Goal: Task Accomplishment & Management: Complete application form

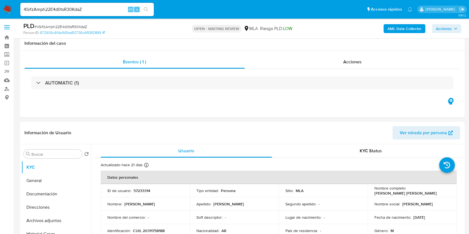
select select "10"
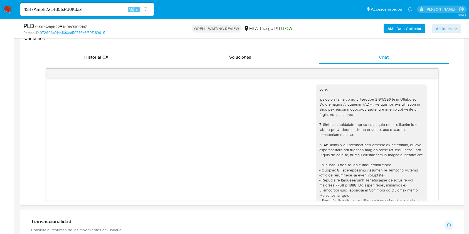
scroll to position [427, 0]
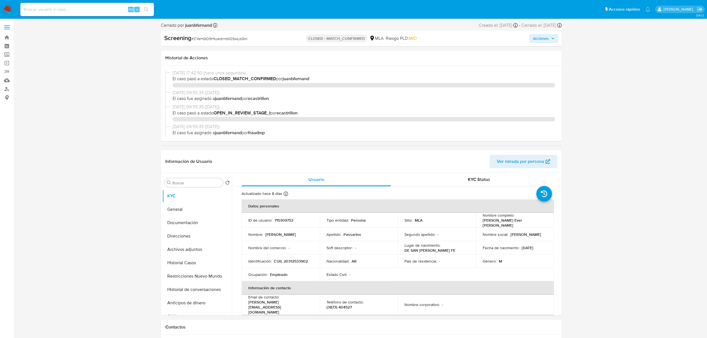
select select "10"
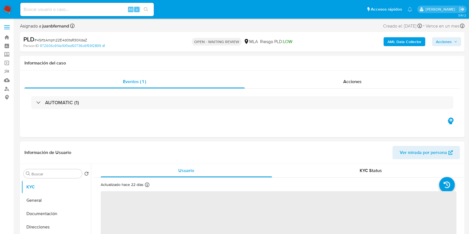
select select "10"
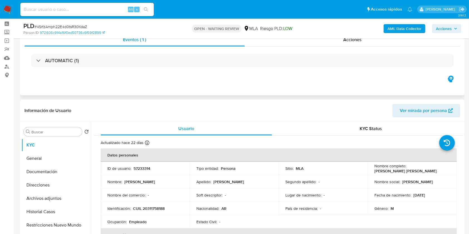
scroll to position [185, 0]
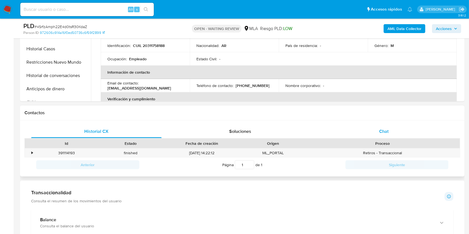
click at [385, 135] on div "Chat" at bounding box center [384, 131] width 131 height 13
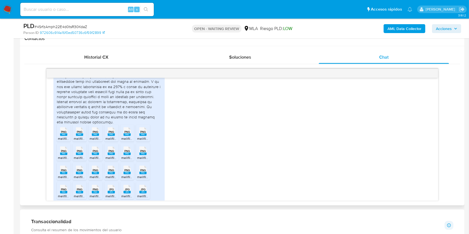
scroll to position [427, 0]
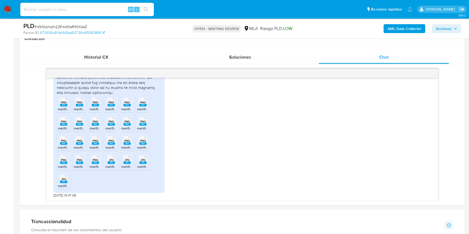
click at [95, 8] on input at bounding box center [87, 9] width 134 height 7
paste input "eAcFZK5Hghv70qE9oJu4L8H1"
type input "eAcFZK5Hghv70qE9oJu4L8H1"
click at [149, 12] on button "search-icon" at bounding box center [145, 10] width 11 height 8
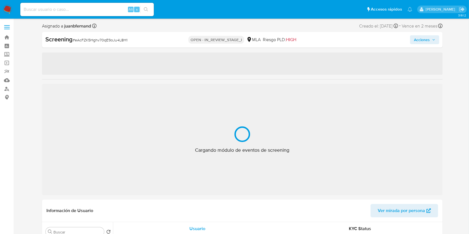
select select "10"
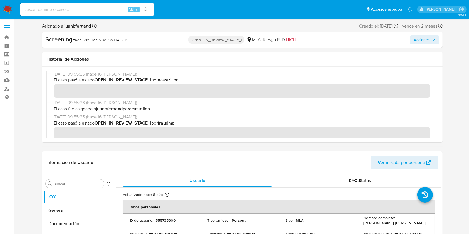
click at [238, 15] on ul "Pausado Ver notificaciones Alt s Accesos rápidos Presiona las siguientes teclas…" at bounding box center [217, 9] width 398 height 14
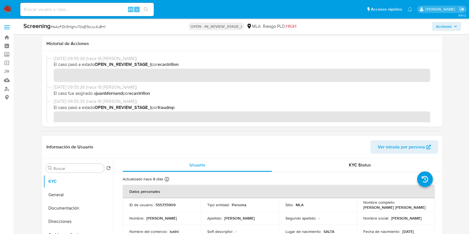
scroll to position [111, 0]
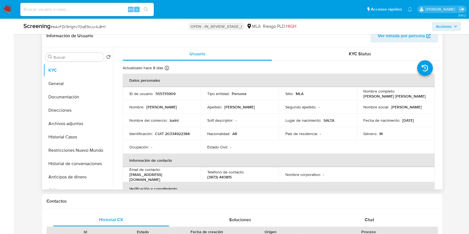
click at [423, 38] on span "Ver mirada por persona" at bounding box center [401, 35] width 47 height 13
click at [68, 85] on button "General" at bounding box center [75, 83] width 65 height 13
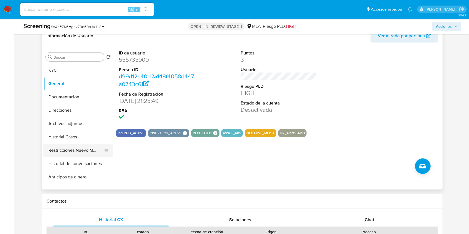
click at [77, 150] on button "Restricciones Nuevo Mundo" at bounding box center [75, 150] width 65 height 13
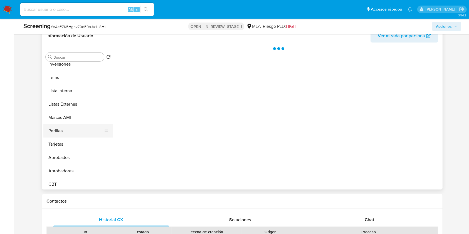
scroll to position [289, 0]
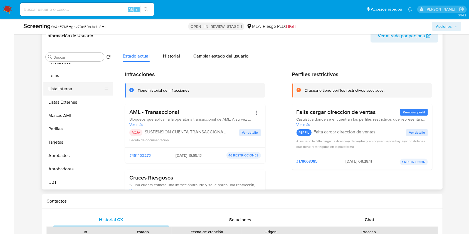
click at [63, 87] on button "Lista Interna" at bounding box center [75, 88] width 65 height 13
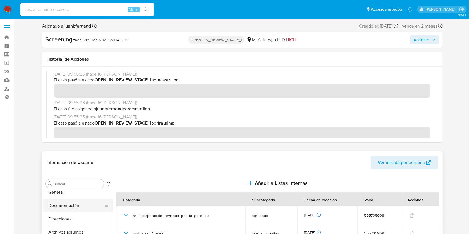
scroll to position [0, 0]
click at [72, 193] on button "KYC" at bounding box center [75, 197] width 65 height 13
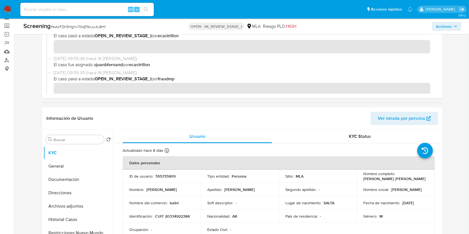
scroll to position [111, 0]
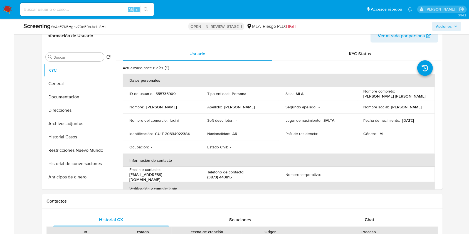
click at [444, 27] on span "Acciones" at bounding box center [444, 26] width 16 height 9
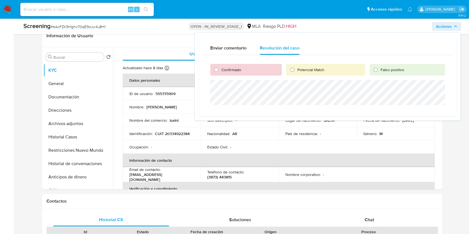
click at [224, 69] on span "Confirmado" at bounding box center [232, 70] width 20 height 6
click at [221, 69] on input "Confirmado" at bounding box center [216, 69] width 9 height 9
radio input "true"
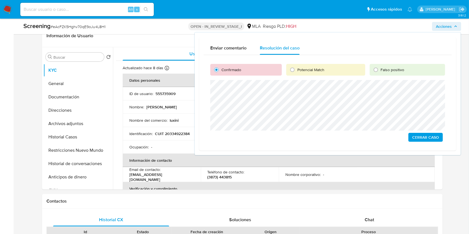
click at [420, 136] on span "Cerrar Caso" at bounding box center [426, 138] width 27 height 8
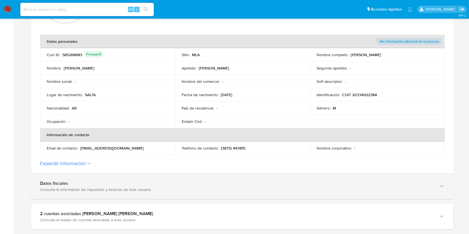
scroll to position [185, 0]
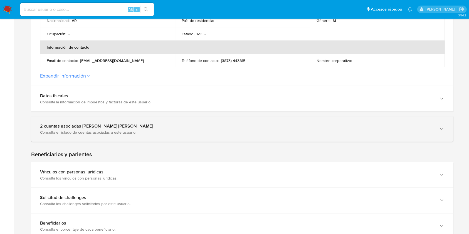
click at [159, 130] on div "Consulta el listado de cuentas asociadas a este usuario." at bounding box center [237, 132] width 394 height 5
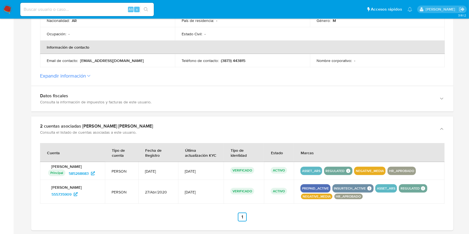
scroll to position [223, 0]
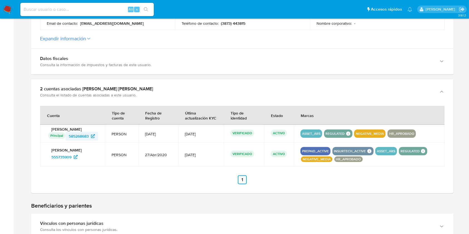
click at [78, 136] on span "585268683" at bounding box center [79, 136] width 20 height 9
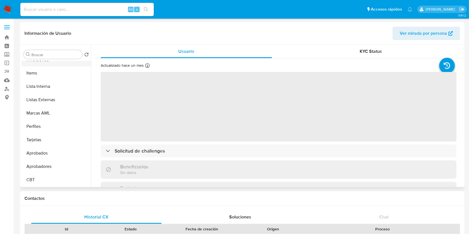
select select "10"
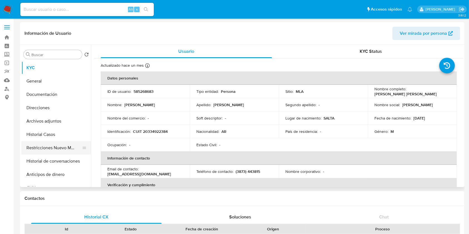
click at [56, 142] on button "Restricciones Nuevo Mundo" at bounding box center [53, 147] width 65 height 13
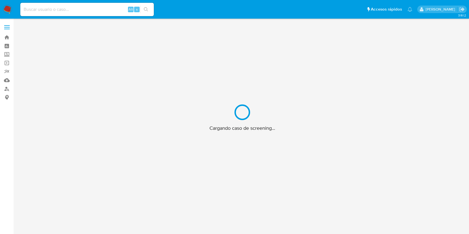
scroll to position [20, 0]
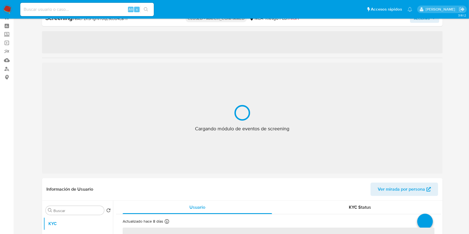
select select "10"
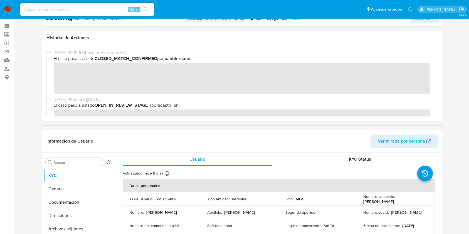
click at [129, 8] on span "Alt" at bounding box center [131, 9] width 4 height 5
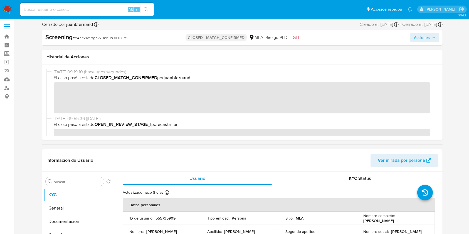
scroll to position [0, 0]
click at [94, 12] on input at bounding box center [87, 9] width 134 height 7
paste input "qTFYt00FSxoQF0Ejc1NO2PME"
type input "qTFYt00FSxoQF0Ejc1NO2PME"
click at [150, 8] on button "search-icon" at bounding box center [145, 10] width 11 height 8
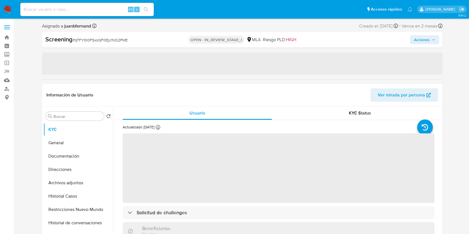
select select "10"
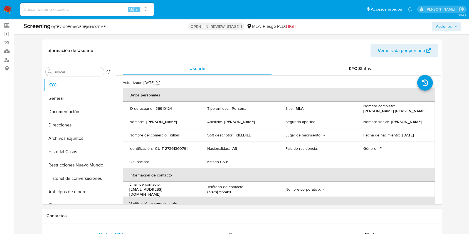
scroll to position [74, 0]
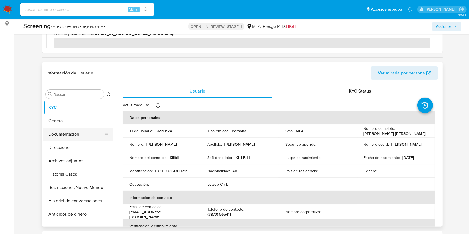
click at [77, 130] on button "Documentación" at bounding box center [75, 134] width 65 height 13
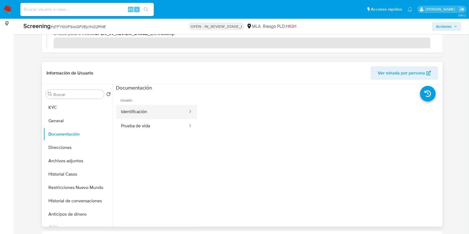
click at [167, 114] on button "Identificación" at bounding box center [152, 112] width 72 height 14
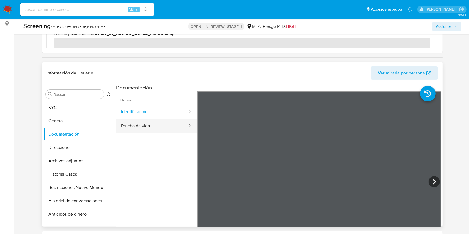
click at [162, 127] on button "Prueba de vida" at bounding box center [152, 126] width 72 height 14
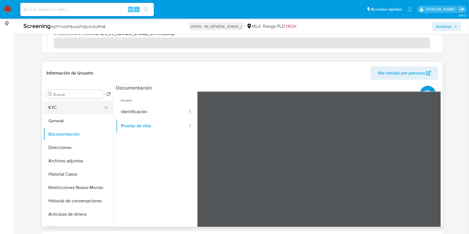
click at [77, 108] on button "KYC" at bounding box center [75, 107] width 65 height 13
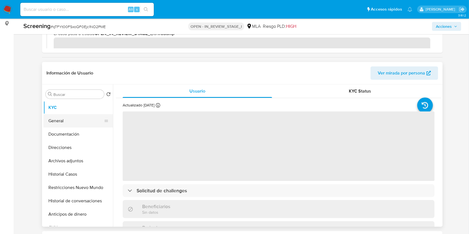
click at [77, 119] on button "General" at bounding box center [75, 120] width 65 height 13
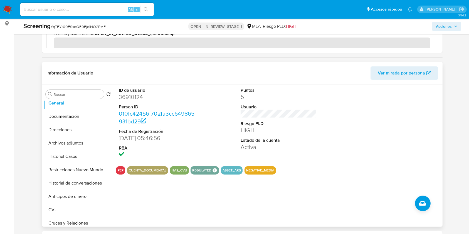
scroll to position [0, 0]
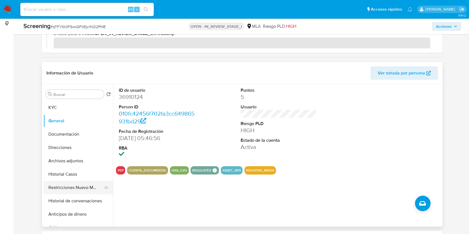
click at [68, 190] on button "Restricciones Nuevo Mundo" at bounding box center [75, 187] width 65 height 13
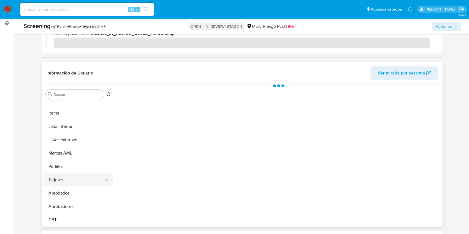
scroll to position [289, 0]
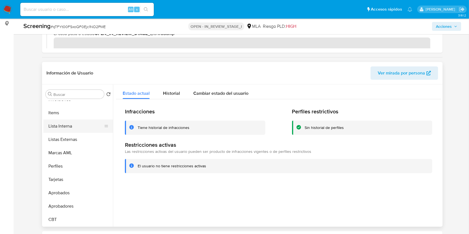
click at [65, 128] on button "Lista Interna" at bounding box center [75, 126] width 65 height 13
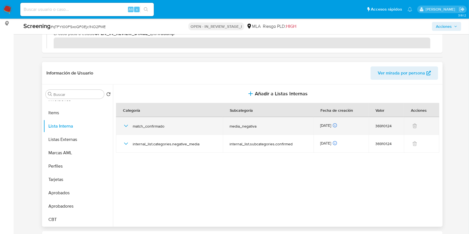
click at [126, 126] on icon "button" at bounding box center [126, 126] width 7 height 7
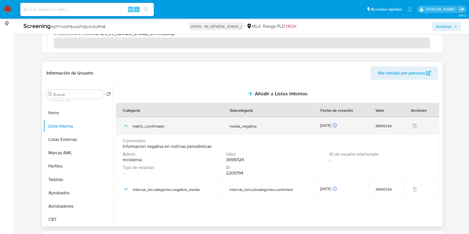
click at [126, 126] on icon "button" at bounding box center [126, 126] width 7 height 7
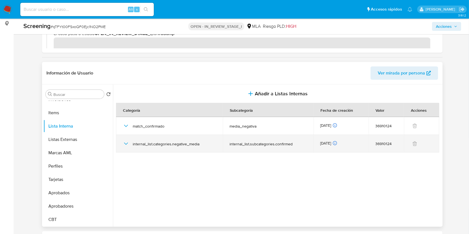
click at [125, 145] on icon "button" at bounding box center [126, 144] width 7 height 7
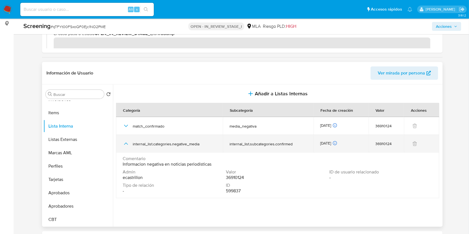
click at [124, 147] on icon "button" at bounding box center [126, 144] width 7 height 7
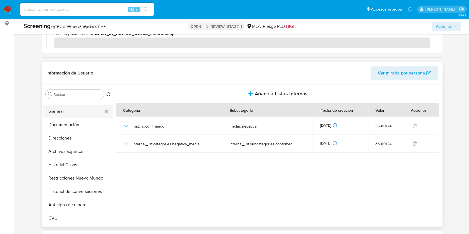
scroll to position [0, 0]
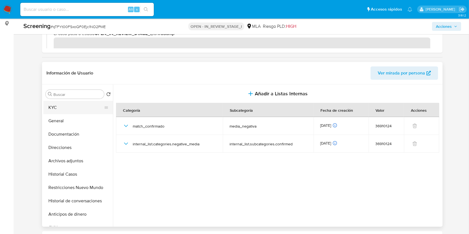
click at [63, 112] on button "KYC" at bounding box center [75, 107] width 65 height 13
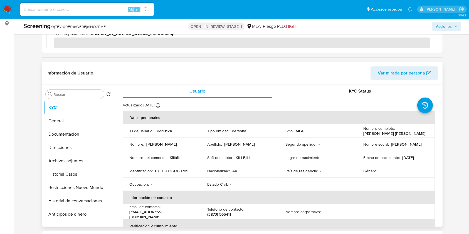
click at [414, 75] on span "Ver mirada por persona" at bounding box center [401, 73] width 47 height 13
click at [449, 29] on span "Acciones" at bounding box center [444, 26] width 16 height 9
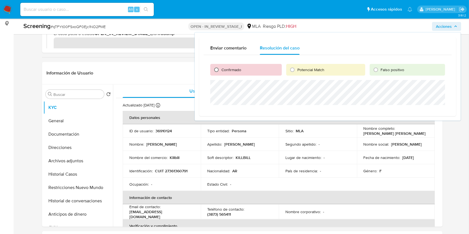
click at [216, 67] on input "Confirmado" at bounding box center [216, 69] width 9 height 9
radio input "true"
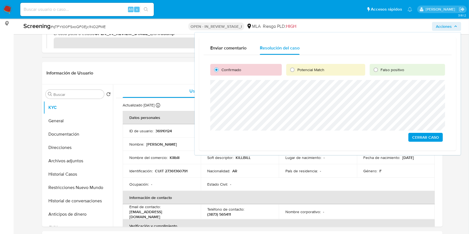
click at [425, 137] on span "Cerrar Caso" at bounding box center [426, 138] width 27 height 8
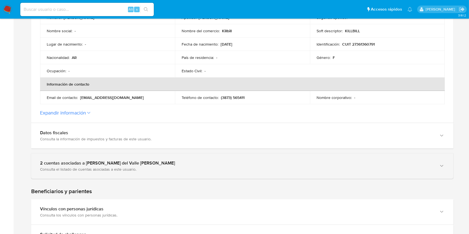
click at [136, 172] on div "2 cuentas asociadas a [PERSON_NAME] [PERSON_NAME] Consulta el listado de cuenta…" at bounding box center [242, 166] width 423 height 25
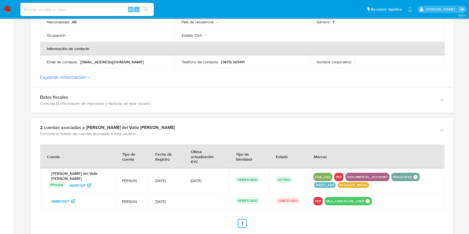
scroll to position [223, 0]
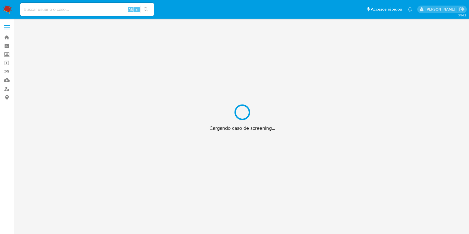
scroll to position [20, 0]
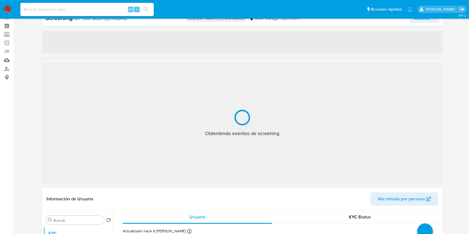
select select "10"
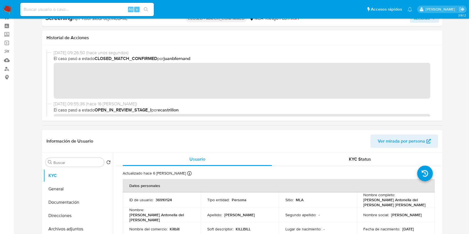
drag, startPoint x: 119, startPoint y: 9, endPoint x: 116, endPoint y: 9, distance: 2.8
click at [117, 9] on input at bounding box center [87, 9] width 134 height 7
paste input "UbI6L4Hcu630qythSE5fsw6p"
type input "UbI6L4Hcu630qythSE5fsw6p"
click at [140, 8] on button "search-icon" at bounding box center [145, 10] width 11 height 8
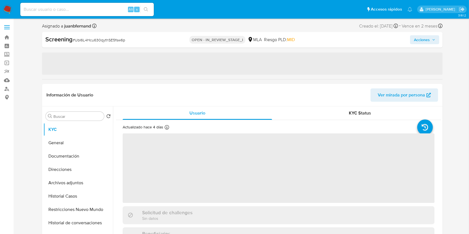
select select "10"
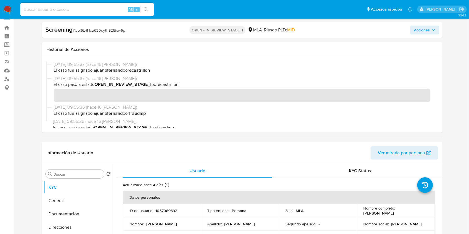
scroll to position [111, 0]
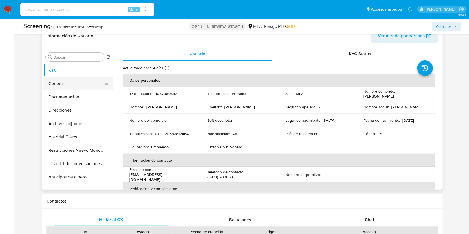
click at [68, 84] on button "General" at bounding box center [75, 83] width 65 height 13
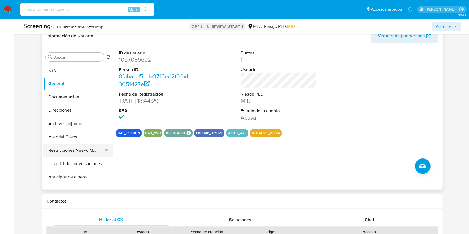
click at [80, 147] on button "Restricciones Nuevo Mundo" at bounding box center [75, 150] width 65 height 13
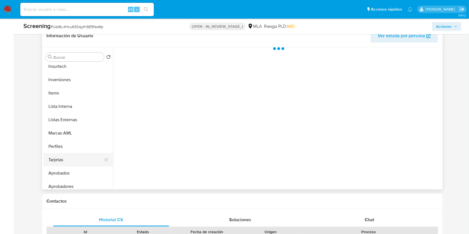
scroll to position [289, 0]
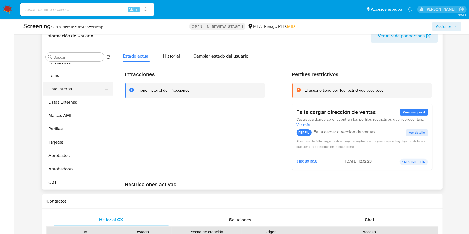
click at [74, 88] on button "Lista Interna" at bounding box center [75, 88] width 65 height 13
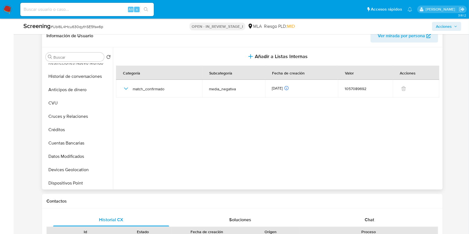
scroll to position [0, 0]
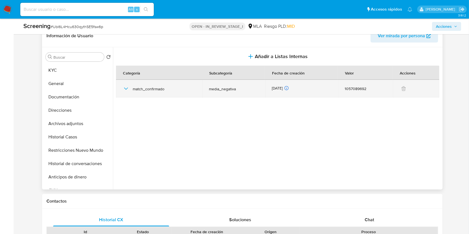
click at [124, 89] on icon "button" at bounding box center [126, 88] width 7 height 7
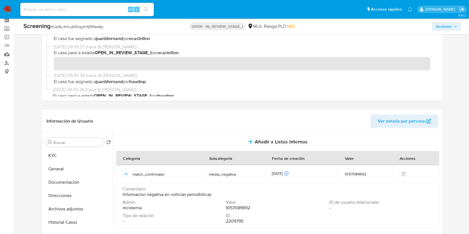
scroll to position [74, 0]
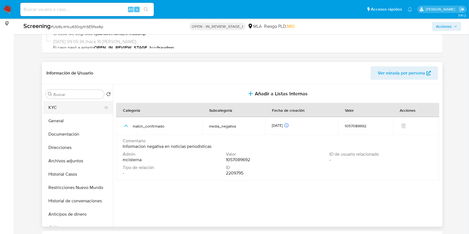
click at [59, 102] on button "KYC" at bounding box center [75, 107] width 65 height 13
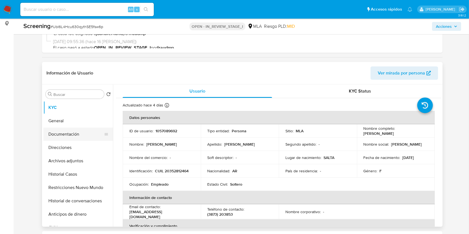
click at [69, 130] on button "Documentación" at bounding box center [75, 134] width 65 height 13
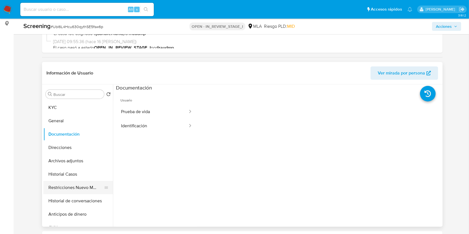
click at [82, 187] on button "Restricciones Nuevo Mundo" at bounding box center [75, 187] width 65 height 13
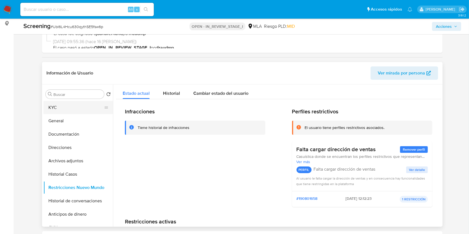
click at [66, 106] on button "KYC" at bounding box center [75, 107] width 65 height 13
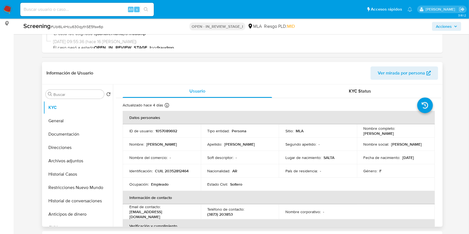
click at [399, 69] on span "Ver mirada por persona" at bounding box center [401, 73] width 47 height 13
click at [454, 24] on span "Acciones" at bounding box center [446, 27] width 21 height 8
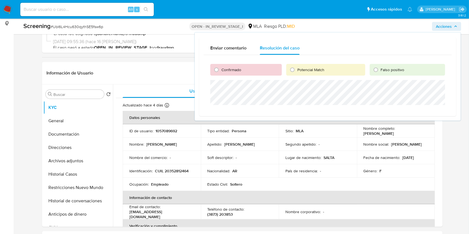
click at [225, 71] on span "Confirmado" at bounding box center [232, 70] width 20 height 6
click at [221, 71] on input "Confirmado" at bounding box center [216, 69] width 9 height 9
radio input "true"
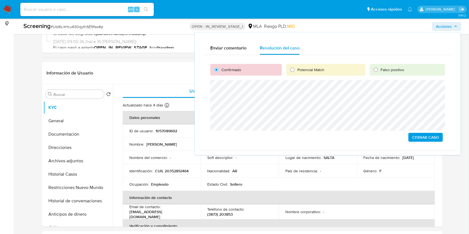
click at [416, 135] on span "Cerrar Caso" at bounding box center [426, 138] width 27 height 8
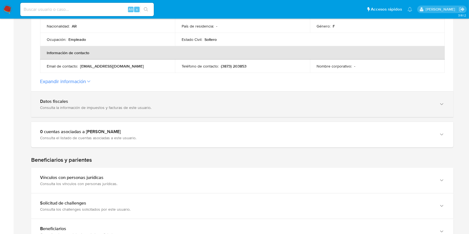
scroll to position [148, 0]
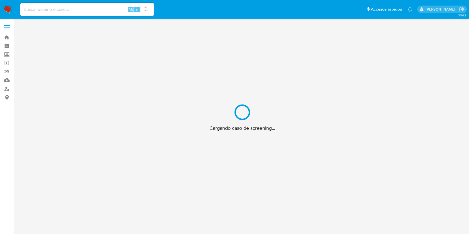
scroll to position [20, 0]
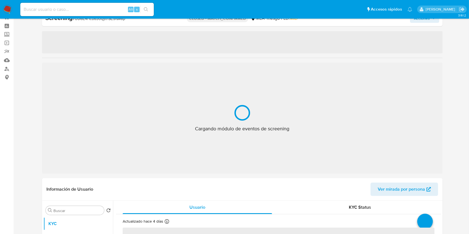
select select "10"
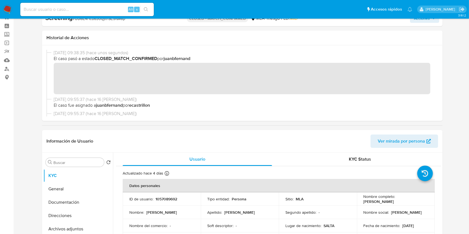
click at [104, 8] on input at bounding box center [87, 9] width 134 height 7
paste input "v8YsVTFex05s1Plr9BCoDJuq"
type input "v8YsVTFex05s1Plr9BCoDJuq"
click at [146, 9] on icon "search-icon" at bounding box center [146, 9] width 4 height 4
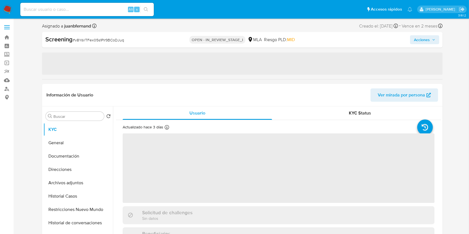
select select "10"
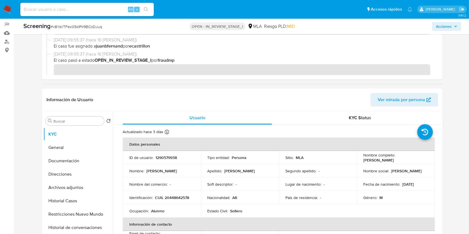
scroll to position [74, 0]
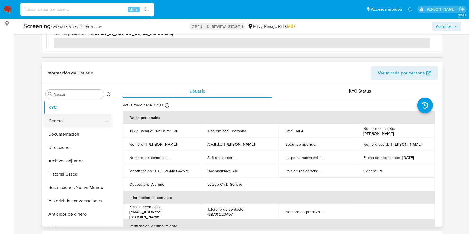
drag, startPoint x: 69, startPoint y: 131, endPoint x: 73, endPoint y: 123, distance: 8.8
click at [73, 123] on ul "KYC General Documentación Direcciones Archivos adjuntos Historial Casos Restric…" at bounding box center [78, 164] width 70 height 126
click at [73, 123] on button "General" at bounding box center [75, 120] width 65 height 13
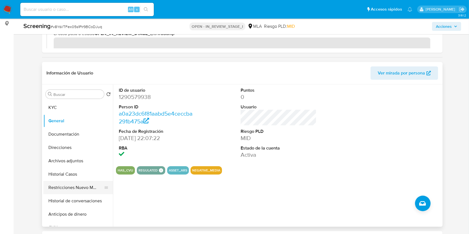
click at [68, 186] on button "Restricciones Nuevo Mundo" at bounding box center [75, 187] width 65 height 13
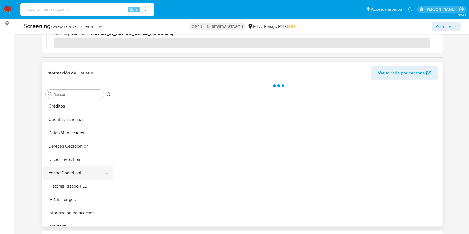
scroll to position [260, 0]
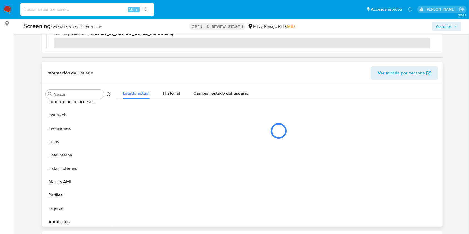
click at [394, 71] on span "Ver mirada por persona" at bounding box center [401, 73] width 47 height 13
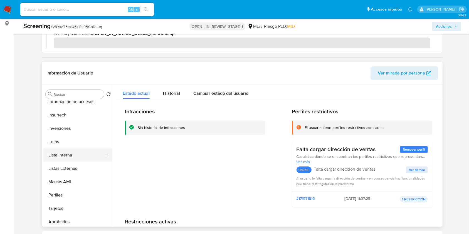
click at [64, 156] on button "Lista Interna" at bounding box center [75, 155] width 65 height 13
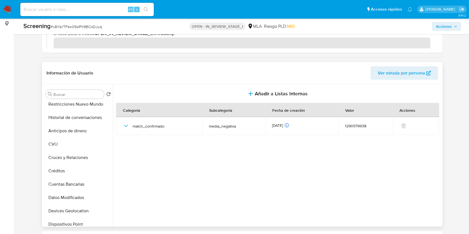
scroll to position [0, 0]
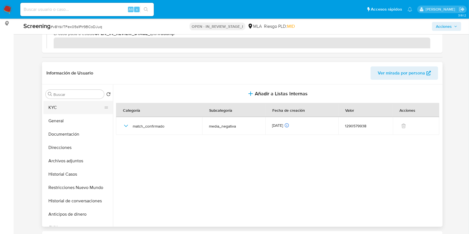
click at [78, 108] on button "KYC" at bounding box center [75, 107] width 65 height 13
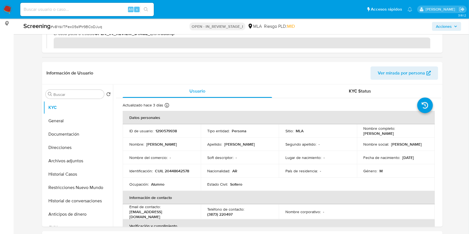
click at [446, 26] on span "Acciones" at bounding box center [444, 26] width 16 height 9
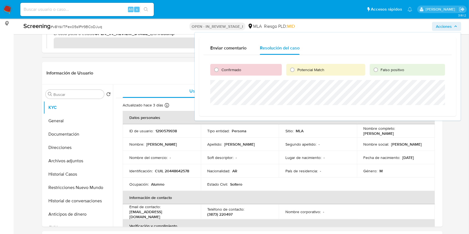
click at [238, 71] on span "Confirmado" at bounding box center [232, 70] width 20 height 6
click at [221, 71] on input "Confirmado" at bounding box center [216, 69] width 9 height 9
radio input "true"
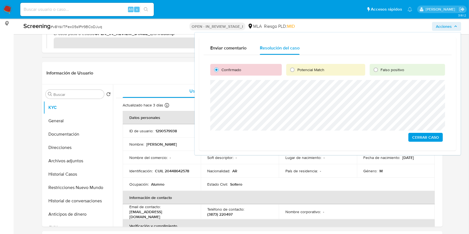
click at [421, 136] on span "Cerrar Caso" at bounding box center [426, 138] width 27 height 8
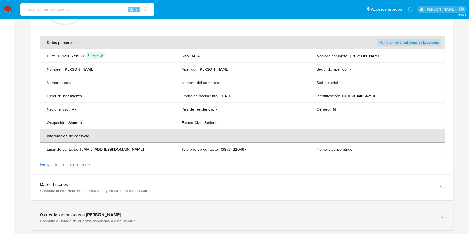
scroll to position [148, 0]
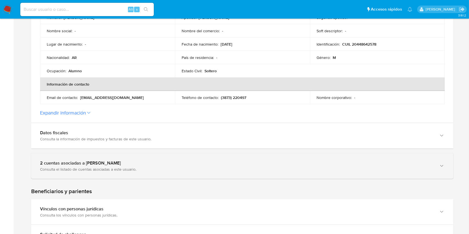
click at [91, 174] on div "2 cuentas asociadas a [PERSON_NAME] Consulta el listado de cuentas asociadas a …" at bounding box center [242, 166] width 423 height 25
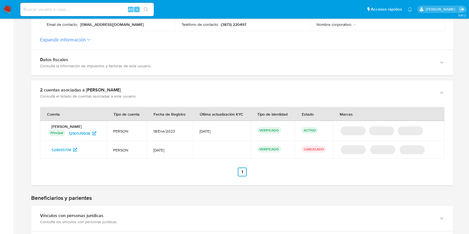
scroll to position [223, 0]
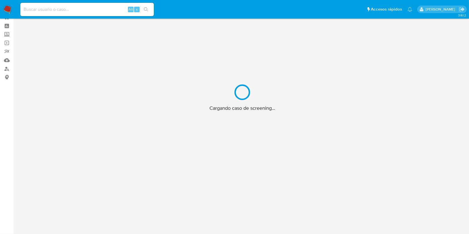
scroll to position [20, 0]
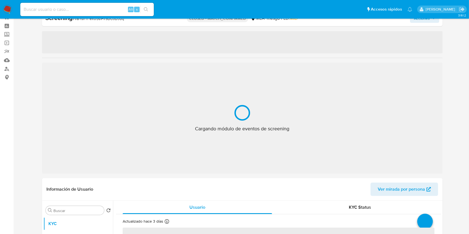
select select "10"
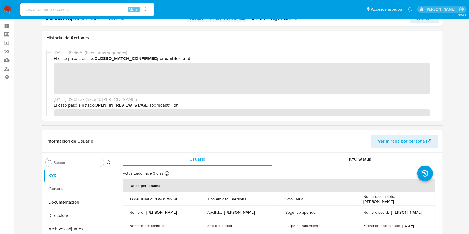
click at [109, 8] on input at bounding box center [87, 9] width 134 height 7
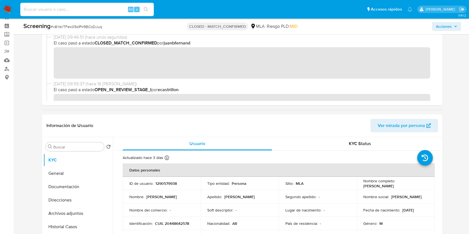
scroll to position [0, 0]
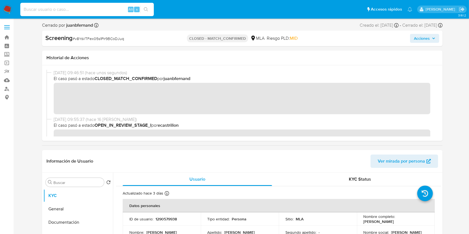
paste input "nhOK4WDx0Oz6jmQA2OHq3cDN"
type input "nhOK4WDx0Oz6jmQA2OHq3cDN"
click at [150, 12] on button "search-icon" at bounding box center [145, 10] width 11 height 8
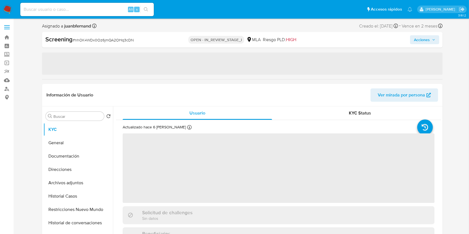
select select "10"
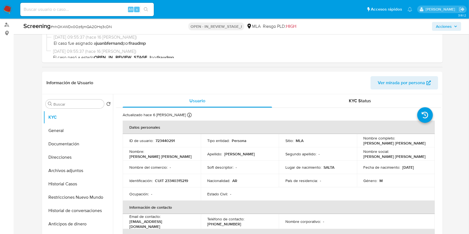
scroll to position [74, 0]
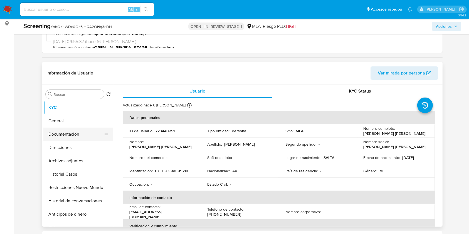
click at [74, 133] on button "Documentación" at bounding box center [75, 134] width 65 height 13
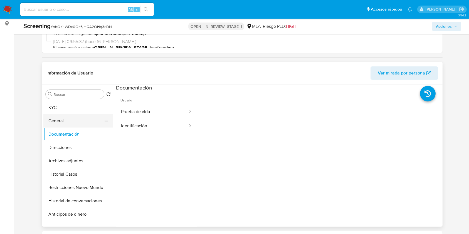
click at [69, 117] on button "General" at bounding box center [75, 120] width 65 height 13
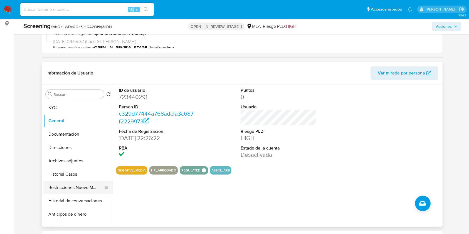
click at [77, 187] on button "Restricciones Nuevo Mundo" at bounding box center [75, 187] width 65 height 13
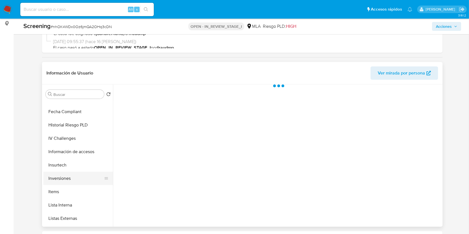
scroll to position [289, 0]
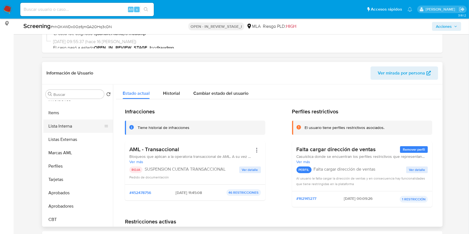
click at [76, 125] on button "Lista Interna" at bounding box center [75, 126] width 65 height 13
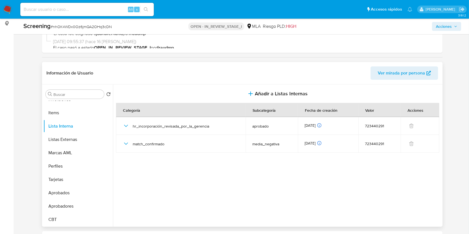
click at [383, 71] on span "Ver mirada por persona" at bounding box center [401, 73] width 47 height 13
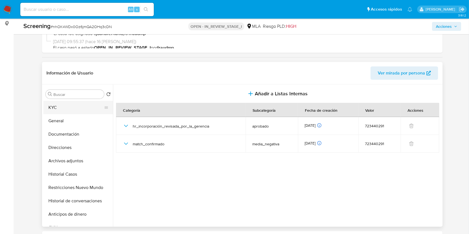
click at [60, 103] on button "KYC" at bounding box center [75, 107] width 65 height 13
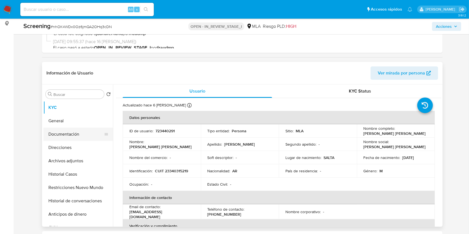
click at [71, 133] on button "Documentación" at bounding box center [75, 134] width 65 height 13
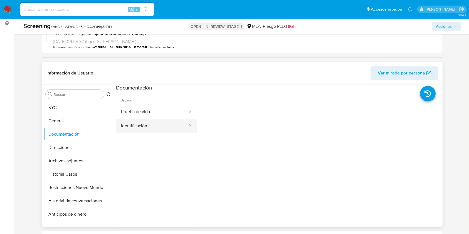
click at [149, 127] on button "Identificación" at bounding box center [152, 126] width 72 height 14
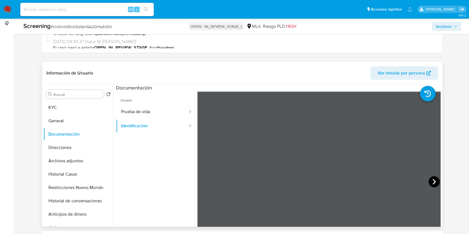
click at [435, 181] on icon at bounding box center [434, 182] width 11 height 11
click at [169, 109] on button "Prueba de vida" at bounding box center [152, 112] width 72 height 14
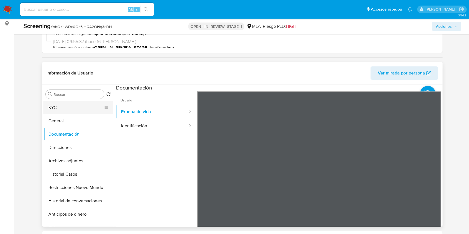
click at [79, 108] on button "KYC" at bounding box center [75, 107] width 65 height 13
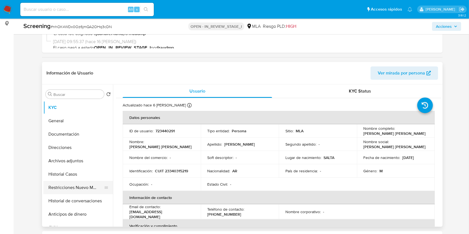
click at [63, 184] on button "Restricciones Nuevo Mundo" at bounding box center [75, 187] width 65 height 13
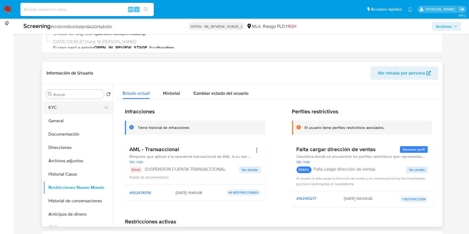
click at [68, 106] on button "KYC" at bounding box center [75, 107] width 65 height 13
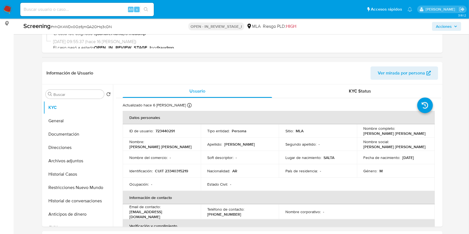
click at [441, 24] on span "Acciones" at bounding box center [444, 26] width 16 height 9
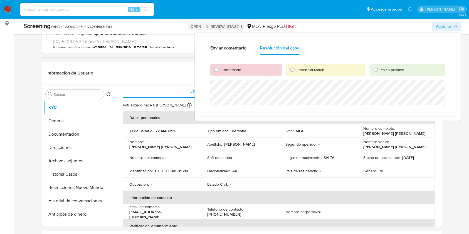
click at [226, 70] on span "Confirmado" at bounding box center [232, 70] width 20 height 6
click at [221, 70] on input "Confirmado" at bounding box center [216, 69] width 9 height 9
radio input "true"
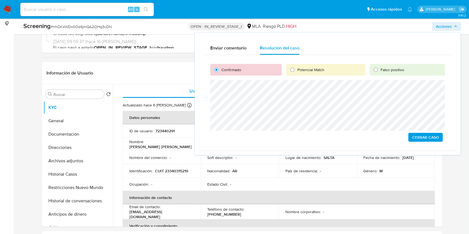
click at [422, 137] on span "Cerrar Caso" at bounding box center [426, 138] width 27 height 8
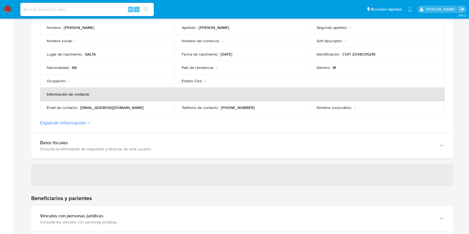
scroll to position [148, 0]
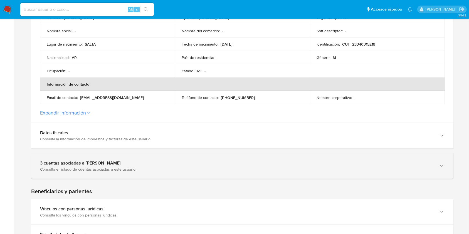
click at [53, 173] on div "3 cuentas asociadas a Matias Juan Manuel Gutierrez Consulta el listado de cuent…" at bounding box center [242, 166] width 423 height 25
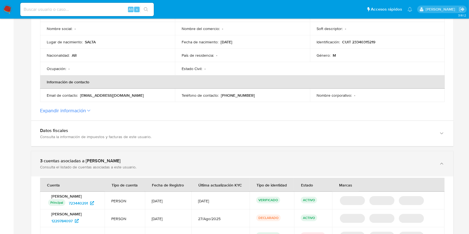
scroll to position [223, 0]
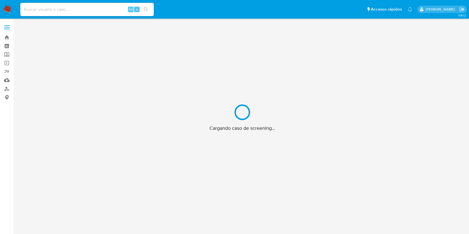
scroll to position [20, 0]
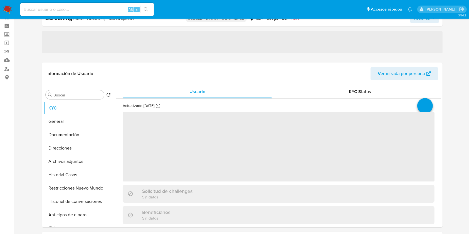
select select "10"
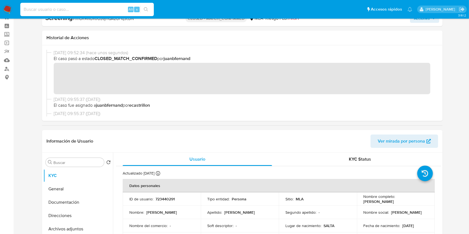
click at [111, 10] on input at bounding box center [87, 9] width 134 height 7
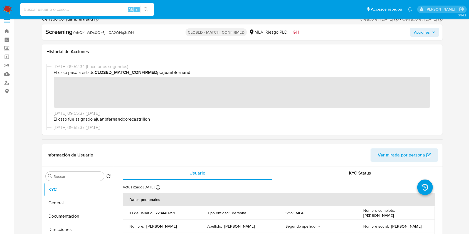
scroll to position [0, 0]
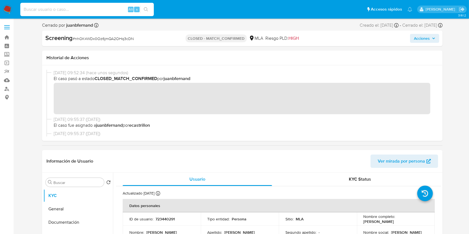
paste input "VqmnGuveqSxlsVMBF7Yd3Rro"
type input "VqmnGuveqSxlsVMBF7Yd3Rro"
click at [148, 13] on button "search-icon" at bounding box center [145, 10] width 11 height 8
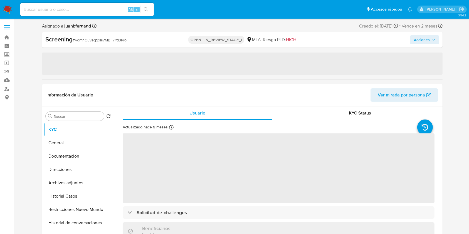
select select "10"
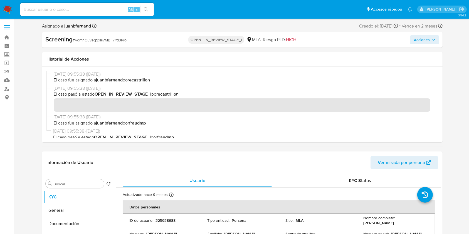
scroll to position [111, 0]
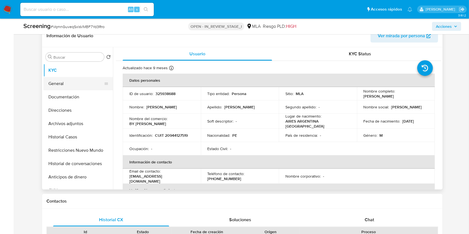
click at [73, 87] on button "General" at bounding box center [75, 83] width 65 height 13
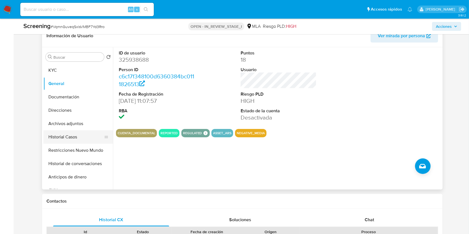
click at [73, 138] on button "Historial Casos" at bounding box center [75, 137] width 65 height 13
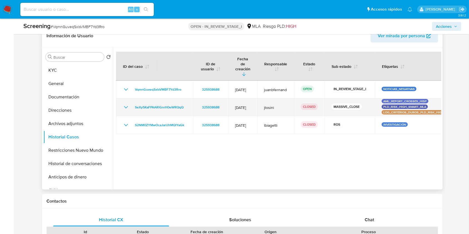
click at [129, 104] on icon "Mostrar/Ocultar" at bounding box center [126, 107] width 7 height 7
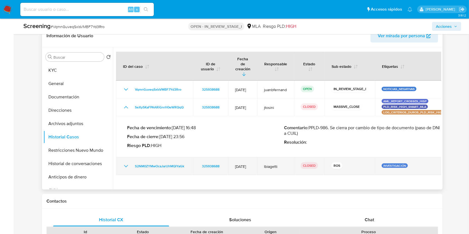
click at [126, 165] on icon "Mostrar/Ocultar" at bounding box center [126, 166] width 4 height 2
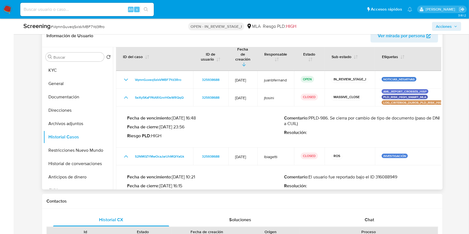
scroll to position [19, 0]
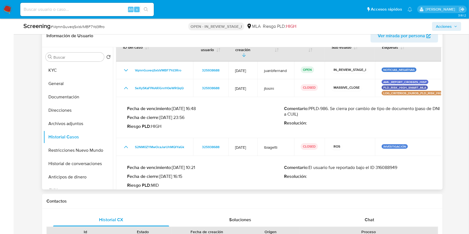
drag, startPoint x: 187, startPoint y: 136, endPoint x: 160, endPoint y: 154, distance: 32.4
click at [133, 138] on td "S2NM0ZYMwOcaJarUhMQlYaGk" at bounding box center [154, 147] width 77 height 18
click at [75, 153] on button "Restricciones Nuevo Mundo" at bounding box center [75, 150] width 65 height 13
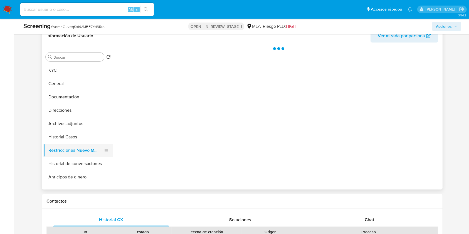
scroll to position [0, 0]
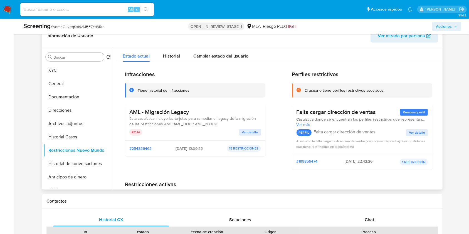
click at [187, 150] on span "23/03/2023 - 13:09:33" at bounding box center [189, 148] width 27 height 5
drag, startPoint x: 187, startPoint y: 149, endPoint x: 169, endPoint y: 149, distance: 17.8
click at [169, 149] on div "#254836463 23/03/2023 - 13:09:33 15 RESTRICCIONES" at bounding box center [195, 148] width 132 height 7
click at [87, 135] on button "Historial Casos" at bounding box center [75, 137] width 65 height 13
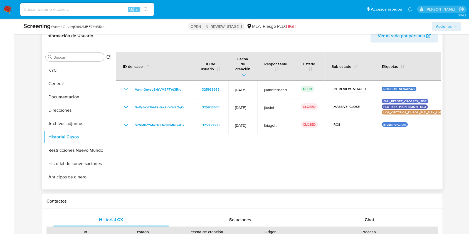
click at [420, 38] on span "Ver mirada por persona" at bounding box center [401, 35] width 47 height 13
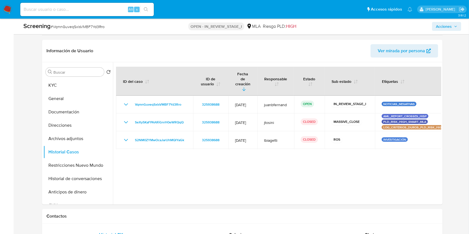
scroll to position [111, 0]
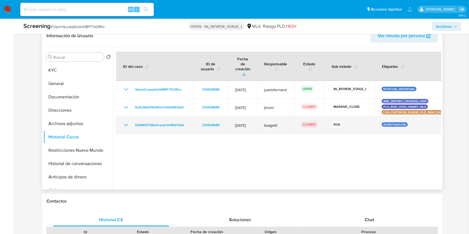
click at [126, 124] on icon "Mostrar/Ocultar" at bounding box center [126, 125] width 4 height 2
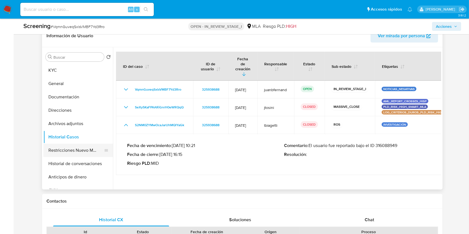
click at [71, 147] on button "Restricciones Nuevo Mundo" at bounding box center [75, 150] width 65 height 13
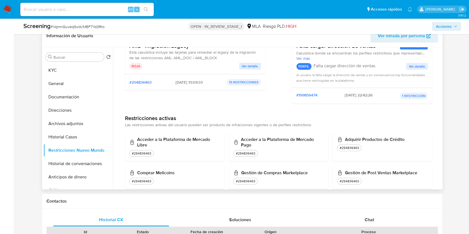
scroll to position [0, 0]
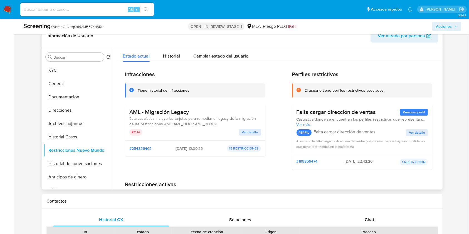
click at [248, 132] on span "Ver detalle" at bounding box center [250, 133] width 16 height 6
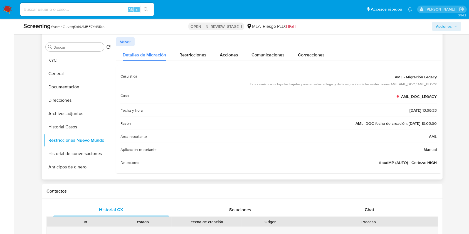
scroll to position [111, 0]
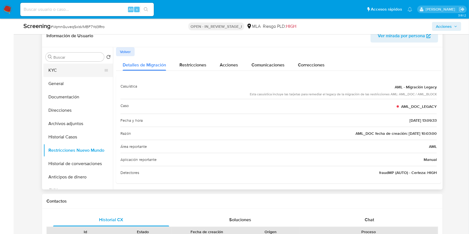
click at [54, 72] on button "KYC" at bounding box center [75, 70] width 65 height 13
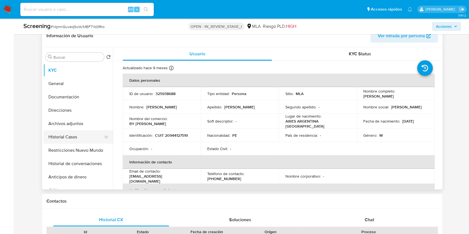
click at [70, 133] on button "Historial Casos" at bounding box center [75, 137] width 65 height 13
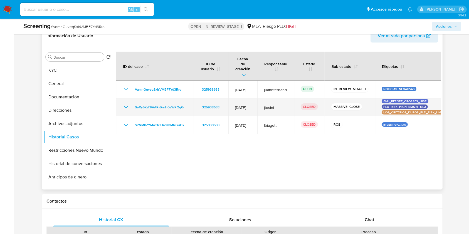
click at [125, 104] on icon "Mostrar/Ocultar" at bounding box center [126, 107] width 7 height 7
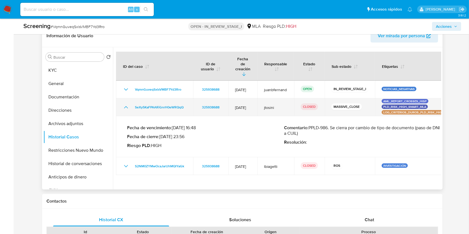
click at [126, 104] on icon "Mostrar/Ocultar" at bounding box center [126, 107] width 7 height 7
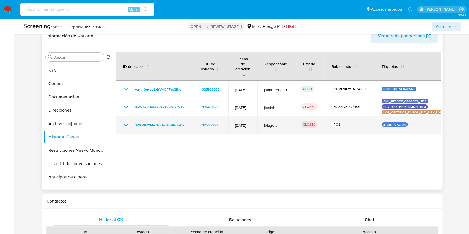
click at [251, 123] on span "05/Oct/2021" at bounding box center [243, 125] width 16 height 5
drag, startPoint x: 253, startPoint y: 115, endPoint x: 237, endPoint y: 114, distance: 15.7
click at [237, 123] on span "05/Oct/2021" at bounding box center [243, 125] width 16 height 5
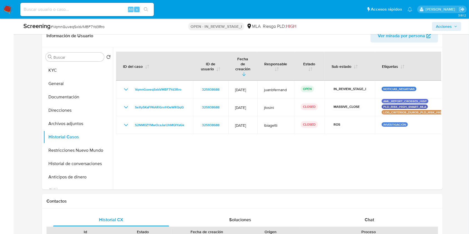
click at [89, 6] on input at bounding box center [87, 9] width 134 height 7
paste input "TXig0uHJDXSCSy8inRoUf1d2"
type input "TXig0uHJDXSCSy8inRoUf1d2"
click at [145, 10] on icon "search-icon" at bounding box center [146, 9] width 4 height 4
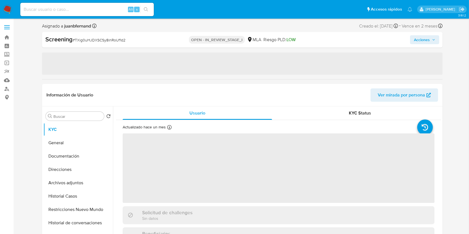
select select "10"
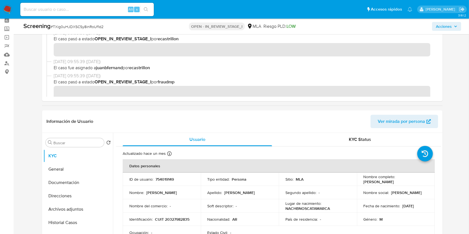
scroll to position [37, 0]
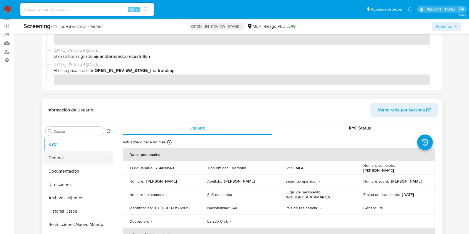
click at [58, 159] on button "General" at bounding box center [75, 157] width 65 height 13
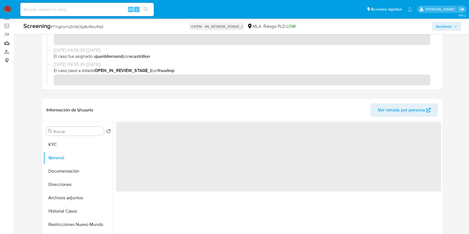
scroll to position [111, 0]
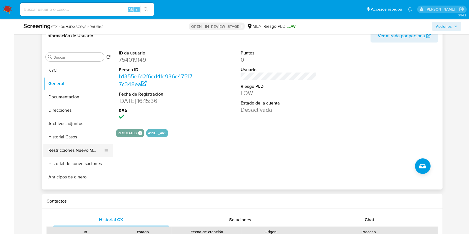
click at [82, 150] on button "Restricciones Nuevo Mundo" at bounding box center [75, 150] width 65 height 13
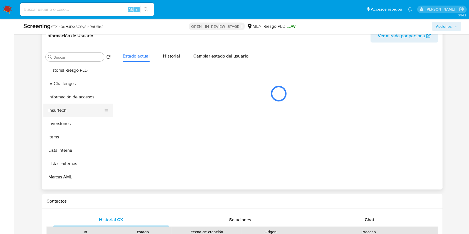
scroll to position [289, 0]
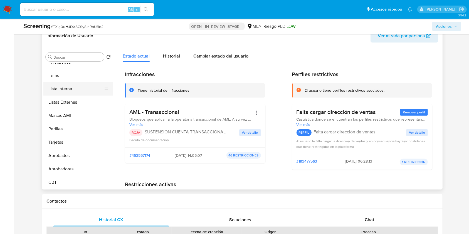
click at [73, 88] on button "Lista Interna" at bounding box center [75, 88] width 65 height 13
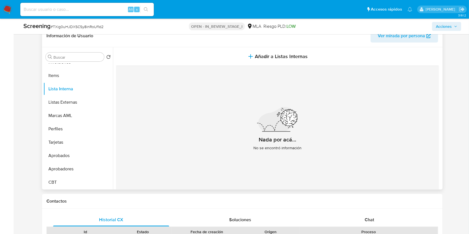
click at [401, 35] on span "Ver mirada por persona" at bounding box center [401, 35] width 47 height 13
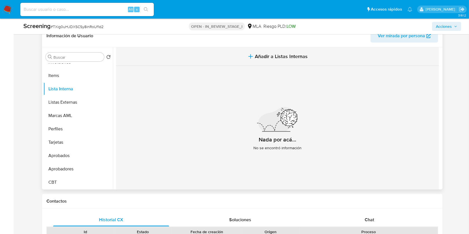
click at [234, 59] on button "Añadir a Listas Internas" at bounding box center [277, 56] width 323 height 19
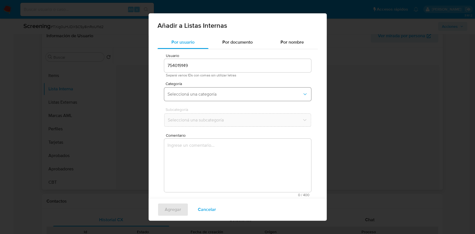
click at [204, 96] on span "Seleccioná una categoría" at bounding box center [235, 95] width 135 height 6
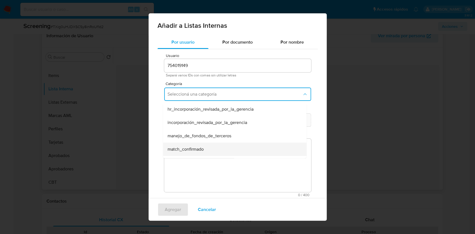
click at [214, 147] on div "match_confirmado" at bounding box center [232, 149] width 131 height 13
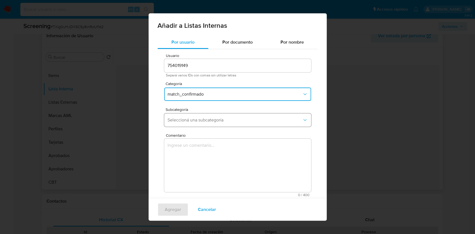
click at [214, 121] on span "Seleccioná una subcategoría" at bounding box center [235, 120] width 135 height 6
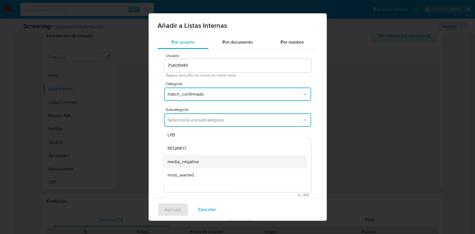
click at [202, 159] on div "media_negativa" at bounding box center [232, 161] width 131 height 13
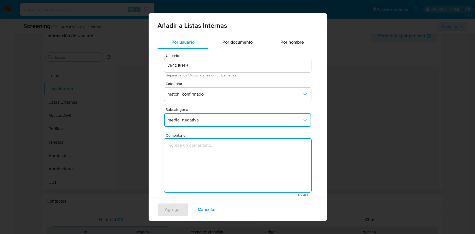
click at [203, 166] on textarea "Comentario" at bounding box center [237, 165] width 147 height 53
type textarea "Información negativa en noticias periodísticas"
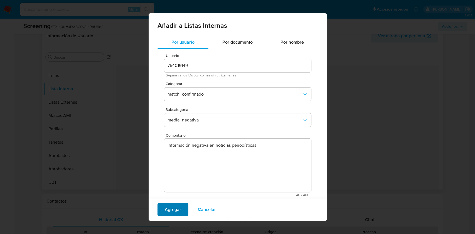
click at [178, 208] on span "Agregar" at bounding box center [173, 210] width 16 height 12
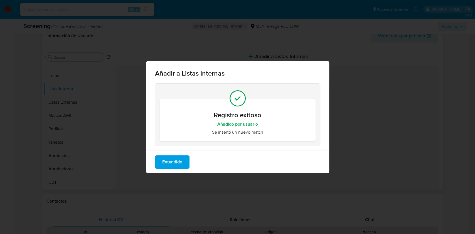
click at [172, 164] on span "Entendido" at bounding box center [172, 162] width 20 height 12
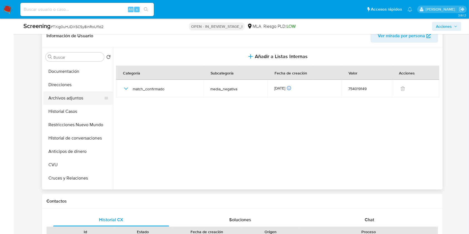
scroll to position [0, 0]
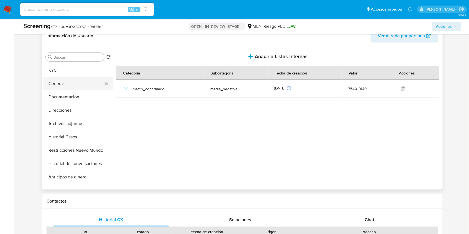
click at [69, 82] on button "General" at bounding box center [75, 83] width 65 height 13
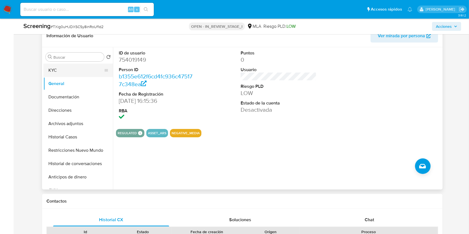
click at [78, 70] on button "KYC" at bounding box center [75, 70] width 65 height 13
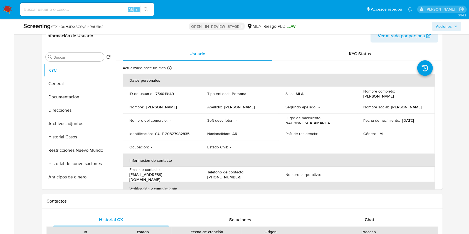
drag, startPoint x: 454, startPoint y: 25, endPoint x: 440, endPoint y: 31, distance: 15.0
click at [454, 25] on span "Acciones" at bounding box center [446, 27] width 21 height 8
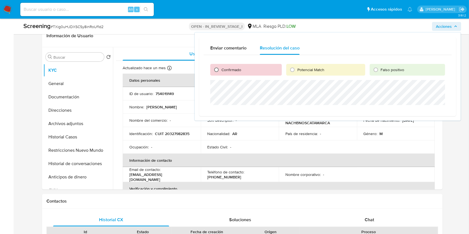
click at [219, 68] on input "Confirmado" at bounding box center [216, 69] width 9 height 9
radio input "true"
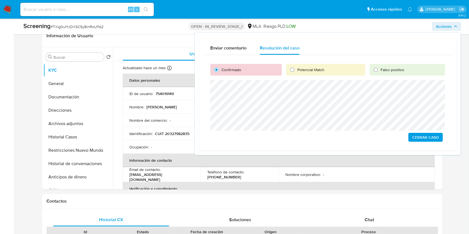
click at [417, 138] on span "Cerrar Caso" at bounding box center [426, 138] width 27 height 8
click at [194, 79] on div "Enviar comentario Resolución del caso Confirmado Potencial Match Falso positivo…" at bounding box center [327, 94] width 267 height 124
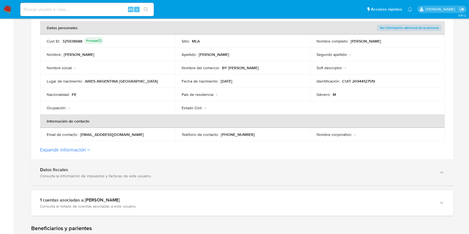
scroll to position [185, 0]
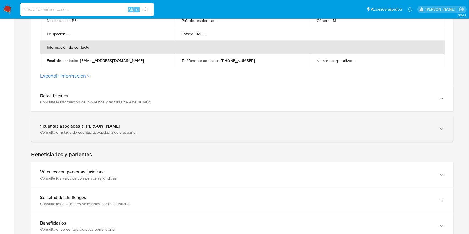
click at [69, 126] on div "1 cuentas asociadas a Ulises Romero Godoy" at bounding box center [237, 127] width 394 height 6
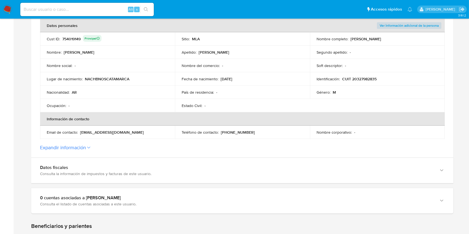
scroll to position [148, 0]
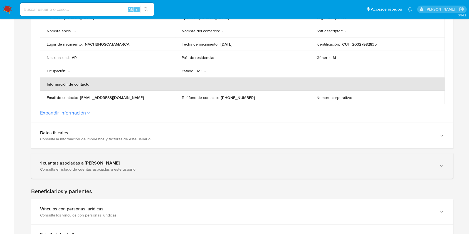
click at [55, 171] on div "Consulta el listado de cuentas asociadas a este usuario." at bounding box center [237, 169] width 394 height 5
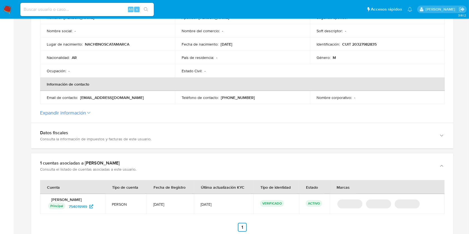
scroll to position [185, 0]
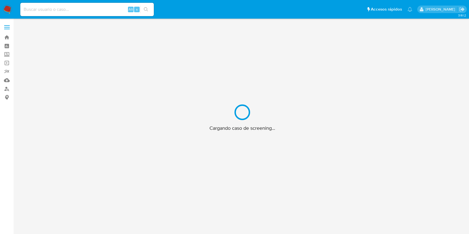
scroll to position [20, 0]
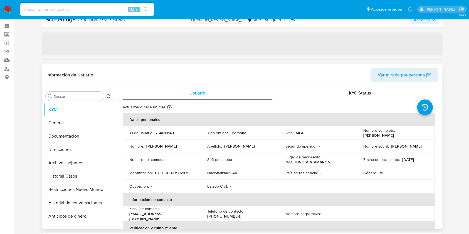
select select "10"
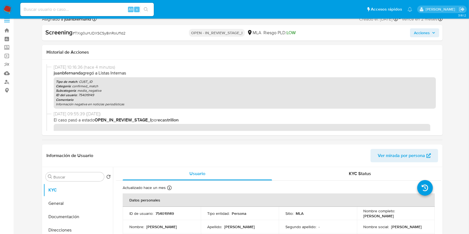
scroll to position [0, 0]
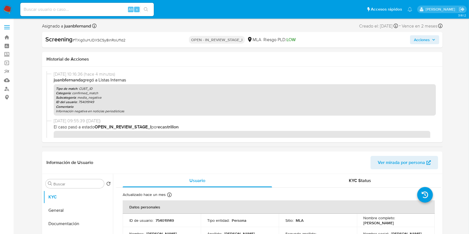
click at [428, 38] on span "Acciones" at bounding box center [422, 39] width 16 height 9
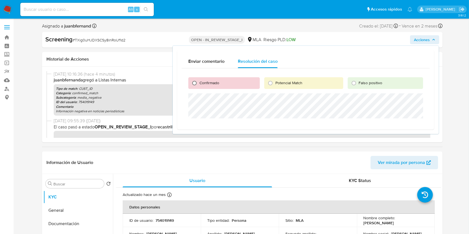
click at [198, 84] on input "Confirmado" at bounding box center [194, 83] width 9 height 9
radio input "true"
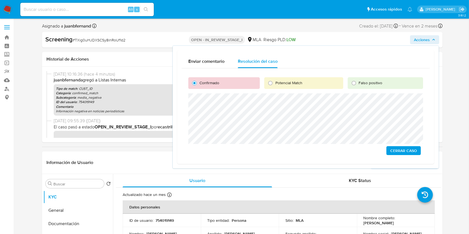
click at [406, 148] on span "Cerrar Caso" at bounding box center [404, 151] width 27 height 8
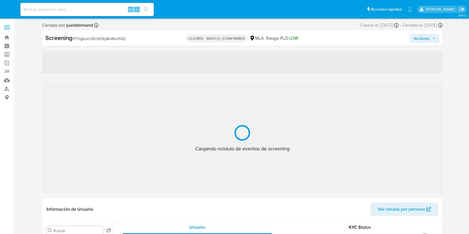
select select "10"
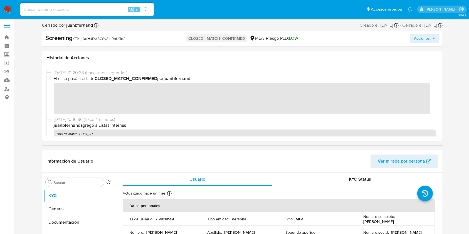
click at [110, 13] on div "Alt s" at bounding box center [87, 9] width 134 height 13
click at [111, 12] on input at bounding box center [87, 9] width 134 height 7
paste input "EZRyMyRIrJJjiZrZtYjNI8KT"
type input "EZRyMyRIrJJjiZrZtYjNI8KT"
click at [142, 11] on button "search-icon" at bounding box center [145, 10] width 11 height 8
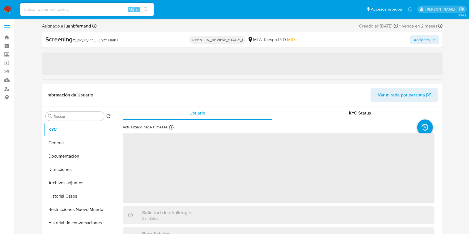
select select "10"
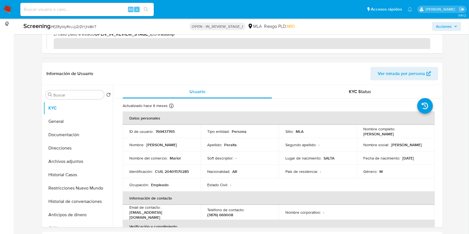
scroll to position [74, 0]
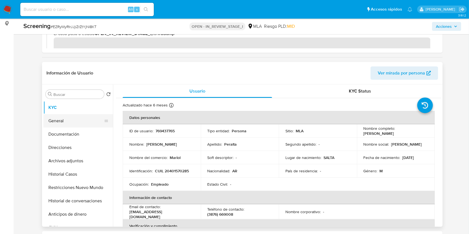
click at [60, 121] on button "General" at bounding box center [75, 120] width 65 height 13
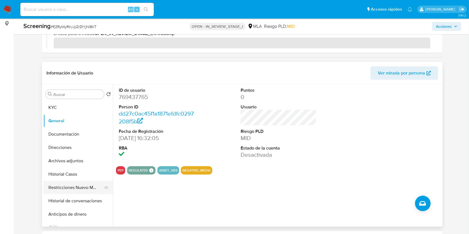
click at [71, 188] on button "Restricciones Nuevo Mundo" at bounding box center [75, 187] width 65 height 13
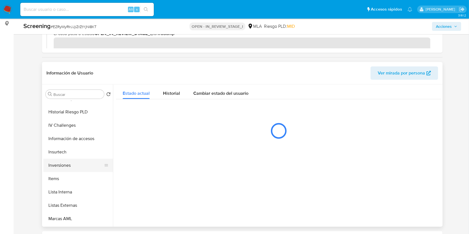
scroll to position [289, 0]
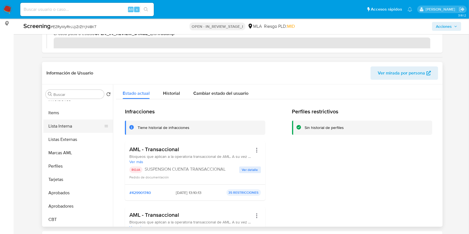
click at [76, 122] on button "Lista Interna" at bounding box center [75, 126] width 65 height 13
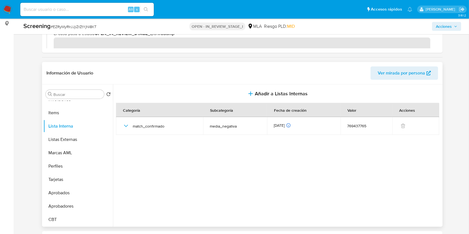
click at [408, 70] on span "Ver mirada por persona" at bounding box center [401, 73] width 47 height 13
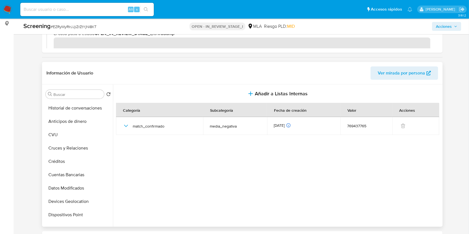
scroll to position [0, 0]
click at [75, 108] on button "KYC" at bounding box center [75, 107] width 65 height 13
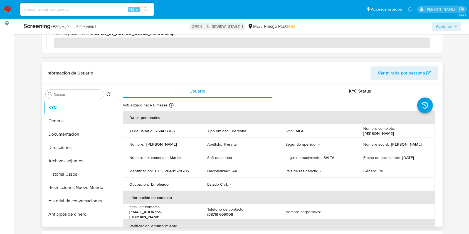
click at [396, 73] on span "Ver mirada por persona" at bounding box center [401, 73] width 47 height 13
click at [76, 134] on button "Documentación" at bounding box center [75, 134] width 65 height 13
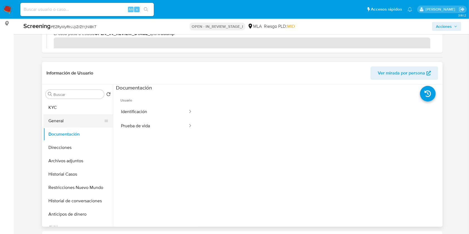
click at [75, 126] on button "General" at bounding box center [75, 120] width 65 height 13
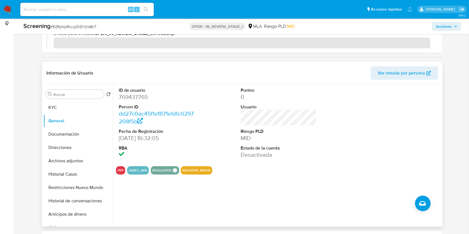
drag, startPoint x: 65, startPoint y: 107, endPoint x: 82, endPoint y: 78, distance: 34.0
click at [65, 107] on button "KYC" at bounding box center [78, 107] width 70 height 13
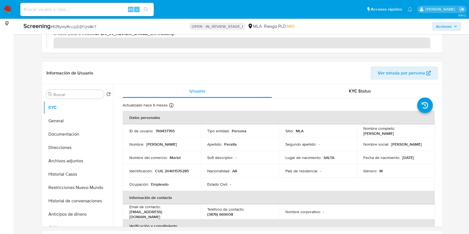
click at [447, 26] on span "Acciones" at bounding box center [444, 26] width 16 height 9
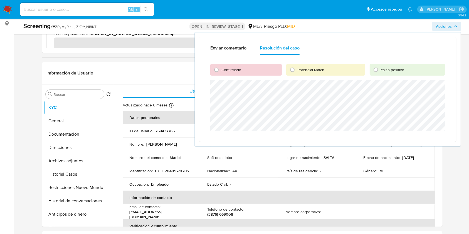
click at [235, 70] on span "Confirmado" at bounding box center [232, 70] width 20 height 6
click at [221, 70] on input "Confirmado" at bounding box center [216, 69] width 9 height 9
radio input "true"
click at [426, 139] on span "Cerrar Caso" at bounding box center [426, 138] width 27 height 8
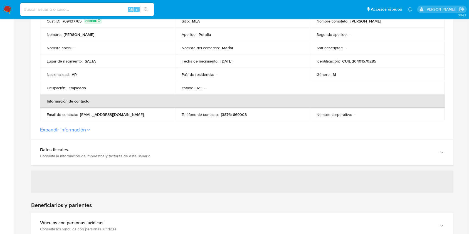
scroll to position [148, 0]
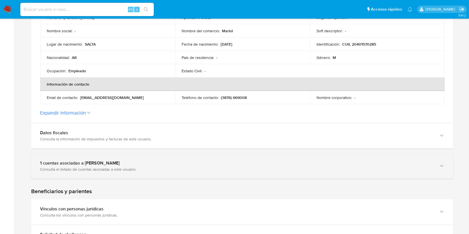
click at [150, 171] on div "Consulta el listado de cuentas asociadas a este usuario." at bounding box center [237, 169] width 394 height 5
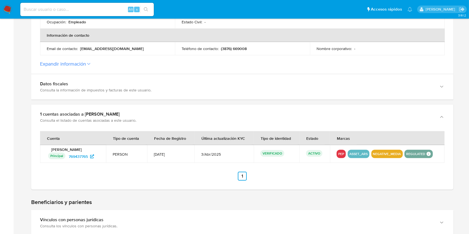
scroll to position [223, 0]
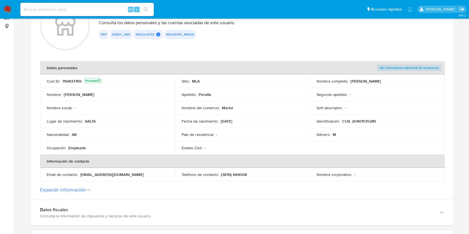
scroll to position [148, 0]
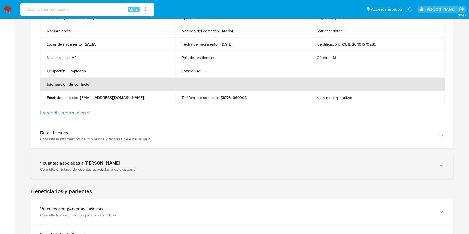
click at [70, 163] on div "1 cuentas asociadas a [PERSON_NAME]" at bounding box center [237, 164] width 394 height 6
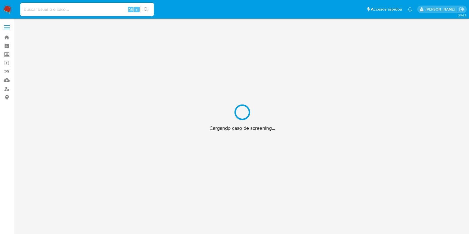
scroll to position [20, 0]
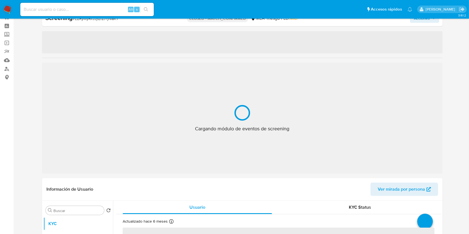
select select "10"
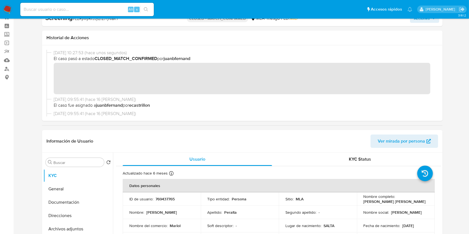
click at [108, 4] on div "Alt s" at bounding box center [87, 9] width 134 height 13
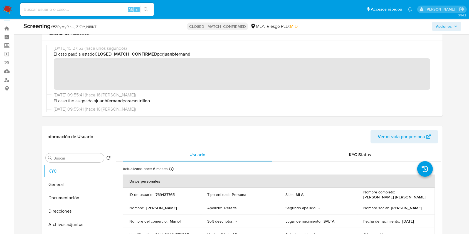
scroll to position [0, 0]
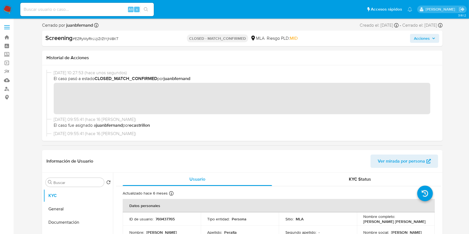
click at [105, 10] on input at bounding box center [87, 9] width 134 height 7
paste input "nIAKFHI4qN9l9AypZEi6Y0EK"
type input "nIAKFHI4qN9l9AypZEi6Y0EK"
click at [148, 9] on icon "search-icon" at bounding box center [146, 9] width 4 height 4
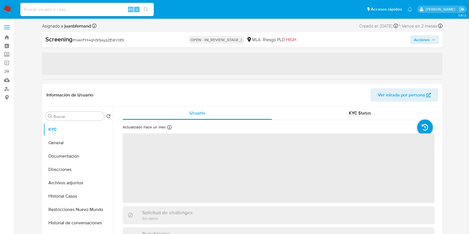
select select "10"
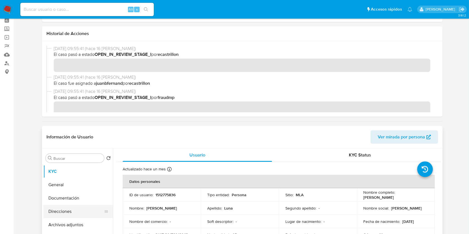
scroll to position [37, 0]
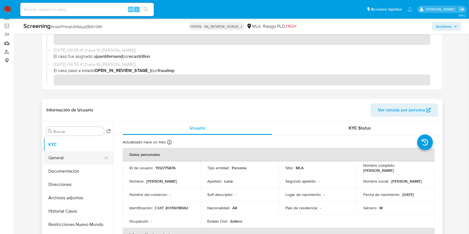
click at [76, 157] on button "General" at bounding box center [75, 157] width 65 height 13
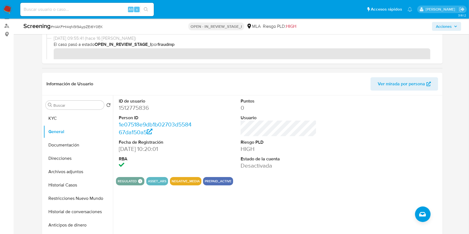
scroll to position [74, 0]
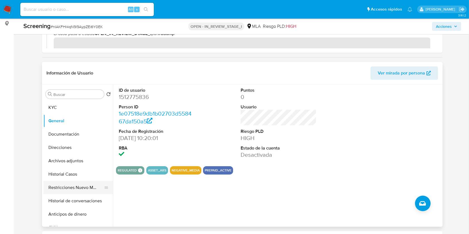
click at [73, 188] on button "Restricciones Nuevo Mundo" at bounding box center [75, 187] width 65 height 13
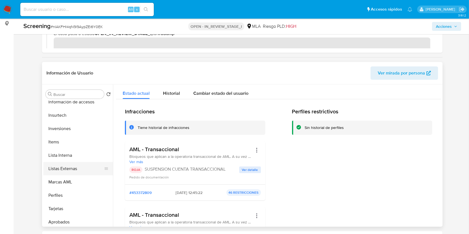
scroll to position [260, 0]
click at [74, 154] on button "Lista Interna" at bounding box center [75, 155] width 65 height 13
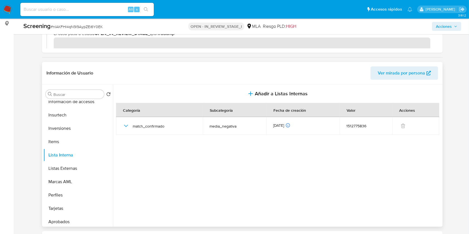
click at [415, 70] on span "Ver mirada por persona" at bounding box center [401, 73] width 47 height 13
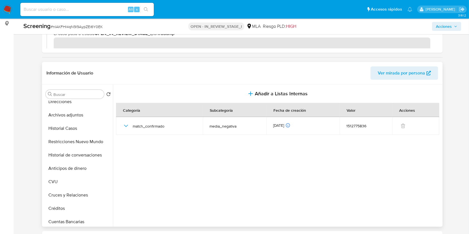
scroll to position [0, 0]
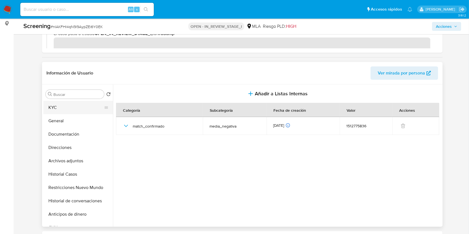
click at [72, 111] on button "KYC" at bounding box center [75, 107] width 65 height 13
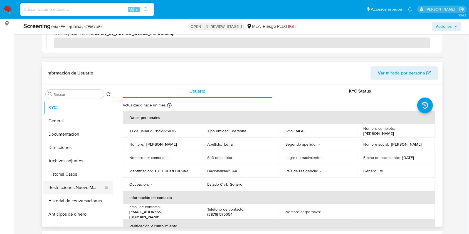
click at [73, 188] on button "Restricciones Nuevo Mundo" at bounding box center [75, 187] width 65 height 13
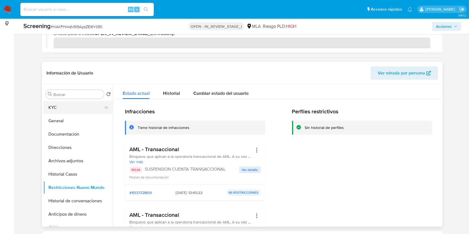
click at [73, 101] on button "KYC" at bounding box center [75, 107] width 65 height 13
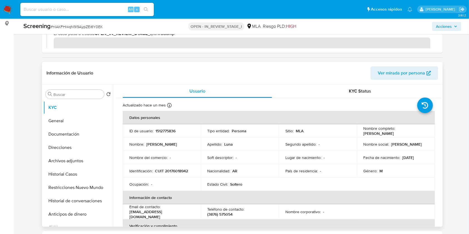
click at [411, 75] on span "Ver mirada por persona" at bounding box center [401, 73] width 47 height 13
click at [60, 125] on button "General" at bounding box center [75, 120] width 65 height 13
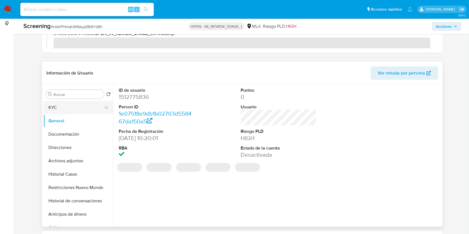
click at [68, 106] on button "KYC" at bounding box center [75, 107] width 65 height 13
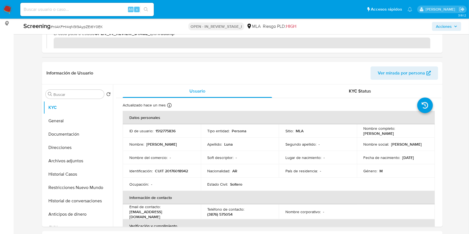
click at [454, 30] on button "Acciones" at bounding box center [446, 26] width 29 height 9
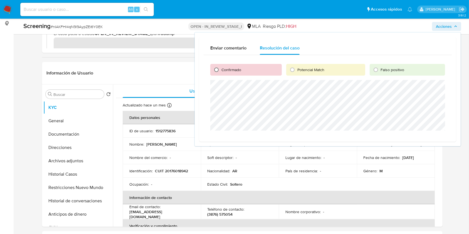
click at [218, 70] on input "Confirmado" at bounding box center [216, 69] width 9 height 9
radio input "true"
click at [430, 138] on span "Cerrar Caso" at bounding box center [426, 138] width 27 height 8
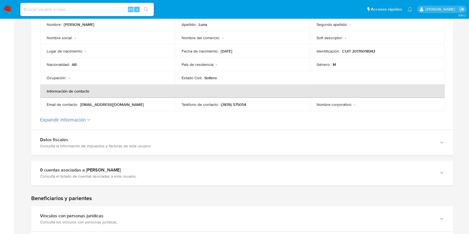
scroll to position [148, 0]
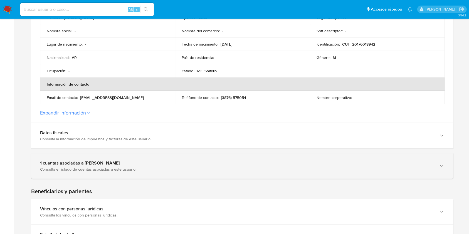
click at [67, 170] on div "Consulta el listado de cuentas asociadas a este usuario." at bounding box center [237, 169] width 394 height 5
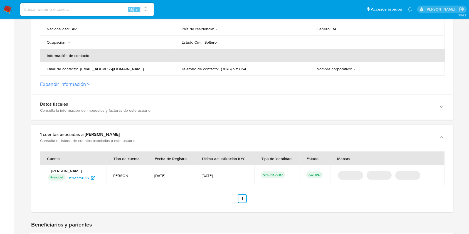
scroll to position [223, 0]
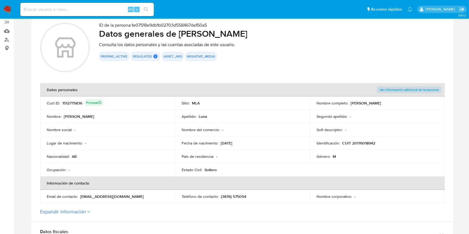
scroll to position [148, 0]
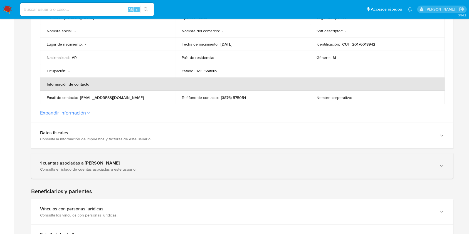
click at [116, 167] on div "Consulta el listado de cuentas asociadas a este usuario." at bounding box center [237, 169] width 394 height 5
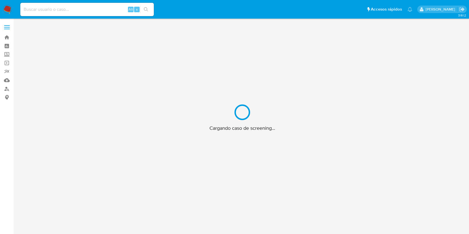
scroll to position [20, 0]
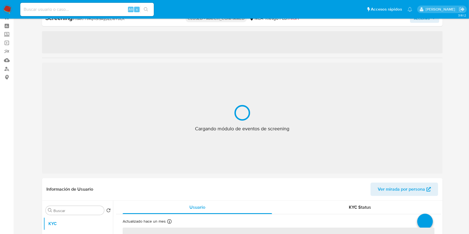
select select "10"
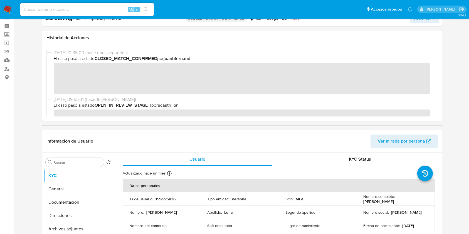
click at [108, 8] on input at bounding box center [87, 9] width 134 height 7
paste input "fSRiCvpz4DOETxbEbvGEDUQp"
type input "fSRiCvpz4DOETxbEbvGEDUQp"
click at [150, 11] on button "search-icon" at bounding box center [145, 10] width 11 height 8
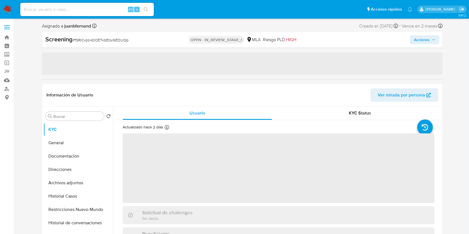
select select "10"
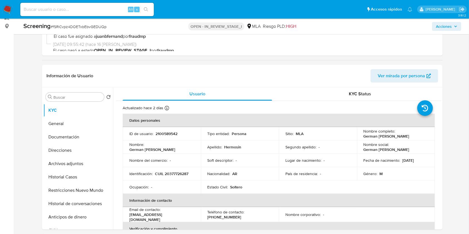
scroll to position [74, 0]
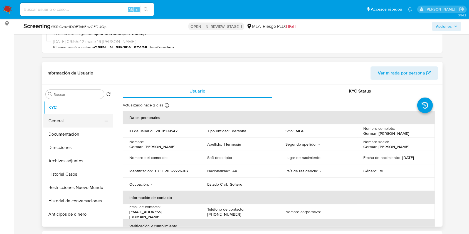
click at [66, 119] on button "General" at bounding box center [75, 120] width 65 height 13
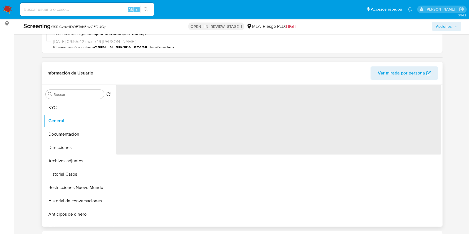
click at [399, 72] on span "Ver mirada por persona" at bounding box center [401, 73] width 47 height 13
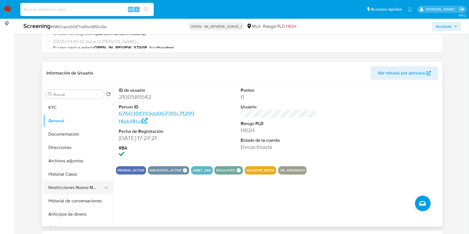
click at [84, 186] on button "Restricciones Nuevo Mundo" at bounding box center [75, 187] width 65 height 13
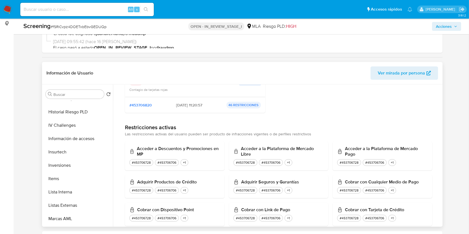
scroll to position [223, 0]
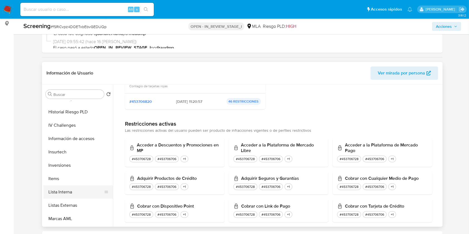
click at [69, 188] on button "Lista Interna" at bounding box center [75, 192] width 65 height 13
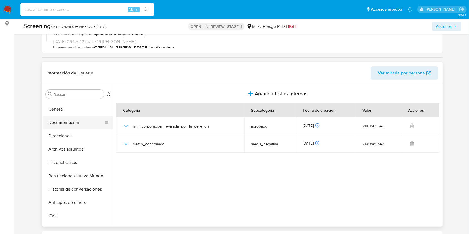
scroll to position [0, 0]
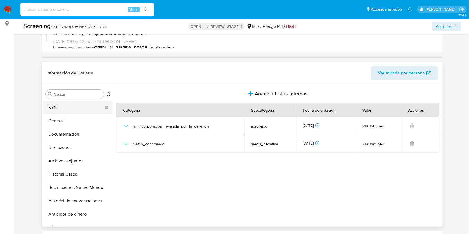
click at [71, 101] on button "KYC" at bounding box center [75, 107] width 65 height 13
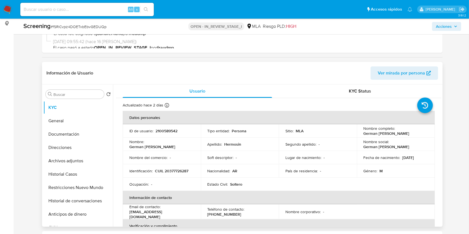
click at [431, 69] on button "Ver mirada por persona" at bounding box center [405, 73] width 68 height 13
drag, startPoint x: 452, startPoint y: 18, endPoint x: 452, endPoint y: 21, distance: 3.6
click at [452, 18] on nav "Pausado Ver notificaciones Alt s Accesos rápidos Presiona las siguientes teclas…" at bounding box center [234, 9] width 469 height 19
click at [451, 23] on span "Acciones" at bounding box center [444, 26] width 16 height 9
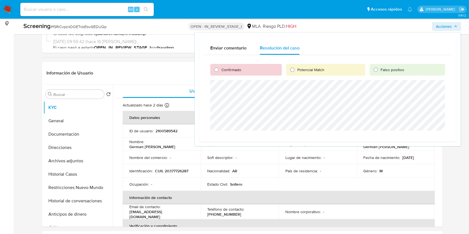
click at [246, 69] on div "Confirmado" at bounding box center [246, 70] width 72 height 12
click at [237, 70] on span "Confirmado" at bounding box center [232, 70] width 20 height 6
click at [221, 70] on input "Confirmado" at bounding box center [216, 69] width 9 height 9
radio input "true"
click at [434, 135] on span "Cerrar Caso" at bounding box center [426, 138] width 27 height 8
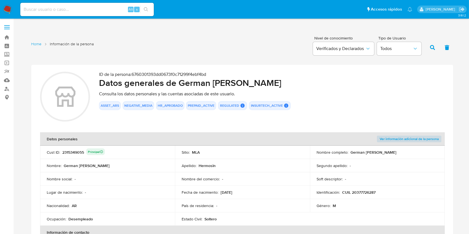
scroll to position [111, 0]
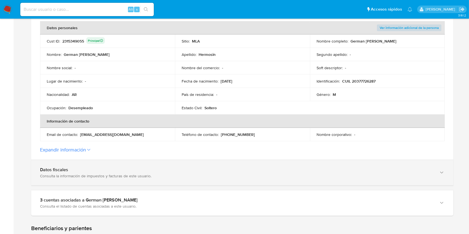
click at [409, 180] on div "Datos fiscales Consulta la información de impuestos y facturas de este usuario." at bounding box center [242, 172] width 423 height 25
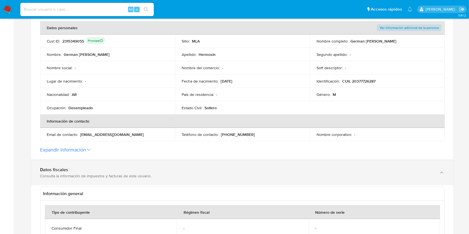
click at [369, 174] on div "Consulta la información de impuestos y facturas de este usuario." at bounding box center [237, 176] width 394 height 5
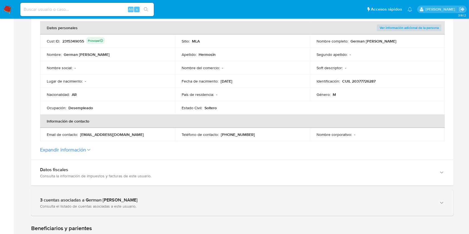
click at [308, 199] on div "3 cuentas asociadas a German [PERSON_NAME]" at bounding box center [237, 201] width 394 height 6
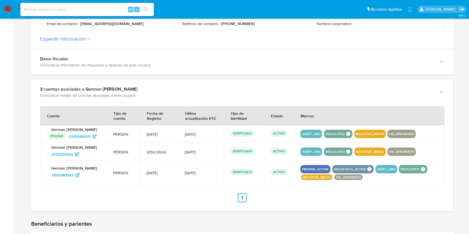
scroll to position [223, 0]
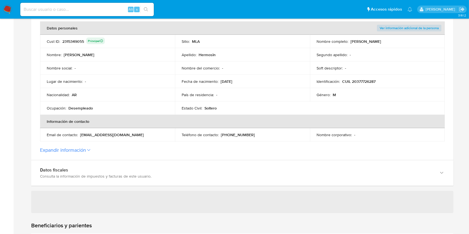
scroll to position [148, 0]
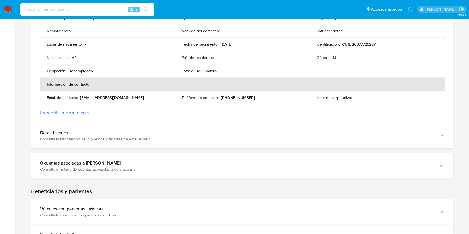
click at [67, 172] on div "0 cuentas asociadas a [PERSON_NAME] Consulta el listado de cuentas asociadas a …" at bounding box center [242, 166] width 423 height 25
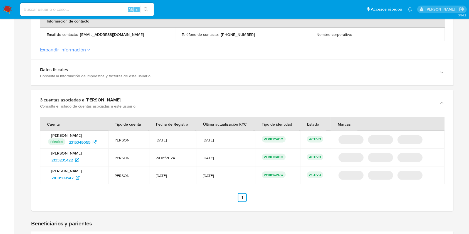
scroll to position [223, 0]
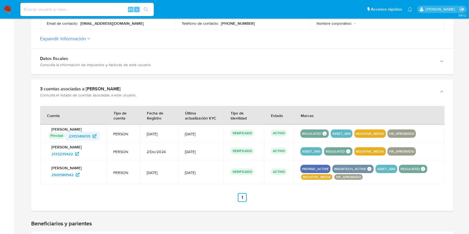
click at [88, 136] on span "2315349055" at bounding box center [80, 136] width 22 height 9
click at [71, 155] on span "2133235422" at bounding box center [62, 154] width 21 height 9
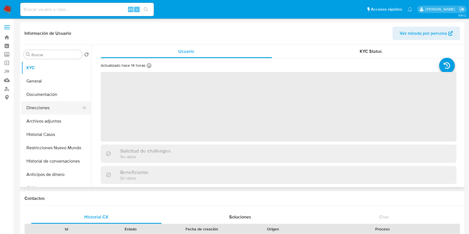
select select "10"
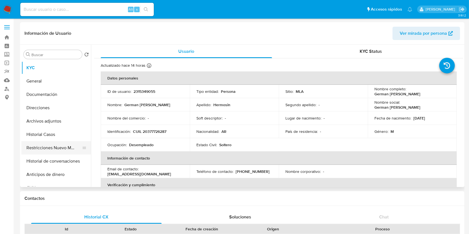
click at [51, 147] on button "Restricciones Nuevo Mundo" at bounding box center [53, 147] width 65 height 13
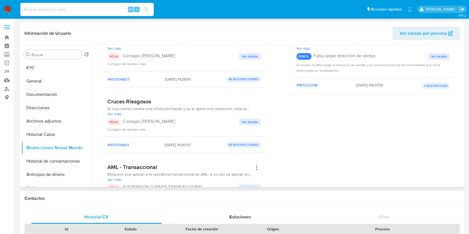
scroll to position [111, 0]
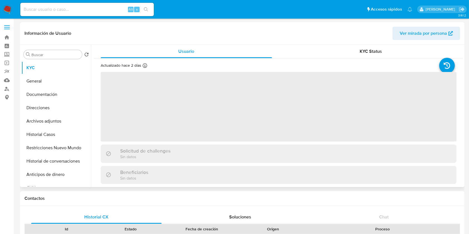
select select "10"
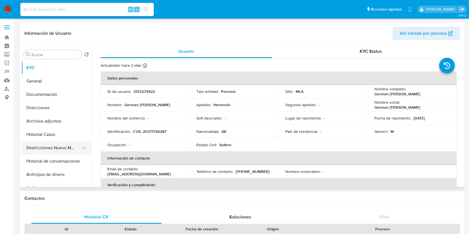
click at [50, 150] on button "Restricciones Nuevo Mundo" at bounding box center [53, 147] width 65 height 13
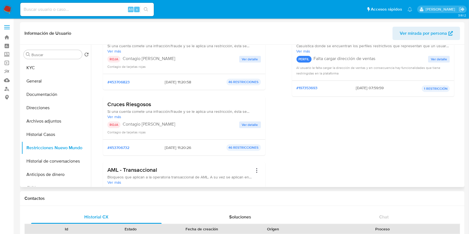
scroll to position [74, 0]
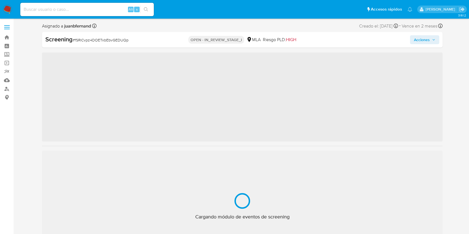
scroll to position [20, 0]
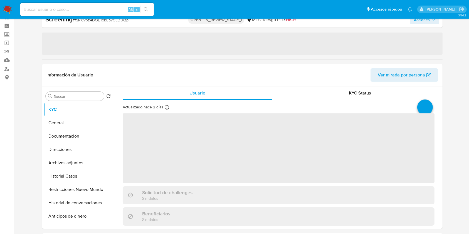
select select "10"
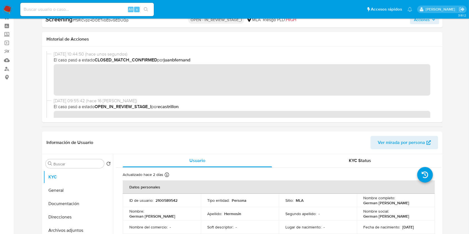
click at [113, 10] on input at bounding box center [87, 9] width 134 height 7
paste input "pU0YiRoOCRGedkhNMwrnYcdi"
type input "pU0YiRoOCRGedkhNMwrnYcdi"
click at [148, 9] on button "search-icon" at bounding box center [145, 10] width 11 height 8
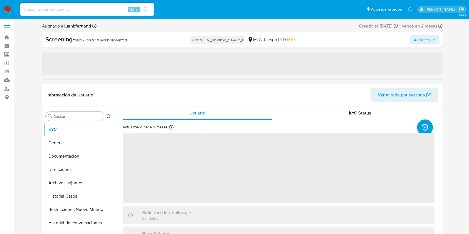
select select "10"
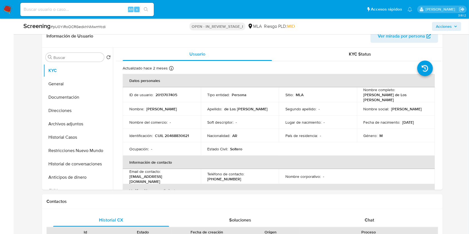
scroll to position [111, 0]
click at [77, 78] on button "General" at bounding box center [75, 83] width 65 height 13
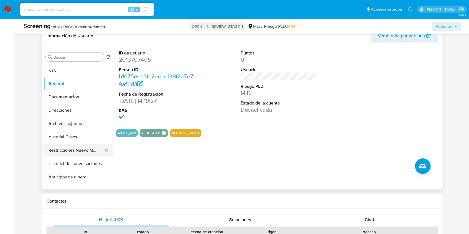
click at [76, 149] on button "Restricciones Nuevo Mundo" at bounding box center [75, 150] width 65 height 13
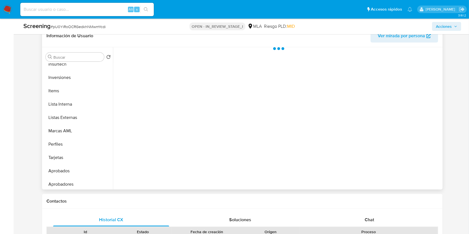
scroll to position [289, 0]
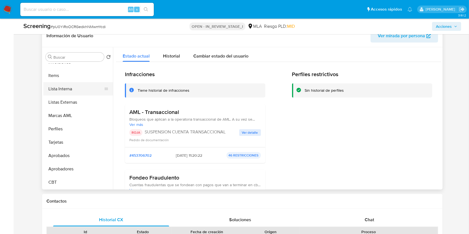
click at [73, 87] on button "Lista Interna" at bounding box center [75, 88] width 65 height 13
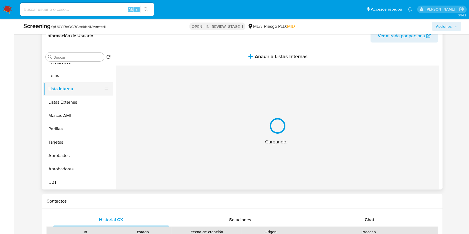
scroll to position [0, 0]
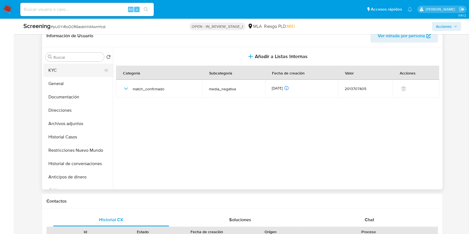
click at [80, 68] on button "KYC" at bounding box center [75, 70] width 65 height 13
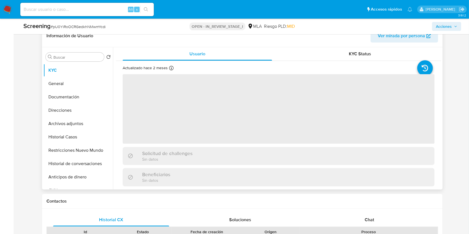
click at [418, 37] on span "Ver mirada por persona" at bounding box center [401, 35] width 47 height 13
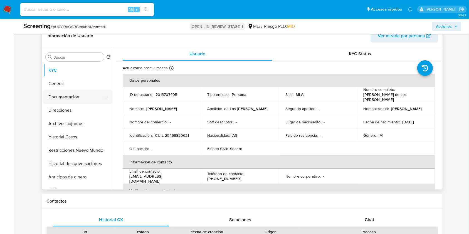
click at [67, 96] on button "Documentación" at bounding box center [75, 96] width 65 height 13
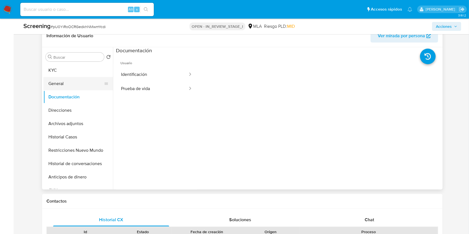
click at [67, 82] on button "General" at bounding box center [75, 83] width 65 height 13
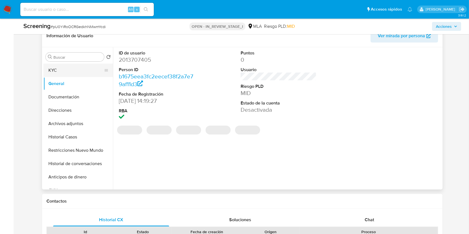
click at [72, 72] on button "KYC" at bounding box center [75, 70] width 65 height 13
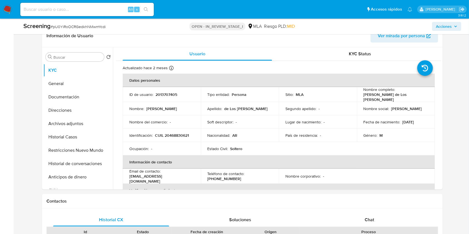
click at [442, 26] on span "Acciones" at bounding box center [444, 26] width 16 height 9
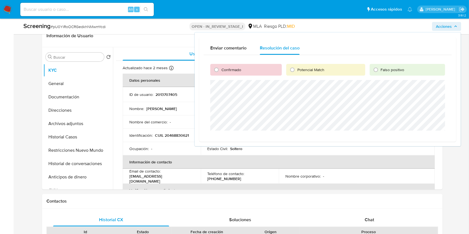
click at [234, 72] on span "Confirmado" at bounding box center [232, 70] width 20 height 6
click at [225, 70] on span "Confirmado" at bounding box center [232, 70] width 20 height 6
click at [221, 70] on input "Confirmado" at bounding box center [216, 69] width 9 height 9
radio input "true"
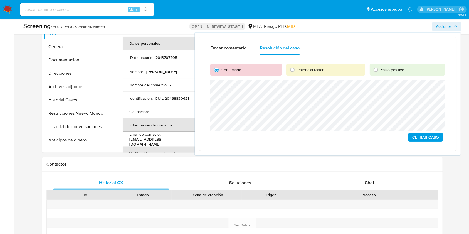
click at [418, 138] on span "Cerrar Caso" at bounding box center [426, 138] width 27 height 8
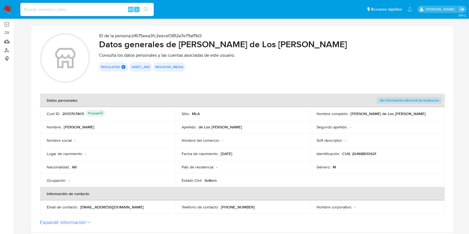
scroll to position [111, 0]
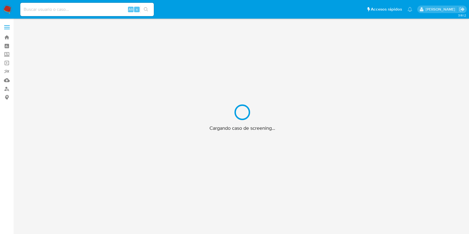
scroll to position [20, 0]
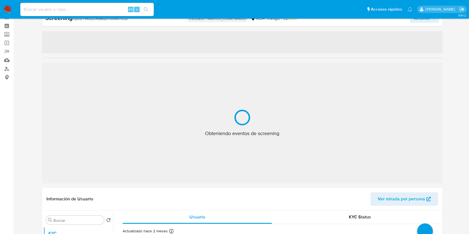
select select "10"
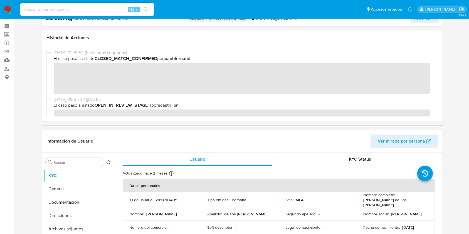
click at [96, 7] on input at bounding box center [87, 9] width 134 height 7
paste input "ZykxGLbHCuodz4nivPgWxJyk"
type input "ZykxGLbHCuodz4nivPgWxJyk"
click at [143, 8] on button "search-icon" at bounding box center [145, 10] width 11 height 8
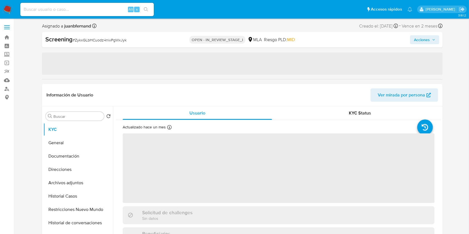
select select "10"
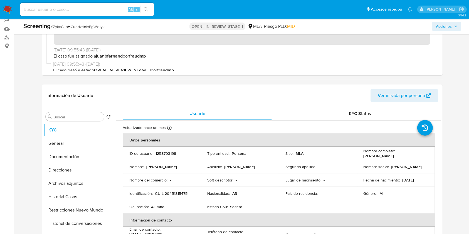
scroll to position [74, 0]
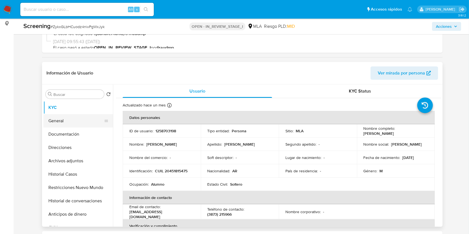
click at [59, 126] on button "General" at bounding box center [75, 120] width 65 height 13
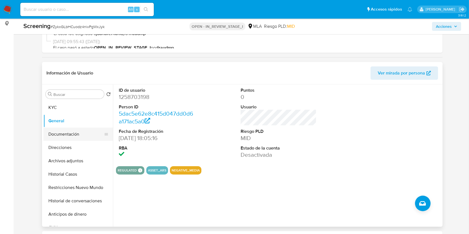
click at [78, 134] on button "Documentación" at bounding box center [75, 134] width 65 height 13
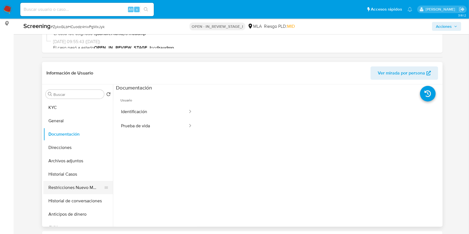
click at [80, 188] on button "Restricciones Nuevo Mundo" at bounding box center [75, 187] width 65 height 13
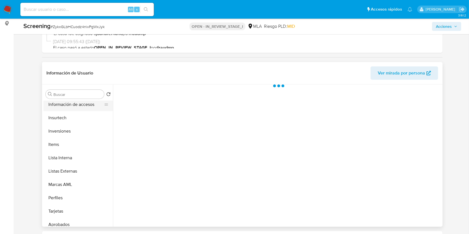
scroll to position [260, 0]
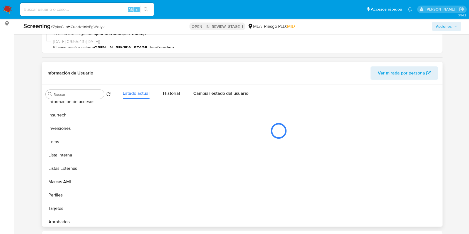
click at [420, 69] on span "Ver mirada por persona" at bounding box center [401, 73] width 47 height 13
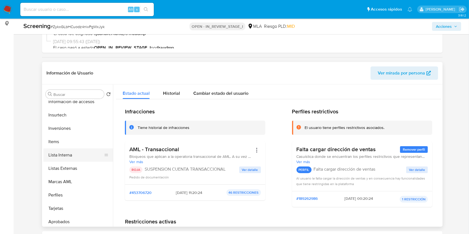
click at [60, 156] on button "Lista Interna" at bounding box center [75, 155] width 65 height 13
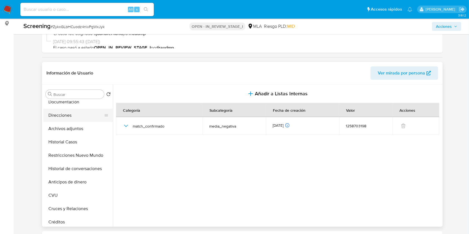
scroll to position [0, 0]
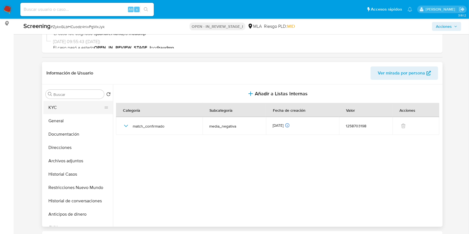
click at [72, 110] on button "KYC" at bounding box center [75, 107] width 65 height 13
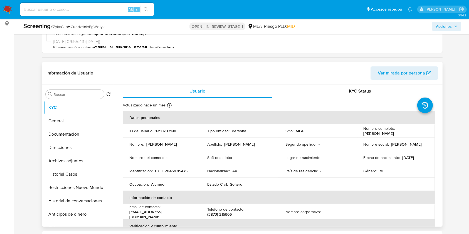
click at [413, 72] on span "Ver mirada por persona" at bounding box center [401, 73] width 47 height 13
click at [77, 188] on button "Restricciones Nuevo Mundo" at bounding box center [75, 187] width 65 height 13
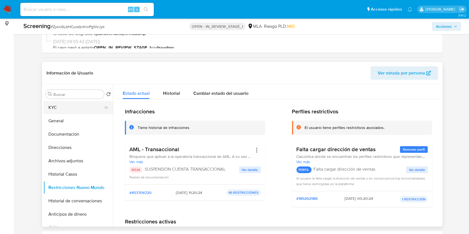
click at [69, 103] on button "KYC" at bounding box center [75, 107] width 65 height 13
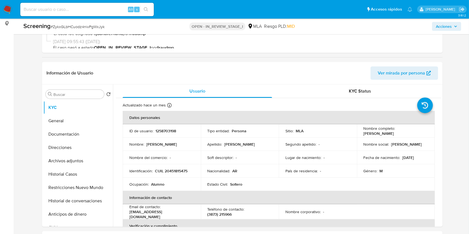
click at [445, 23] on span "Acciones" at bounding box center [444, 26] width 16 height 9
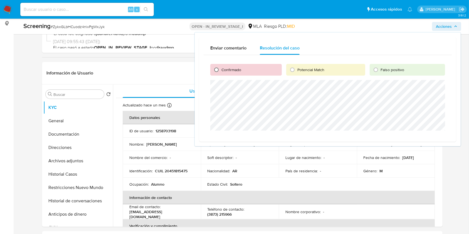
click at [217, 69] on input "Confirmado" at bounding box center [216, 69] width 9 height 9
radio input "true"
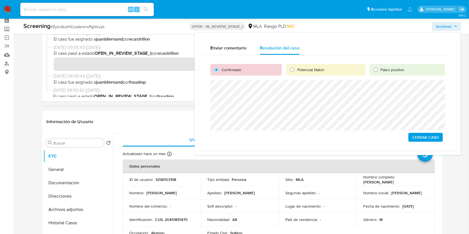
scroll to position [37, 0]
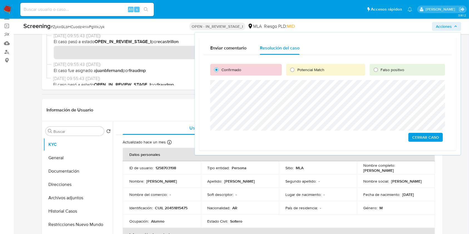
click at [435, 139] on span "Cerrar Caso" at bounding box center [426, 138] width 27 height 8
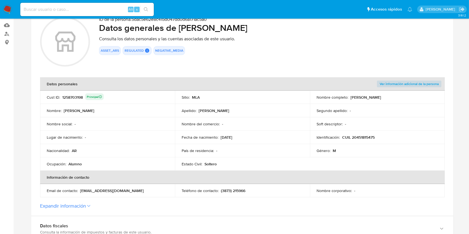
scroll to position [111, 0]
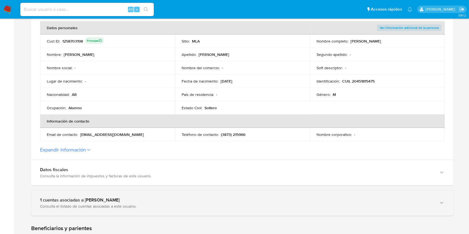
click at [70, 212] on div "1 cuentas asociadas a [PERSON_NAME] Consulta el listado de cuentas asociadas a …" at bounding box center [242, 203] width 423 height 25
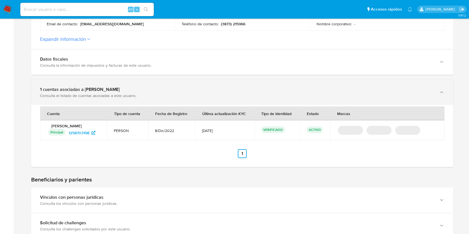
scroll to position [223, 0]
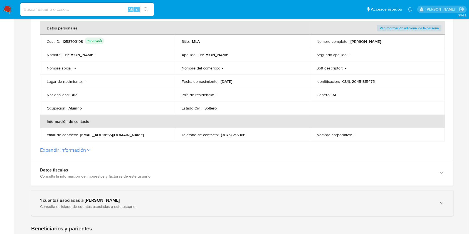
scroll to position [111, 0]
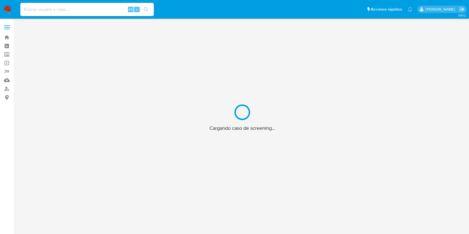
scroll to position [20, 0]
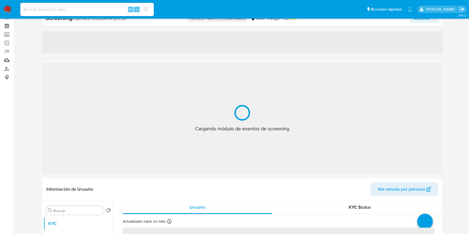
select select "10"
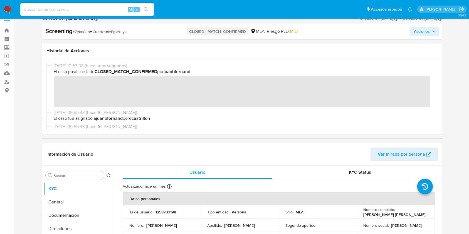
scroll to position [0, 0]
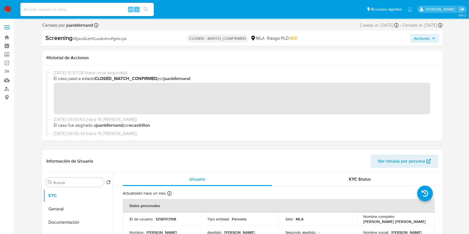
click at [91, 10] on input at bounding box center [87, 9] width 134 height 7
paste input "oTMHIF3KkJML7qtXa2RQBmkX"
type input "oTMHIF3KkJML7qtXa2RQBmkX"
click at [150, 8] on button "search-icon" at bounding box center [145, 10] width 11 height 8
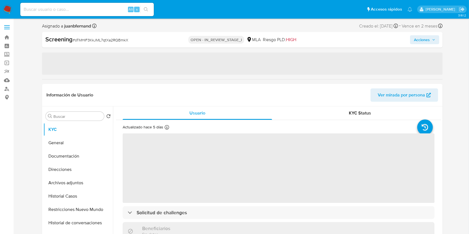
select select "10"
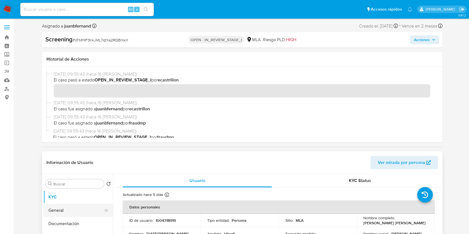
click at [62, 208] on button "General" at bounding box center [75, 210] width 65 height 13
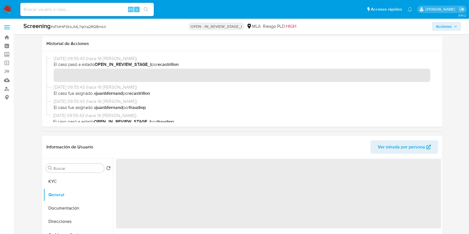
scroll to position [74, 0]
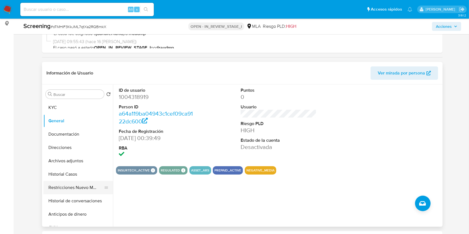
click at [80, 190] on button "Restricciones Nuevo Mundo" at bounding box center [75, 187] width 65 height 13
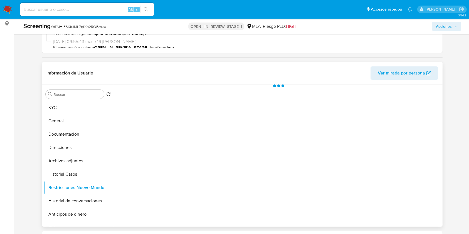
click at [399, 71] on span "Ver mirada por persona" at bounding box center [401, 73] width 47 height 13
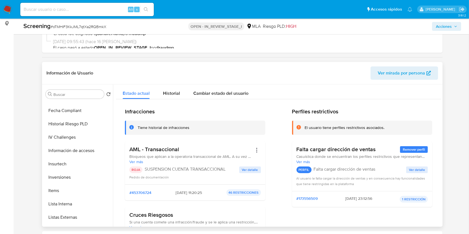
scroll to position [289, 0]
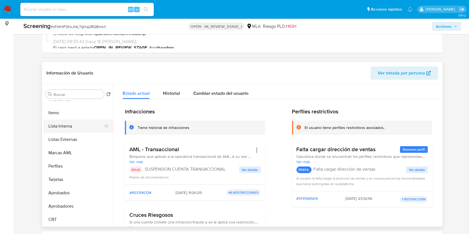
click at [73, 127] on button "Lista Interna" at bounding box center [75, 126] width 65 height 13
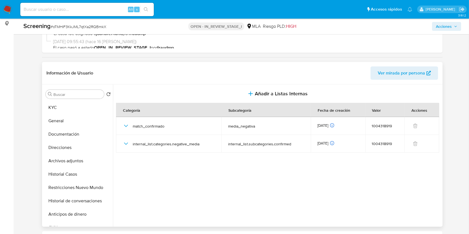
scroll to position [37, 0]
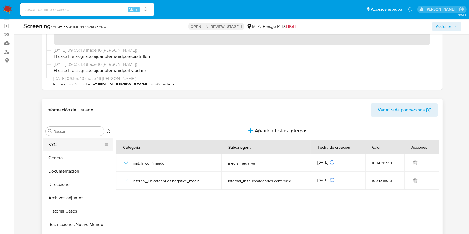
click at [67, 148] on button "KYC" at bounding box center [75, 144] width 65 height 13
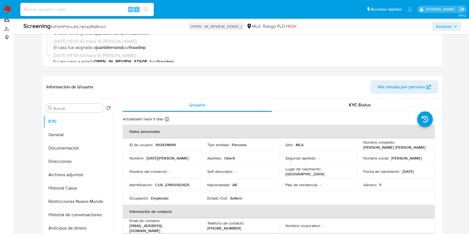
scroll to position [111, 0]
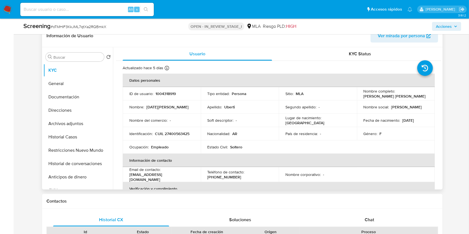
click at [388, 35] on span "Ver mirada por persona" at bounding box center [401, 35] width 47 height 13
click at [72, 86] on button "General" at bounding box center [75, 83] width 65 height 13
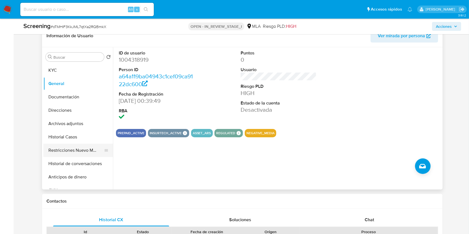
click at [83, 150] on button "Restricciones Nuevo Mundo" at bounding box center [75, 150] width 65 height 13
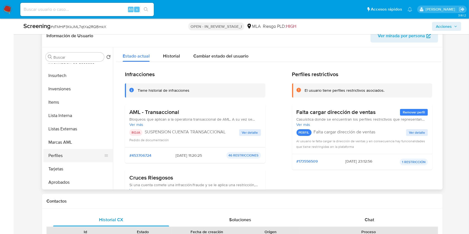
scroll to position [289, 0]
click at [74, 93] on button "Lista Interna" at bounding box center [75, 88] width 65 height 13
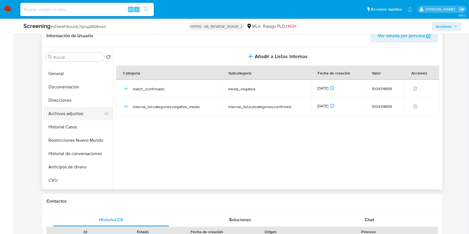
scroll to position [0, 0]
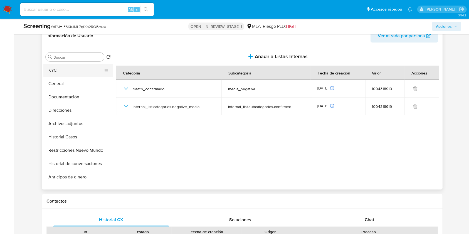
click at [74, 70] on button "KYC" at bounding box center [75, 70] width 65 height 13
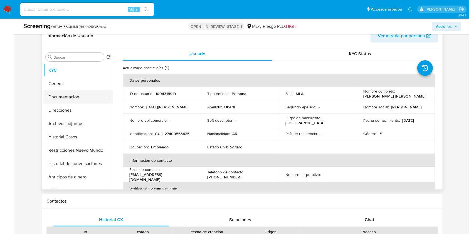
click at [55, 100] on button "Documentación" at bounding box center [75, 96] width 65 height 13
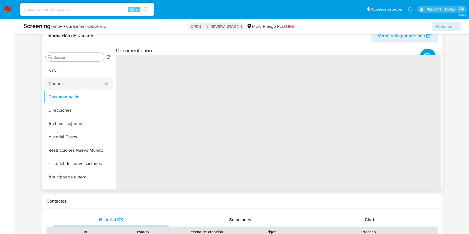
click at [82, 85] on button "General" at bounding box center [75, 83] width 65 height 13
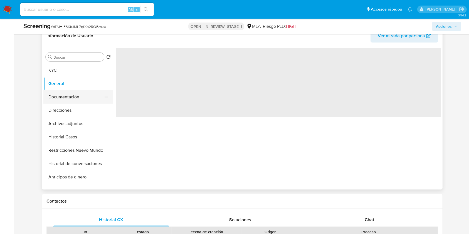
click at [84, 96] on button "Documentación" at bounding box center [75, 96] width 65 height 13
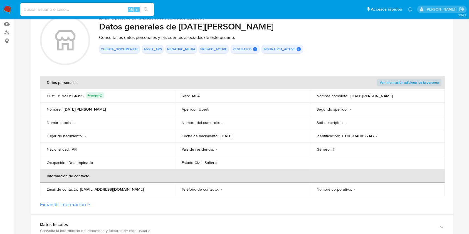
scroll to position [148, 0]
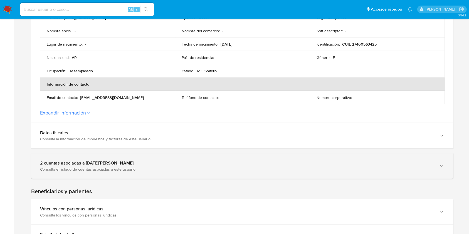
click at [127, 171] on div "Consulta el listado de cuentas asociadas a este usuario." at bounding box center [237, 169] width 394 height 5
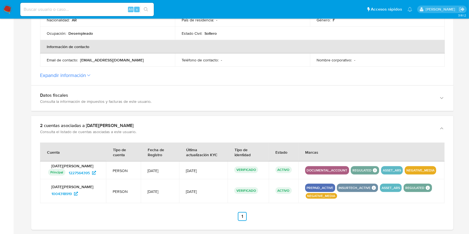
scroll to position [260, 0]
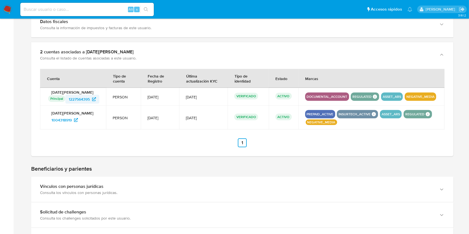
click at [78, 97] on span "1227564395" at bounding box center [79, 99] width 21 height 9
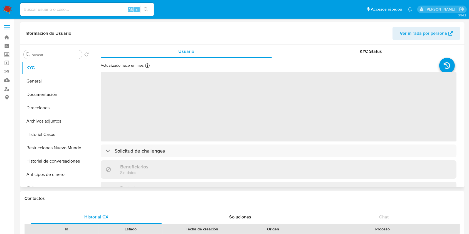
select select "10"
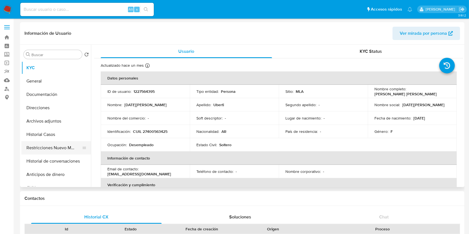
click at [49, 147] on button "Restricciones Nuevo Mundo" at bounding box center [53, 147] width 65 height 13
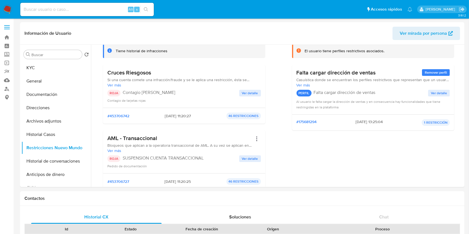
scroll to position [74, 0]
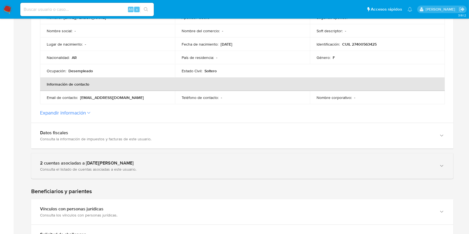
click at [183, 154] on div "2 cuentas asociadas a [DATE][PERSON_NAME] Consulta el listado de cuentas asocia…" at bounding box center [242, 166] width 423 height 25
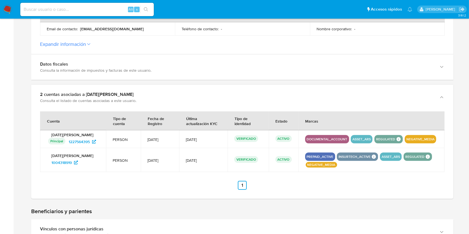
scroll to position [223, 0]
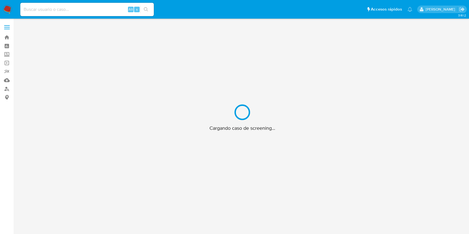
scroll to position [20, 0]
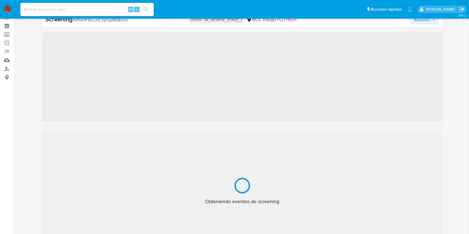
select select "10"
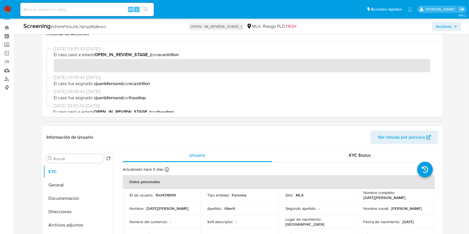
scroll to position [0, 0]
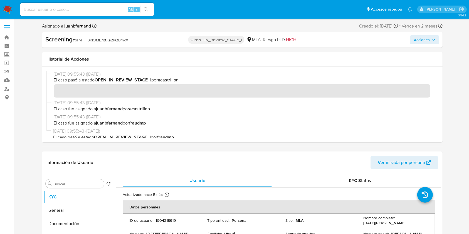
click at [430, 39] on span "Acciones" at bounding box center [422, 39] width 16 height 9
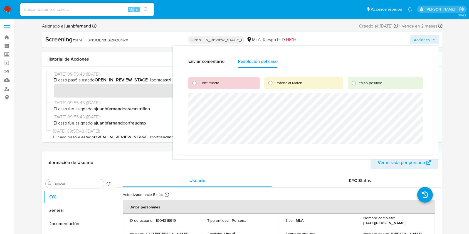
click at [358, 158] on div "Enviar comentario Resolución del caso Confirmado Potencial Match Falso positivo" at bounding box center [306, 103] width 266 height 114
click at [194, 82] on input "Confirmado" at bounding box center [194, 83] width 9 height 9
radio input "true"
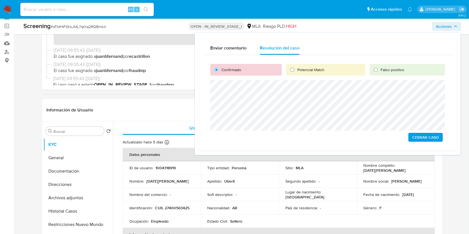
click at [425, 137] on span "Cerrar Caso" at bounding box center [426, 138] width 27 height 8
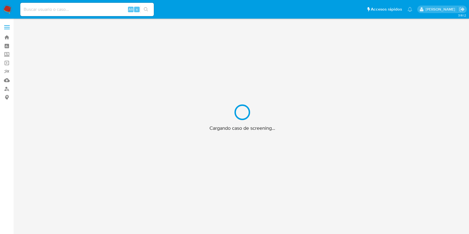
scroll to position [20, 0]
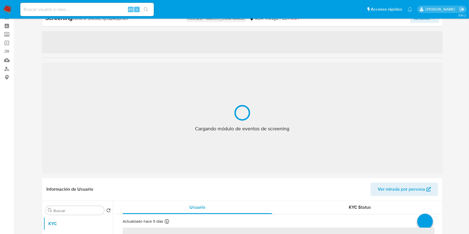
select select "10"
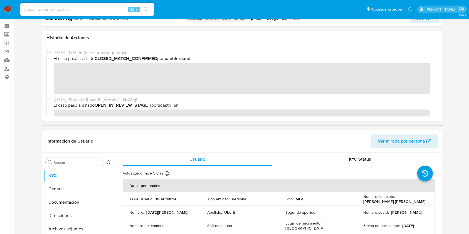
click at [49, 9] on input at bounding box center [87, 9] width 134 height 7
paste input "nFqFvIMUi2KgYzVvXADDxlhj"
type input "nFqFvIMUi2KgYzVvXADDxlhj"
click at [145, 10] on icon "search-icon" at bounding box center [146, 9] width 4 height 4
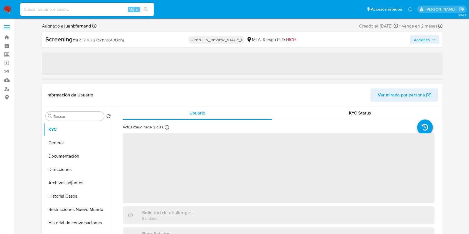
select select "10"
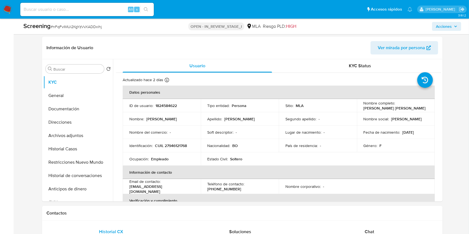
scroll to position [111, 0]
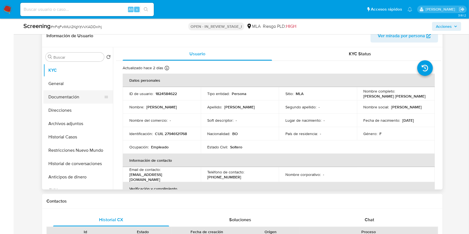
click at [70, 93] on button "Documentación" at bounding box center [75, 96] width 65 height 13
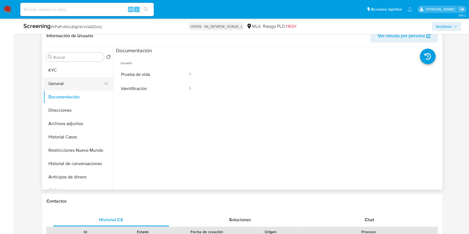
click at [70, 80] on button "General" at bounding box center [75, 83] width 65 height 13
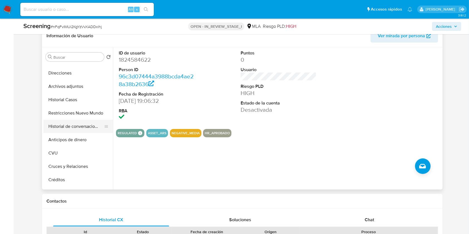
scroll to position [37, 0]
click at [82, 115] on button "Restricciones Nuevo Mundo" at bounding box center [75, 113] width 65 height 13
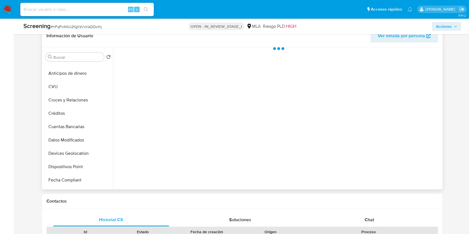
scroll to position [289, 0]
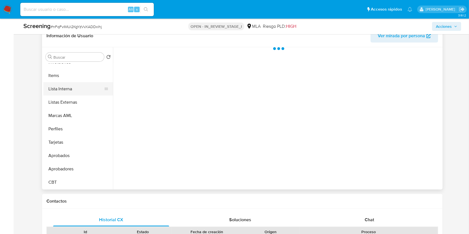
click at [76, 87] on button "Lista Interna" at bounding box center [75, 88] width 65 height 13
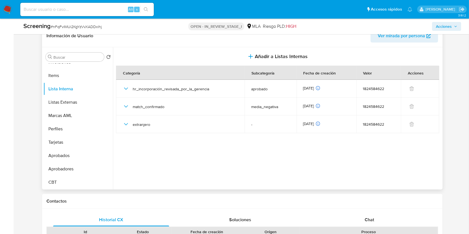
click at [393, 37] on span "Ver mirada por persona" at bounding box center [401, 35] width 47 height 13
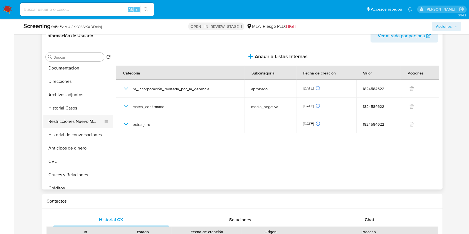
scroll to position [0, 0]
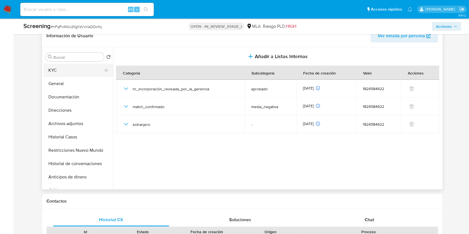
click at [70, 68] on button "KYC" at bounding box center [75, 70] width 65 height 13
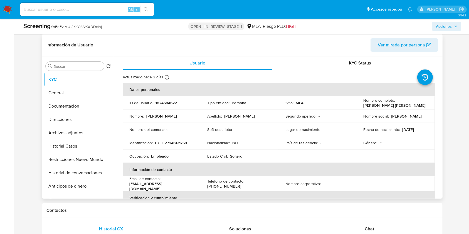
scroll to position [111, 0]
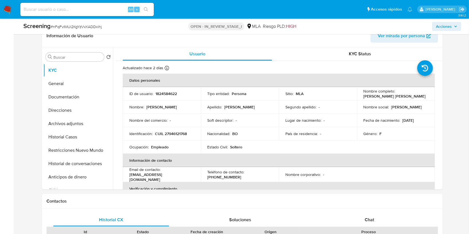
click at [454, 26] on span "Acciones" at bounding box center [446, 27] width 21 height 8
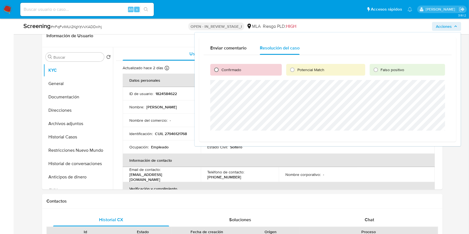
click at [216, 70] on input "Confirmado" at bounding box center [216, 69] width 9 height 9
radio input "true"
click at [423, 138] on span "Cerrar Caso" at bounding box center [426, 138] width 27 height 8
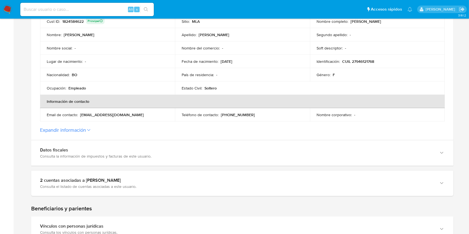
scroll to position [148, 0]
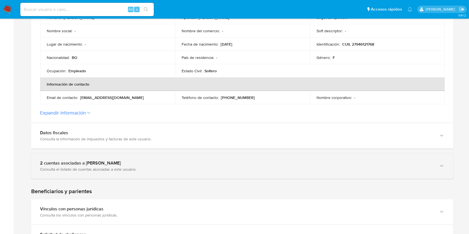
click at [116, 169] on div "Consulta el listado de cuentas asociadas a este usuario." at bounding box center [237, 169] width 394 height 5
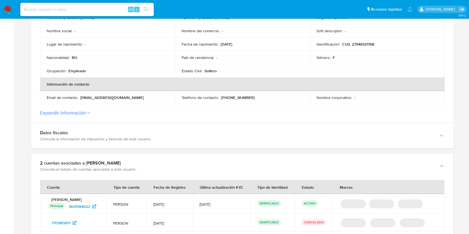
scroll to position [223, 0]
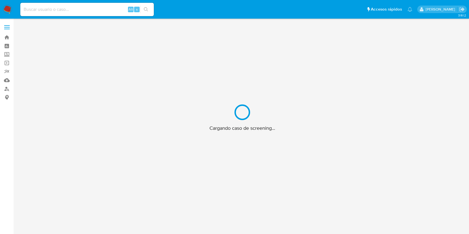
scroll to position [20, 0]
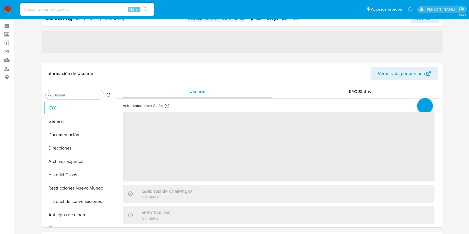
select select "10"
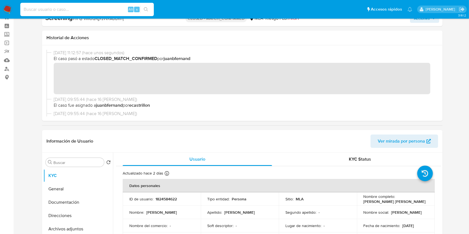
click at [66, 8] on input at bounding box center [87, 9] width 134 height 7
paste input "ZKZcMt7ErCBtDk2VgSYsRa8L"
type input "ZKZcMt7ErCBtDk2VgSYsRa8L"
click at [147, 8] on icon "search-icon" at bounding box center [146, 9] width 4 height 4
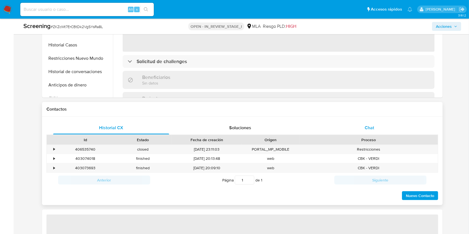
scroll to position [148, 0]
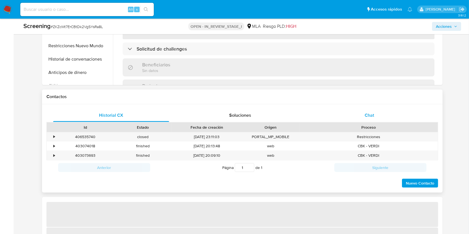
select select "10"
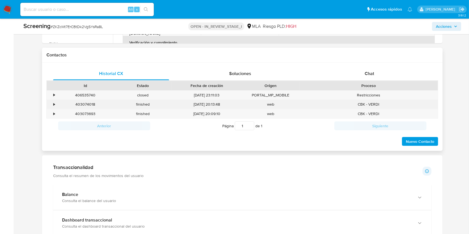
scroll to position [260, 0]
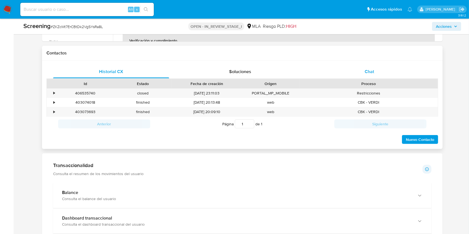
click at [381, 75] on div "Chat" at bounding box center [370, 71] width 116 height 13
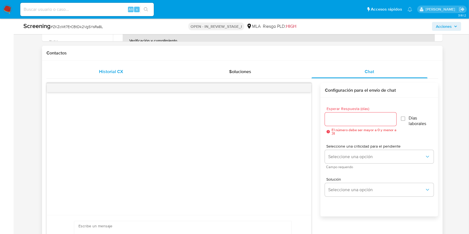
click at [110, 72] on span "Historial CX" at bounding box center [111, 71] width 24 height 6
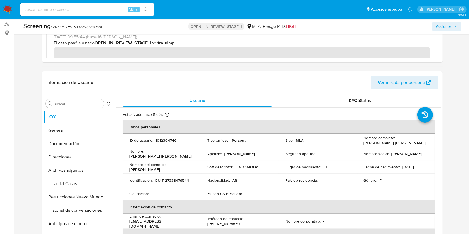
scroll to position [74, 0]
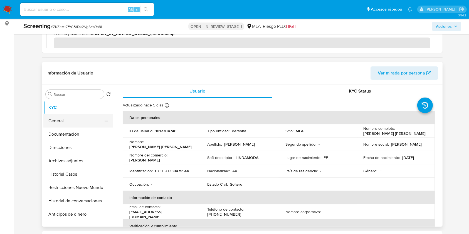
click at [74, 121] on button "General" at bounding box center [75, 120] width 65 height 13
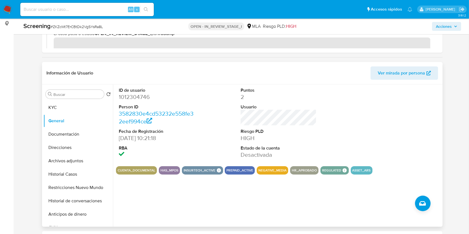
click at [396, 70] on span "Ver mirada por persona" at bounding box center [401, 73] width 47 height 13
click at [85, 186] on button "Restricciones Nuevo Mundo" at bounding box center [75, 187] width 65 height 13
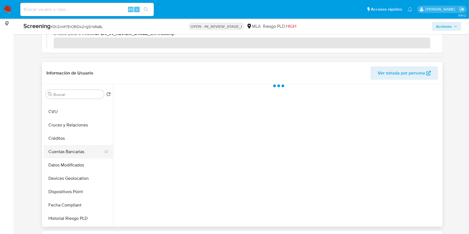
scroll to position [289, 0]
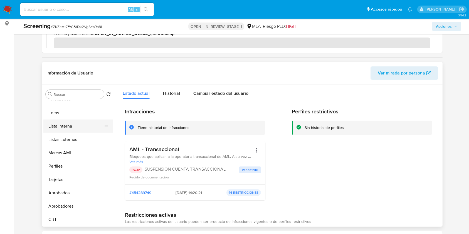
click at [76, 128] on button "Lista Interna" at bounding box center [75, 126] width 65 height 13
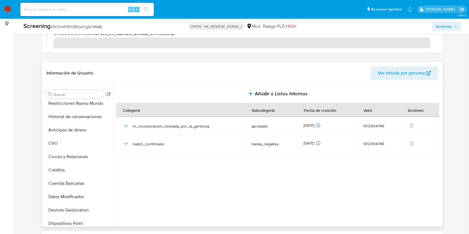
scroll to position [0, 0]
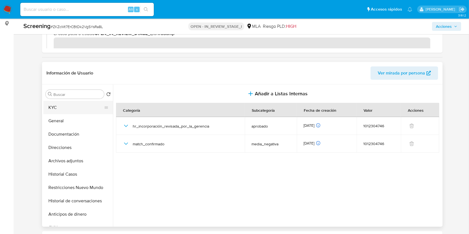
click at [79, 108] on button "KYC" at bounding box center [75, 107] width 65 height 13
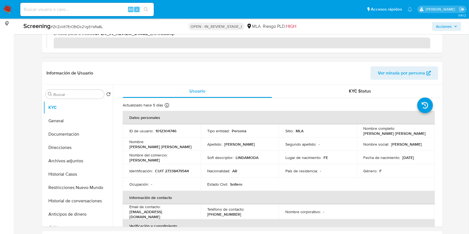
click at [448, 24] on span "Acciones" at bounding box center [444, 26] width 16 height 9
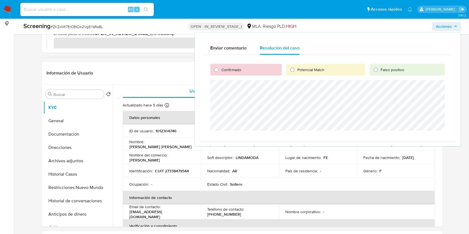
click at [221, 68] on label "Confirmado" at bounding box center [231, 69] width 20 height 5
click at [221, 68] on input "Confirmado" at bounding box center [216, 69] width 9 height 9
radio input "true"
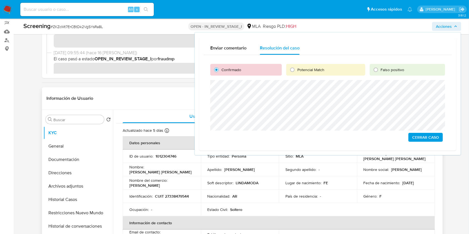
scroll to position [37, 0]
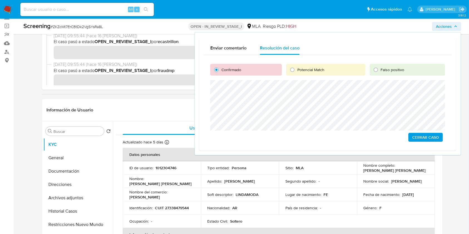
click at [423, 136] on span "Cerrar Caso" at bounding box center [426, 138] width 27 height 8
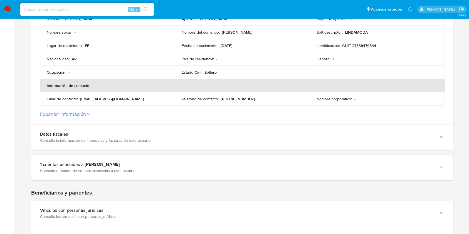
scroll to position [148, 0]
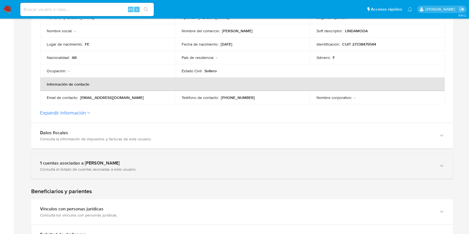
click at [102, 173] on div "1 cuentas asociadas a [PERSON_NAME] Consulta el listado de cuentas asociadas a …" at bounding box center [242, 166] width 423 height 25
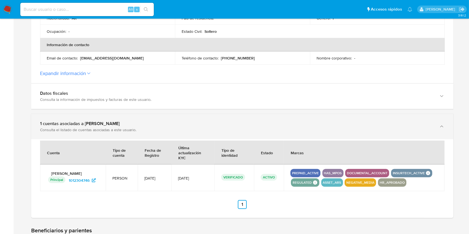
scroll to position [223, 0]
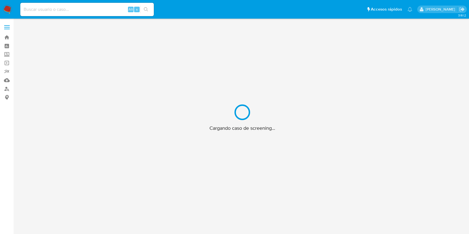
scroll to position [20, 0]
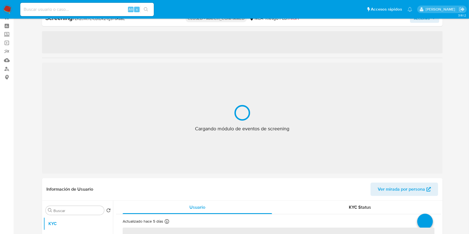
select select "10"
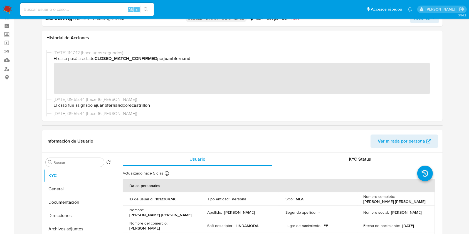
click at [99, 5] on div "Alt s" at bounding box center [87, 9] width 134 height 13
click at [99, 7] on input at bounding box center [87, 9] width 134 height 7
paste input "SsYJ67Vabv3HOwm0nw14RDoK"
type input "SsYJ67Vabv3HOwm0nw14RDoK"
click at [148, 8] on icon "search-icon" at bounding box center [146, 9] width 4 height 4
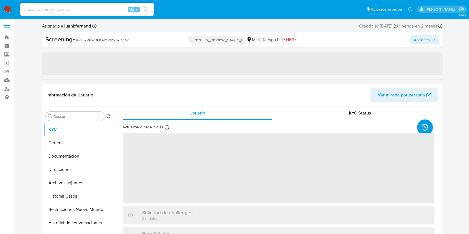
select select "10"
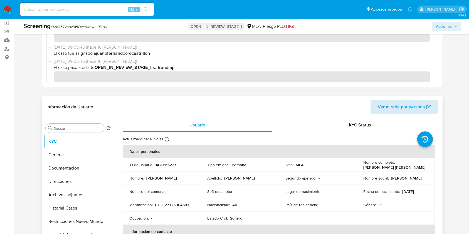
scroll to position [74, 0]
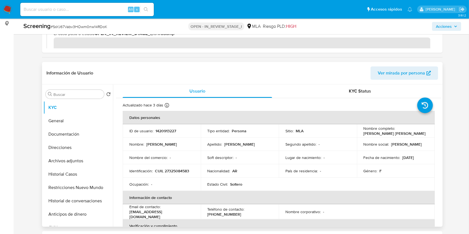
click at [424, 73] on span "Ver mirada por persona" at bounding box center [401, 73] width 47 height 13
click at [79, 118] on button "General" at bounding box center [75, 120] width 65 height 13
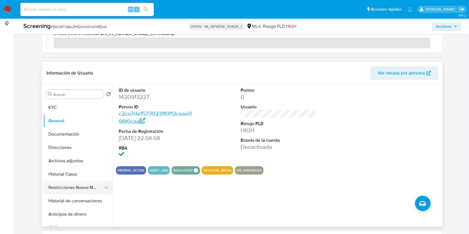
click at [78, 184] on button "Restricciones Nuevo Mundo" at bounding box center [75, 187] width 65 height 13
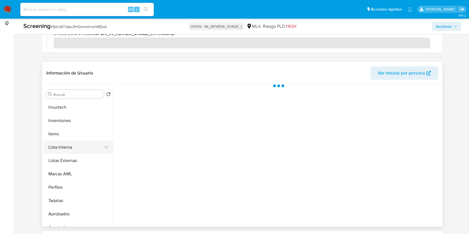
scroll to position [289, 0]
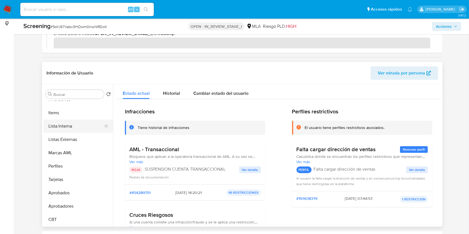
click at [79, 128] on button "Lista Interna" at bounding box center [75, 126] width 65 height 13
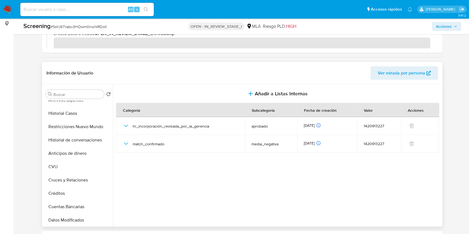
scroll to position [0, 0]
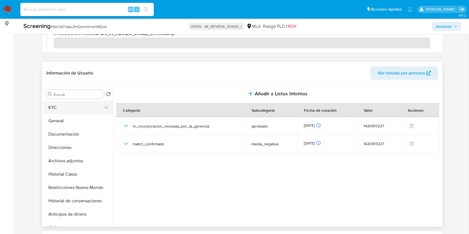
click at [69, 104] on button "KYC" at bounding box center [75, 107] width 65 height 13
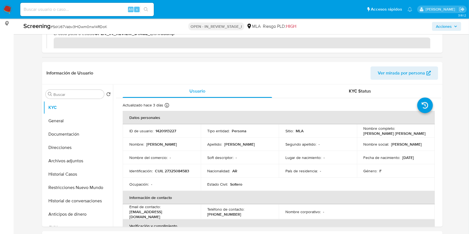
click at [458, 24] on button "Acciones" at bounding box center [446, 26] width 29 height 9
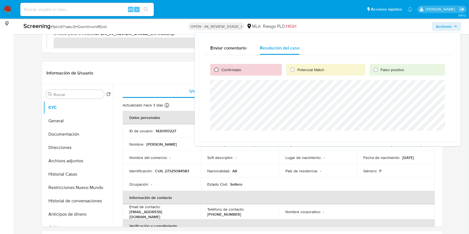
click at [220, 72] on input "Confirmado" at bounding box center [216, 69] width 9 height 9
radio input "true"
click at [428, 136] on span "Cerrar Caso" at bounding box center [426, 138] width 27 height 8
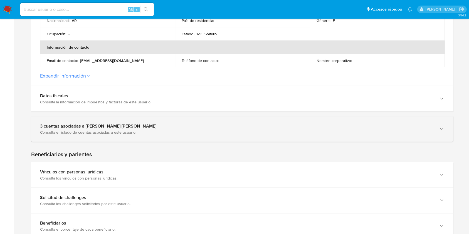
click at [187, 130] on div "Consulta el listado de cuentas asociadas a este usuario." at bounding box center [237, 132] width 394 height 5
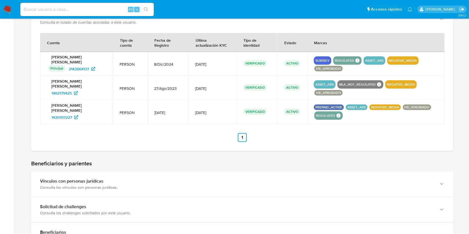
scroll to position [297, 0]
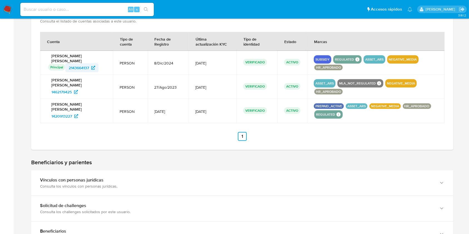
click at [86, 65] on span "2143664137" at bounding box center [79, 67] width 20 height 9
click at [70, 88] on span "1462179425" at bounding box center [62, 92] width 20 height 9
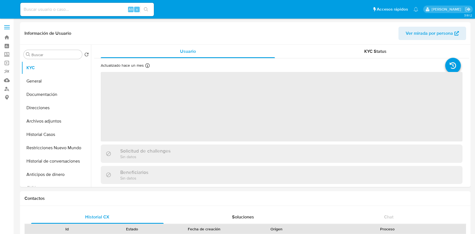
select select "10"
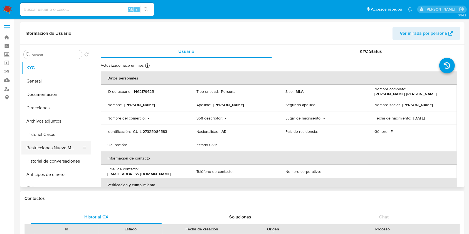
click at [52, 147] on button "Restricciones Nuevo Mundo" at bounding box center [53, 147] width 65 height 13
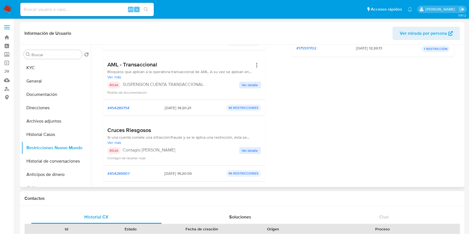
scroll to position [111, 0]
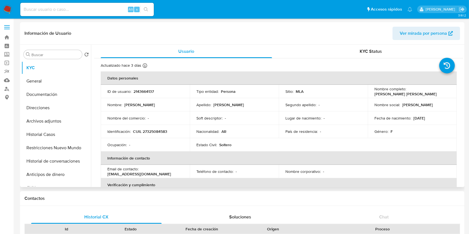
select select "10"
click at [49, 144] on button "Restricciones Nuevo Mundo" at bounding box center [53, 147] width 65 height 13
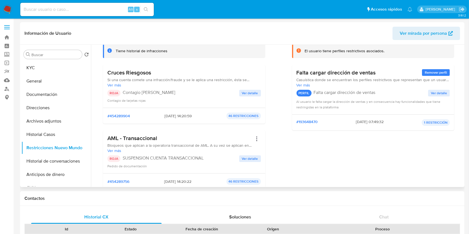
scroll to position [74, 0]
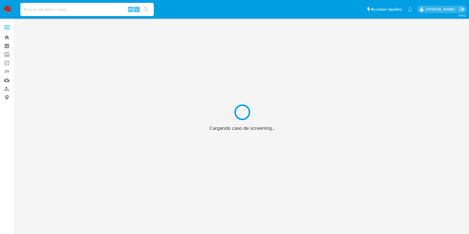
scroll to position [20, 0]
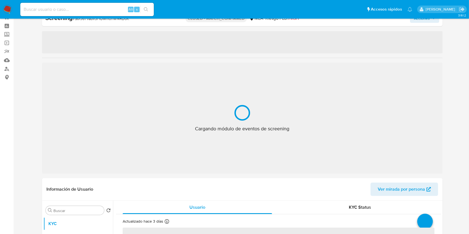
select select "10"
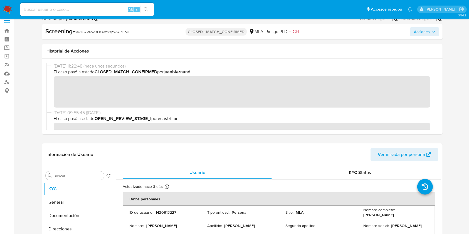
scroll to position [0, 0]
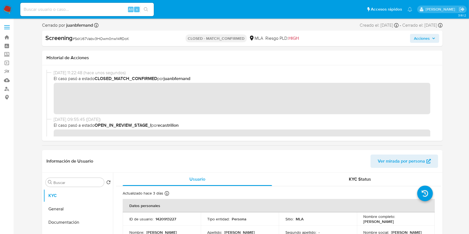
click at [110, 10] on input at bounding box center [87, 9] width 134 height 7
paste input "kv6vI87UFY5qsMRC24uzWnUe"
type input "kv6vI87UFY5qsMRC24uzWnUe"
click at [143, 10] on button "search-icon" at bounding box center [145, 10] width 11 height 8
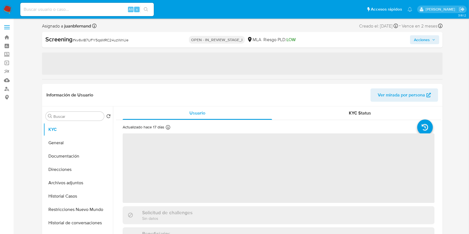
select select "10"
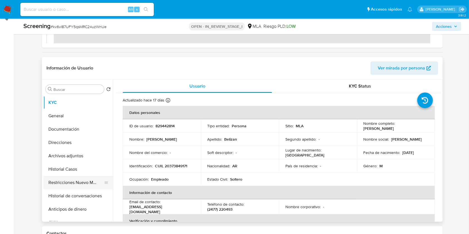
scroll to position [148, 0]
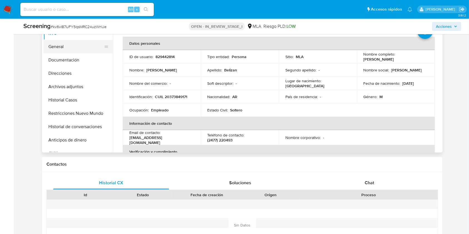
click at [73, 46] on button "General" at bounding box center [75, 46] width 65 height 13
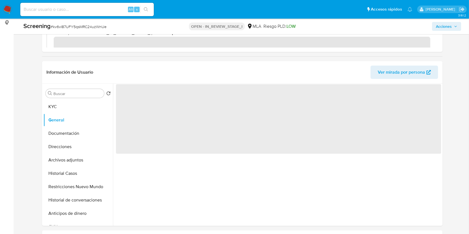
scroll to position [74, 0]
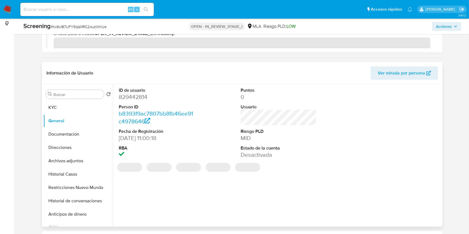
click at [413, 68] on span "Ver mirada por persona" at bounding box center [401, 73] width 47 height 13
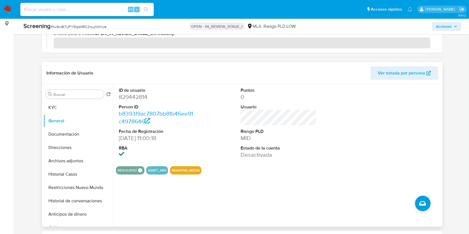
click at [392, 72] on span "Ver mirada por persona" at bounding box center [401, 73] width 47 height 13
click at [83, 185] on button "Restricciones Nuevo Mundo" at bounding box center [75, 187] width 65 height 13
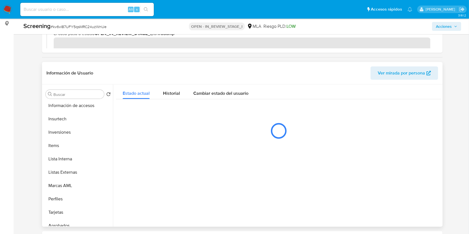
scroll to position [289, 0]
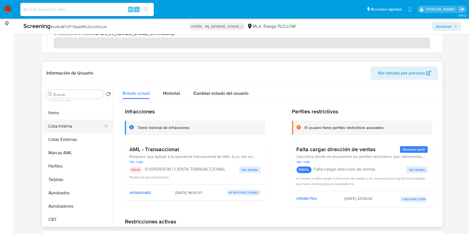
click at [77, 126] on button "Lista Interna" at bounding box center [75, 126] width 65 height 13
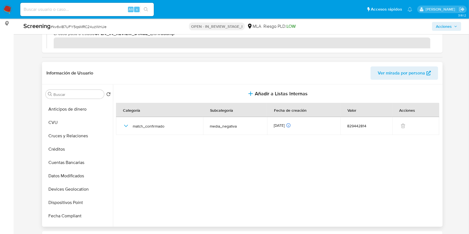
scroll to position [0, 0]
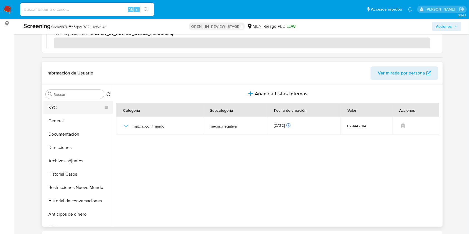
click at [69, 111] on button "KYC" at bounding box center [75, 107] width 65 height 13
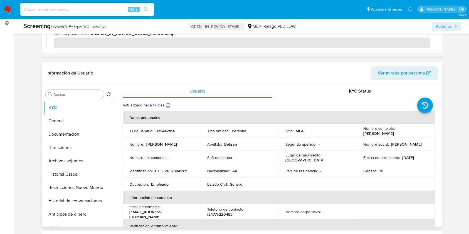
drag, startPoint x: 420, startPoint y: 67, endPoint x: 408, endPoint y: 70, distance: 11.8
click at [419, 67] on span "Ver mirada por persona" at bounding box center [401, 73] width 47 height 13
click at [80, 122] on button "General" at bounding box center [75, 120] width 65 height 13
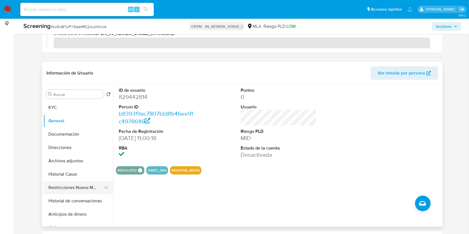
click at [74, 186] on button "Restricciones Nuevo Mundo" at bounding box center [75, 187] width 65 height 13
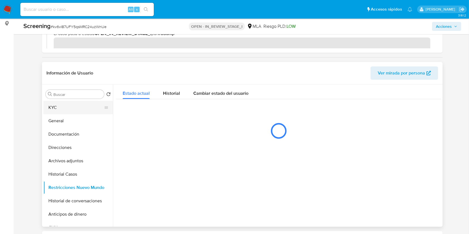
click at [65, 106] on button "KYC" at bounding box center [75, 107] width 65 height 13
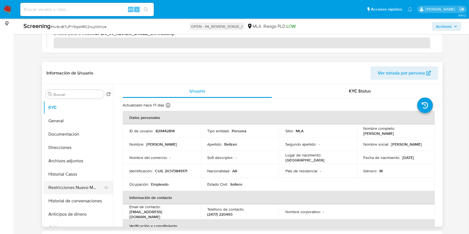
click at [74, 187] on button "Restricciones Nuevo Mundo" at bounding box center [75, 187] width 65 height 13
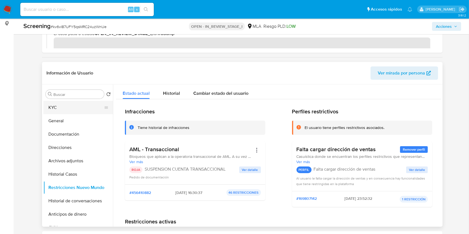
click at [70, 105] on button "KYC" at bounding box center [75, 107] width 65 height 13
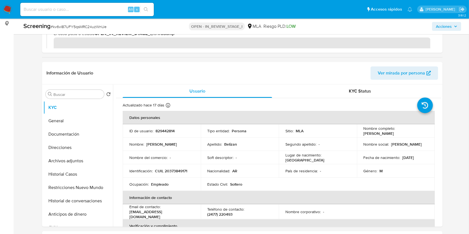
click at [443, 30] on span "Acciones" at bounding box center [444, 26] width 16 height 9
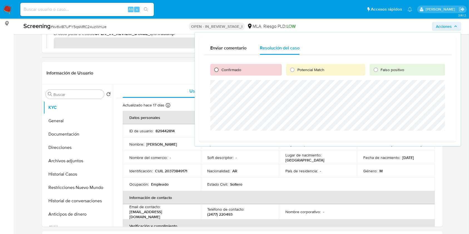
click at [219, 66] on input "Confirmado" at bounding box center [216, 69] width 9 height 9
radio input "true"
drag, startPoint x: 432, startPoint y: 136, endPoint x: 392, endPoint y: 183, distance: 62.5
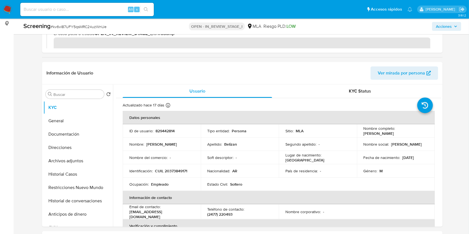
click at [455, 29] on span "Acciones" at bounding box center [446, 27] width 21 height 8
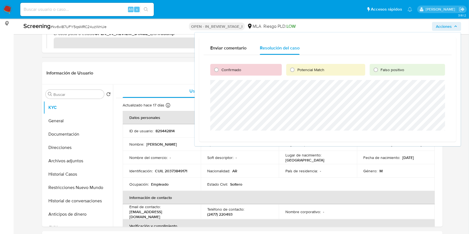
click at [237, 72] on span "Confirmado" at bounding box center [232, 70] width 20 height 6
click at [221, 72] on input "Confirmado" at bounding box center [216, 69] width 9 height 9
radio input "true"
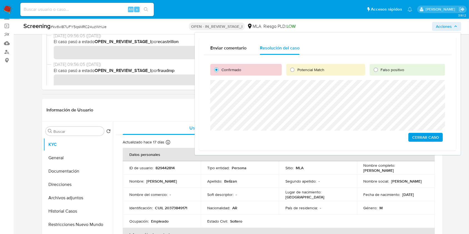
click at [412, 137] on button "Cerrar Caso" at bounding box center [426, 137] width 35 height 9
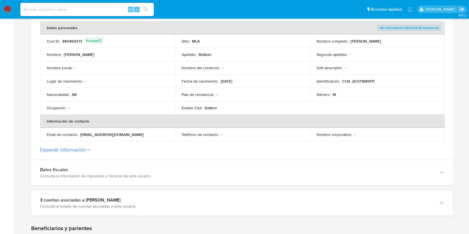
drag, startPoint x: 93, startPoint y: 210, endPoint x: 46, endPoint y: 153, distance: 74.6
click at [92, 210] on div "3 cuentas asociadas a [PERSON_NAME] Consulta el listado de cuentas asociadas a …" at bounding box center [242, 203] width 423 height 25
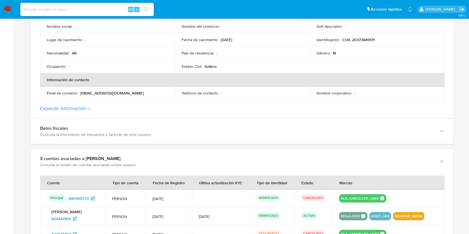
scroll to position [223, 0]
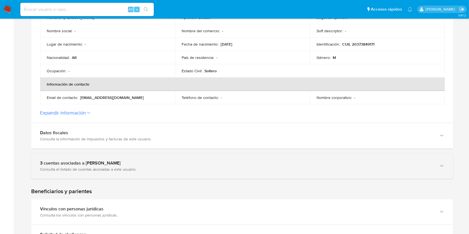
click at [87, 171] on div "Consulta el listado de cuentas asociadas a este usuario." at bounding box center [237, 169] width 394 height 5
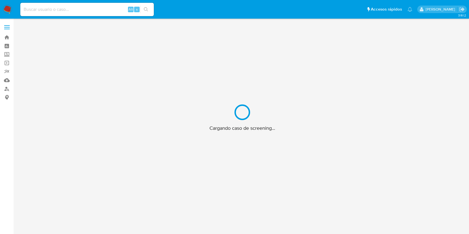
scroll to position [20, 0]
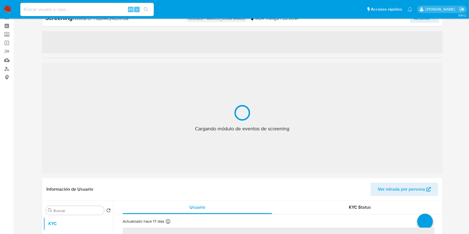
select select "10"
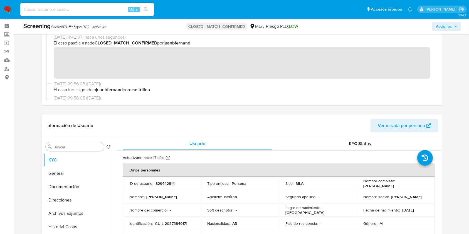
scroll to position [0, 0]
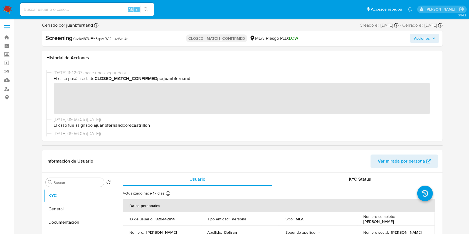
click at [97, 7] on input at bounding box center [87, 9] width 134 height 7
paste input "JRlXi8muXuFL4MBUvJcODVD1"
type input "JRlXi8muXuFL4MBUvJcODVD1"
click at [148, 9] on button "search-icon" at bounding box center [145, 10] width 11 height 8
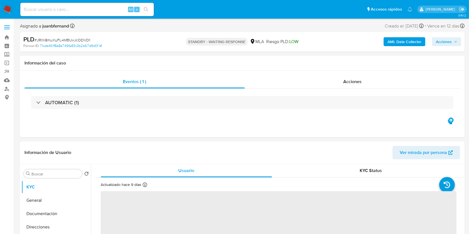
select select "10"
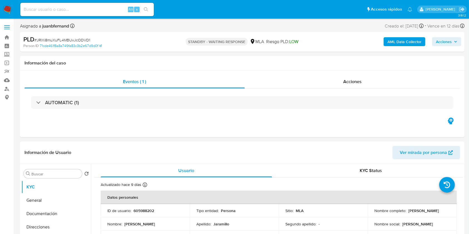
click at [92, 10] on input at bounding box center [87, 9] width 134 height 7
paste input "nWtKp1XfIO1QPpKRZPQ6s9Po"
type input "nWtKp1XfIO1QPpKRZPQ6s9Po"
click at [141, 8] on button "search-icon" at bounding box center [145, 10] width 11 height 8
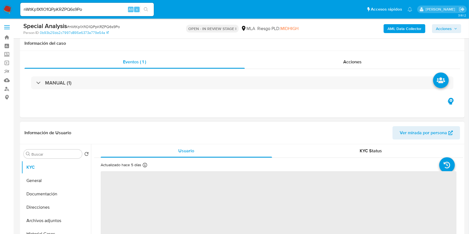
scroll to position [185, 0]
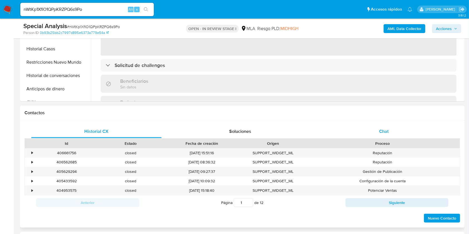
click at [406, 130] on div "Chat" at bounding box center [384, 131] width 131 height 13
select select "10"
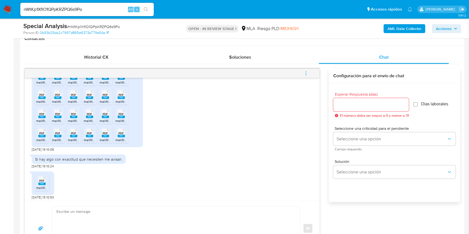
scroll to position [1085, 0]
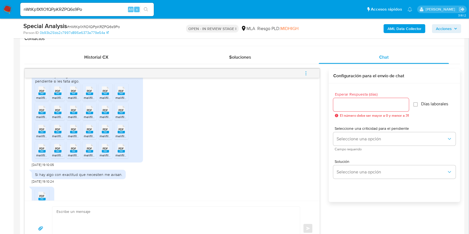
click at [43, 93] on span "PDF" at bounding box center [42, 91] width 5 height 4
click at [58, 95] on rect at bounding box center [57, 94] width 7 height 3
drag, startPoint x: 73, startPoint y: 113, endPoint x: 80, endPoint y: 127, distance: 15.4
click at [72, 95] on rect at bounding box center [73, 94] width 7 height 3
click at [89, 96] on icon "PDF" at bounding box center [89, 91] width 7 height 10
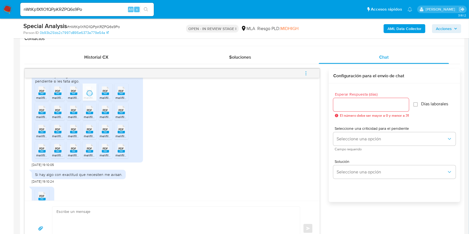
click at [106, 96] on icon "PDF" at bounding box center [105, 91] width 7 height 10
drag, startPoint x: 116, startPoint y: 109, endPoint x: 114, endPoint y: 115, distance: 6.8
click at [116, 96] on div "PDF PDF" at bounding box center [122, 90] width 12 height 11
click at [47, 115] on div "PDF PDF" at bounding box center [42, 109] width 12 height 11
drag, startPoint x: 58, startPoint y: 133, endPoint x: 70, endPoint y: 144, distance: 16.4
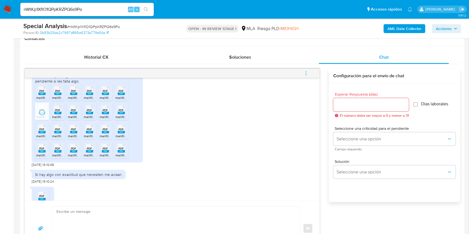
click at [58, 114] on rect at bounding box center [57, 113] width 7 height 3
drag, startPoint x: 73, startPoint y: 135, endPoint x: 90, endPoint y: 144, distance: 19.2
click at [74, 119] on span "melifile5809159854482202370.pdf" at bounding box center [94, 117] width 52 height 5
drag, startPoint x: 91, startPoint y: 133, endPoint x: 102, endPoint y: 144, distance: 16.4
click at [90, 115] on icon "PDF" at bounding box center [89, 110] width 7 height 10
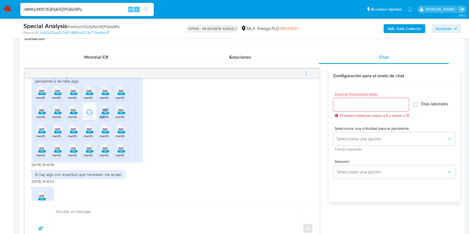
drag, startPoint x: 105, startPoint y: 133, endPoint x: 121, endPoint y: 139, distance: 17.4
click at [105, 120] on li "PDF PDF melifile2720875893860333061.pdf" at bounding box center [106, 111] width 14 height 17
drag, startPoint x: 124, startPoint y: 133, endPoint x: 103, endPoint y: 156, distance: 30.7
click at [123, 115] on icon "PDF" at bounding box center [121, 110] width 7 height 10
click at [45, 134] on rect at bounding box center [41, 132] width 7 height 3
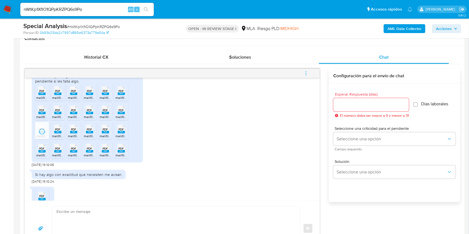
click at [60, 134] on rect at bounding box center [57, 132] width 7 height 3
drag, startPoint x: 73, startPoint y: 153, endPoint x: 82, endPoint y: 159, distance: 10.9
click at [73, 134] on icon "PDF" at bounding box center [73, 129] width 7 height 10
drag, startPoint x: 85, startPoint y: 153, endPoint x: 88, endPoint y: 153, distance: 3.1
click at [88, 134] on div "PDF PDF" at bounding box center [90, 128] width 12 height 11
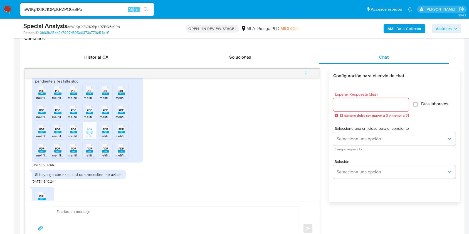
click at [102, 134] on rect at bounding box center [105, 132] width 7 height 3
click at [120, 134] on rect at bounding box center [121, 132] width 7 height 3
click at [44, 151] on span "PDF" at bounding box center [42, 149] width 5 height 4
click at [57, 151] on span "PDF" at bounding box center [57, 149] width 5 height 4
click at [72, 153] on rect at bounding box center [73, 151] width 7 height 3
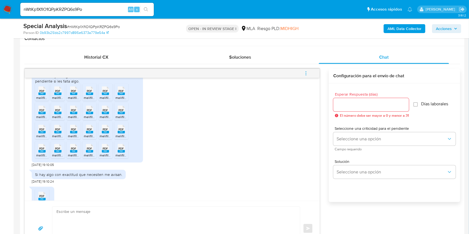
click at [91, 153] on rect at bounding box center [89, 151] width 7 height 3
click at [103, 153] on rect at bounding box center [105, 151] width 7 height 3
click at [117, 153] on div "PDF PDF" at bounding box center [122, 148] width 12 height 11
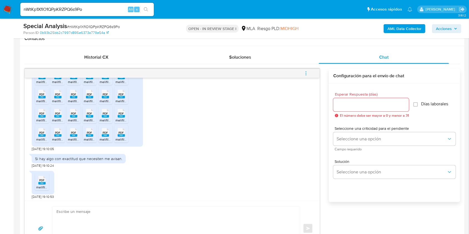
scroll to position [1122, 0]
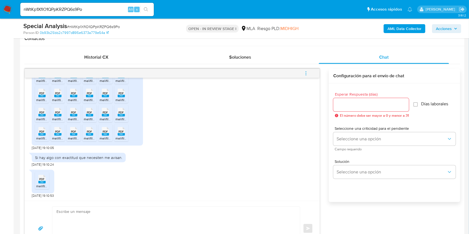
click at [44, 183] on rect at bounding box center [41, 182] width 7 height 3
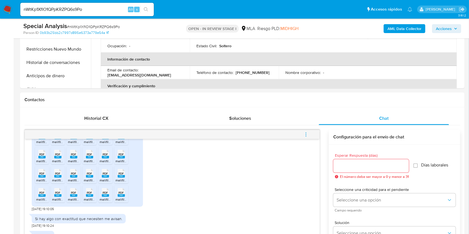
scroll to position [260, 0]
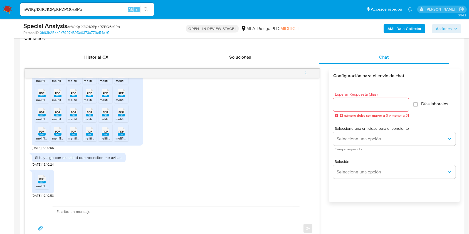
click at [46, 179] on div "PDF PDF" at bounding box center [42, 178] width 12 height 11
click at [150, 157] on div "Si hay algo con exactitud que necesiten me avisan. 01/10/2025 19:10:24" at bounding box center [172, 158] width 281 height 17
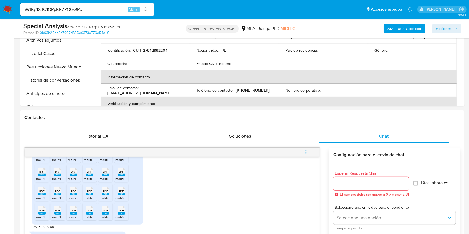
scroll to position [111, 0]
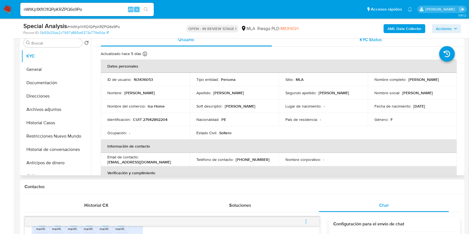
click at [297, 43] on div "KYC Status" at bounding box center [371, 39] width 171 height 13
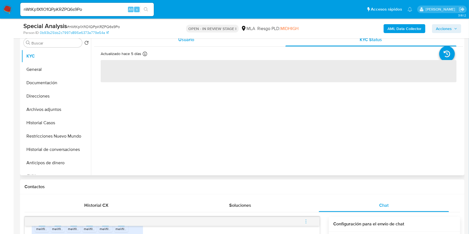
click at [229, 39] on div "Usuario" at bounding box center [186, 39] width 171 height 13
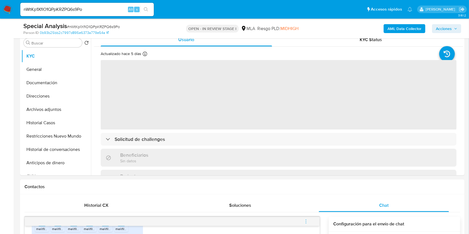
click at [302, 18] on nav "Pausado Ver notificaciones nWtKp1XfIO1QPpKRZPQ6s9Po Alt s Accesos rápidos Presi…" at bounding box center [234, 9] width 469 height 19
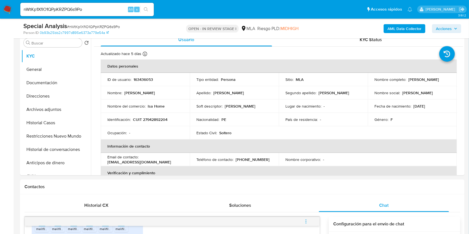
click at [102, 10] on input "nWtKp1XfIO1QPpKRZPQ6s9Po" at bounding box center [87, 9] width 134 height 7
paste input "9SZh53k3MRIDW2gULyrcLnrw"
type input "9SZh53k3MRIDW2gULyrcLnrw"
click at [146, 10] on icon "search-icon" at bounding box center [146, 9] width 4 height 4
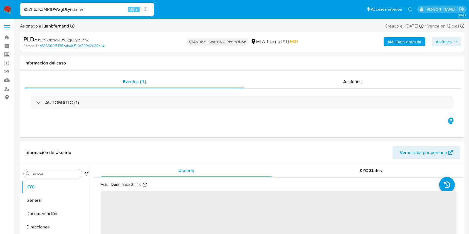
select select "10"
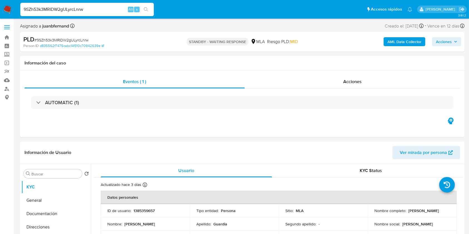
click at [105, 12] on input "9SZh53k3MRIDW2gULyrcLnrw" at bounding box center [87, 9] width 134 height 7
paste input "IyrhYQX8cPvB3YKwJinK7wzP"
type input "IyrhYQX8cPvB3YKwJinK7wzP"
click at [134, 10] on div "s" at bounding box center [137, 10] width 6 height 6
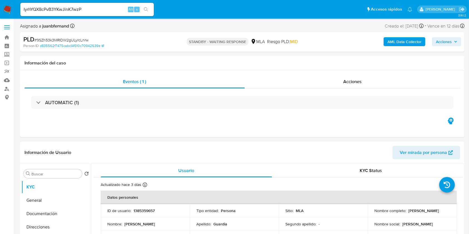
click at [146, 11] on icon "search-icon" at bounding box center [146, 9] width 4 height 4
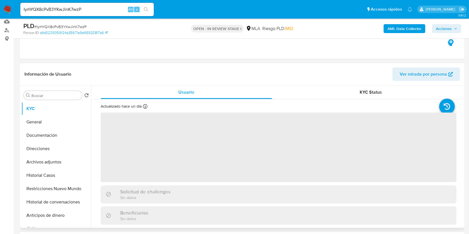
scroll to position [148, 0]
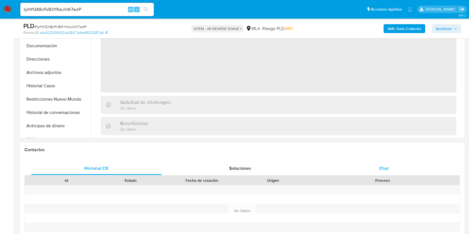
click at [398, 168] on div "Chat" at bounding box center [384, 168] width 131 height 13
select select "10"
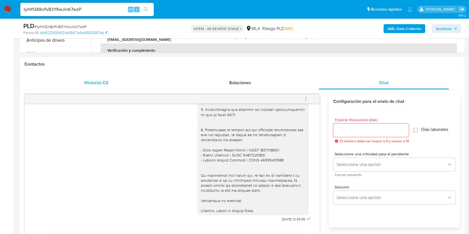
scroll to position [223, 0]
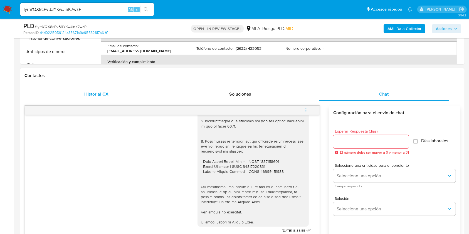
click at [87, 90] on div "Historial CX" at bounding box center [96, 94] width 131 height 13
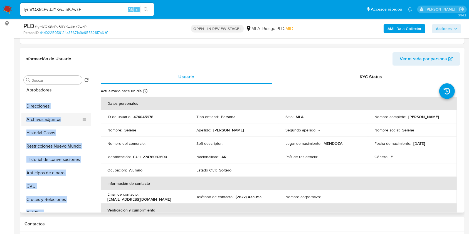
scroll to position [37, 0]
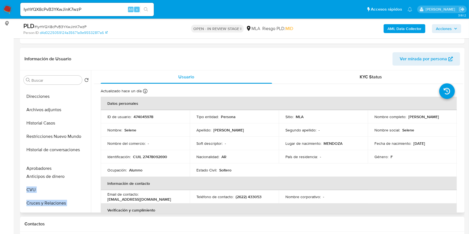
drag, startPoint x: 81, startPoint y: 190, endPoint x: 88, endPoint y: 166, distance: 24.7
click at [88, 166] on ul "KYC General Documentación Direcciones Archivos adjuntos Historial Casos Restric…" at bounding box center [56, 150] width 70 height 126
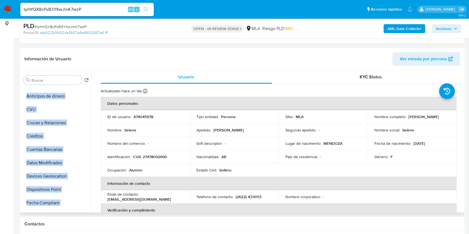
scroll to position [289, 0]
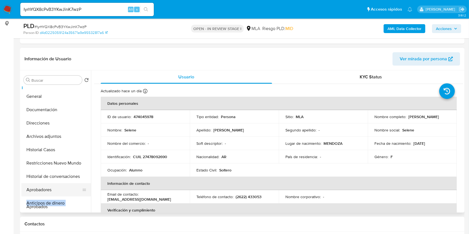
scroll to position [14, 0]
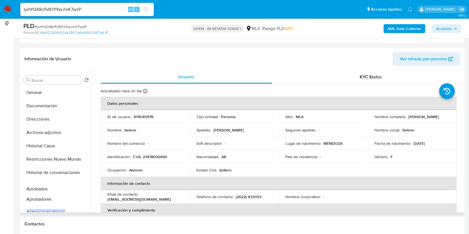
drag, startPoint x: 82, startPoint y: 192, endPoint x: 90, endPoint y: 189, distance: 7.9
click at [90, 189] on ul "KYC General Documentación Direcciones Archivos adjuntos Historial Casos Restric…" at bounding box center [56, 150] width 70 height 126
click at [51, 199] on button "Aprobadores" at bounding box center [53, 199] width 65 height 13
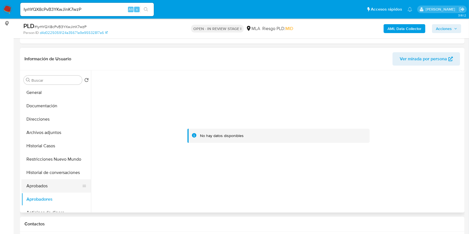
click at [38, 183] on button "Aprobados" at bounding box center [53, 186] width 65 height 13
click at [44, 98] on button "KYC" at bounding box center [53, 93] width 65 height 13
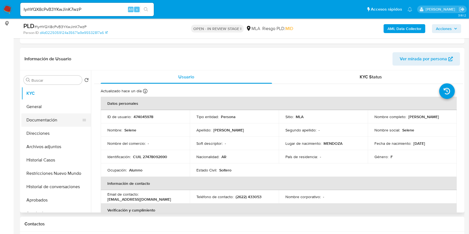
click at [43, 121] on button "Documentación" at bounding box center [53, 120] width 65 height 13
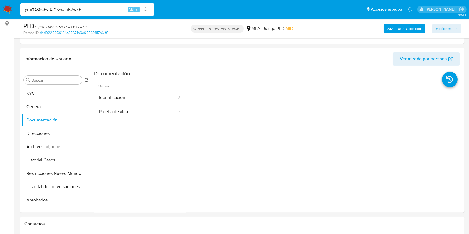
click at [104, 6] on input "IyrhYQX8cPvB3YKwJinK7wzP" at bounding box center [87, 9] width 134 height 7
paste input "nWtKp1XfIO1QPpKRZPQ6s9Po"
type input "nWtKp1XfIO1QPpKRZPQ6s9Po"
click at [147, 13] on button "search-icon" at bounding box center [145, 10] width 11 height 8
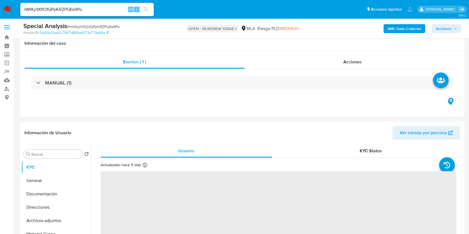
scroll to position [111, 0]
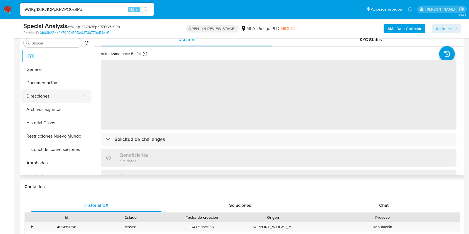
select select "10"
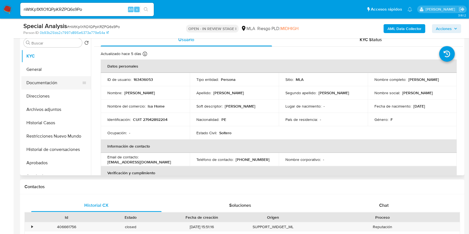
click at [52, 80] on button "Documentación" at bounding box center [53, 82] width 65 height 13
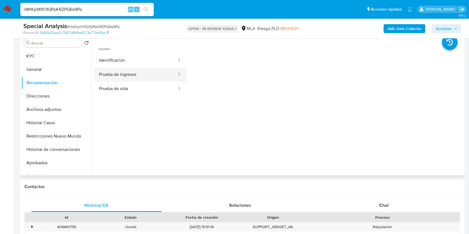
click at [124, 73] on button "Prueba de ingresos" at bounding box center [136, 75] width 84 height 14
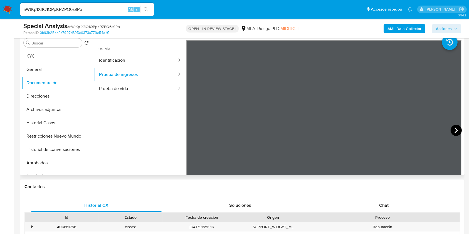
click at [453, 130] on icon at bounding box center [456, 130] width 11 height 11
click at [53, 57] on button "KYC" at bounding box center [53, 56] width 65 height 13
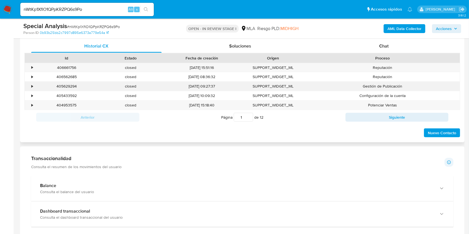
scroll to position [260, 0]
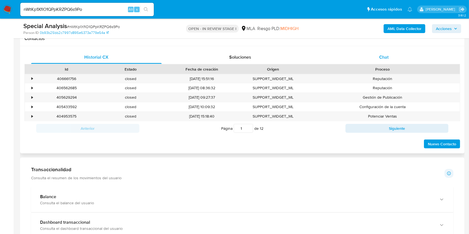
click at [395, 57] on div "Chat" at bounding box center [384, 57] width 131 height 13
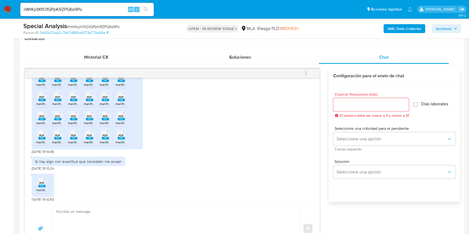
scroll to position [1048, 0]
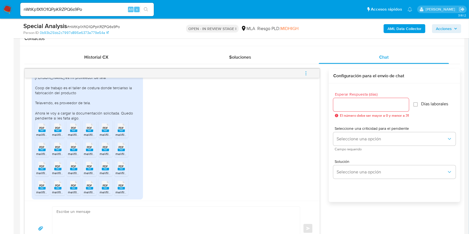
click at [41, 130] on span "PDF" at bounding box center [42, 128] width 5 height 4
click at [56, 130] on span "PDF" at bounding box center [57, 128] width 5 height 4
drag, startPoint x: 74, startPoint y: 151, endPoint x: 83, endPoint y: 157, distance: 10.7
click at [75, 132] on rect at bounding box center [73, 131] width 7 height 3
click at [90, 132] on rect at bounding box center [89, 131] width 7 height 3
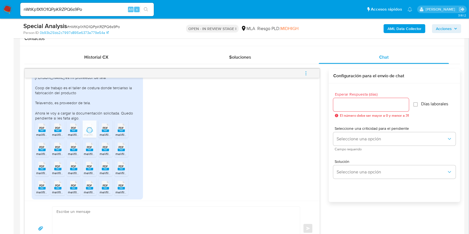
click at [105, 132] on rect at bounding box center [105, 131] width 7 height 3
drag, startPoint x: 121, startPoint y: 152, endPoint x: 98, endPoint y: 173, distance: 31.7
click at [121, 132] on rect at bounding box center [121, 131] width 7 height 3
drag, startPoint x: 45, startPoint y: 167, endPoint x: 55, endPoint y: 170, distance: 10.5
click at [45, 149] on span "PDF" at bounding box center [42, 148] width 5 height 4
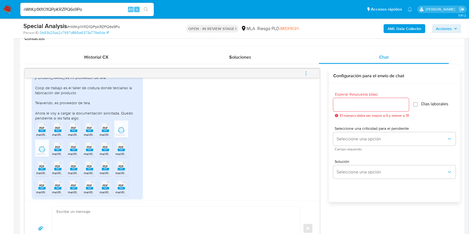
click at [63, 152] on div "PDF PDF" at bounding box center [58, 146] width 12 height 11
click at [73, 151] on rect at bounding box center [73, 150] width 7 height 3
click at [87, 151] on rect at bounding box center [89, 150] width 7 height 3
click at [106, 151] on rect at bounding box center [105, 150] width 7 height 3
click at [121, 156] on span "melifile6319136974476888538.pdf" at bounding box center [141, 154] width 51 height 5
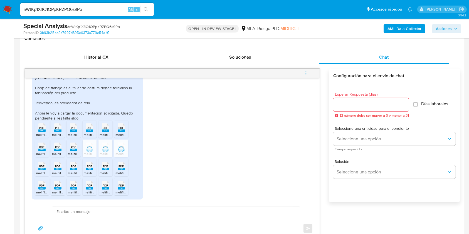
scroll to position [1085, 0]
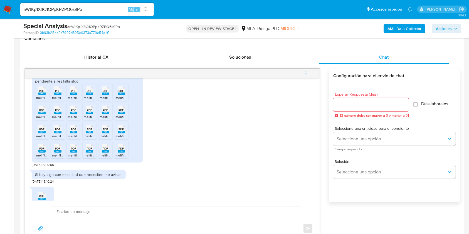
click at [42, 131] on span "PDF" at bounding box center [42, 130] width 5 height 4
click at [59, 131] on span "PDF" at bounding box center [57, 130] width 5 height 4
click at [75, 131] on span "PDF" at bounding box center [73, 130] width 5 height 4
drag, startPoint x: 90, startPoint y: 152, endPoint x: 103, endPoint y: 150, distance: 13.0
click at [90, 134] on rect at bounding box center [89, 132] width 7 height 3
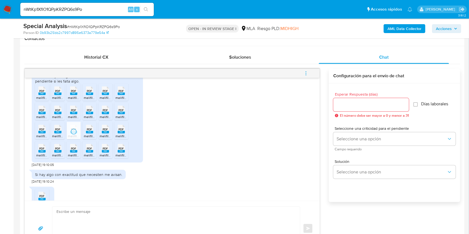
click at [103, 131] on span "PDF" at bounding box center [105, 130] width 5 height 4
click at [123, 131] on span "PDF" at bounding box center [121, 130] width 5 height 4
click at [42, 158] on span "melifile6787443332946294884.pdf" at bounding box center [62, 155] width 53 height 5
click at [56, 153] on rect at bounding box center [57, 151] width 7 height 3
drag, startPoint x: 70, startPoint y: 171, endPoint x: 94, endPoint y: 175, distance: 24.4
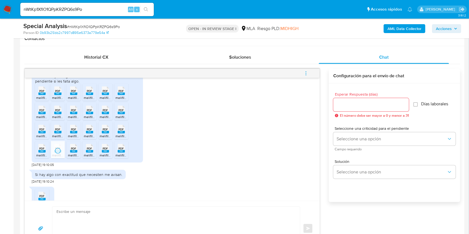
click at [70, 153] on rect at bounding box center [73, 151] width 7 height 3
drag, startPoint x: 89, startPoint y: 169, endPoint x: 104, endPoint y: 173, distance: 14.9
click at [89, 151] on span "PDF" at bounding box center [89, 149] width 5 height 4
click at [104, 153] on icon "PDF" at bounding box center [105, 149] width 7 height 10
click at [120, 153] on rect at bounding box center [121, 151] width 7 height 3
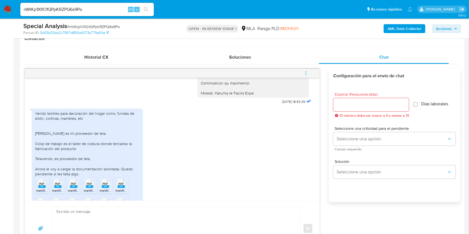
scroll to position [974, 0]
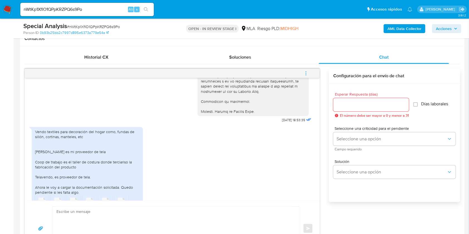
click at [38, 129] on div "Vendo textiles para decoración del hogar como, fundas de sillón, cortinas, mant…" at bounding box center [87, 162] width 105 height 66
drag, startPoint x: 38, startPoint y: 127, endPoint x: 106, endPoint y: 130, distance: 68.6
click at [106, 130] on div "Vendo textiles para decoración del hogar como, fundas de sillón, cortinas, mant…" at bounding box center [87, 162] width 105 height 66
copy div "Vendo textiles para decoración del hogar como, fundas de sillón, cortinas, mant…"
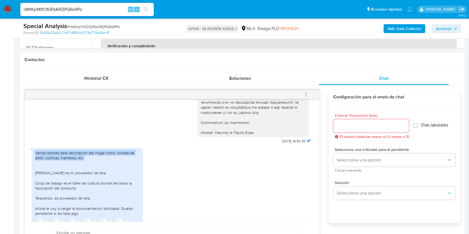
scroll to position [148, 0]
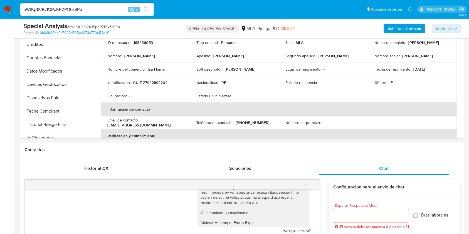
click at [155, 83] on p "CUIT 27942892204" at bounding box center [150, 82] width 35 height 5
copy p "27942892204"
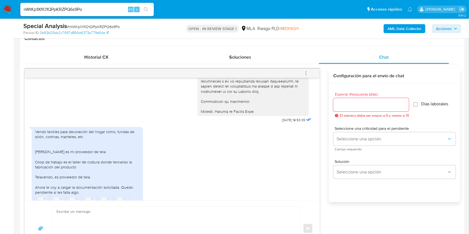
scroll to position [297, 0]
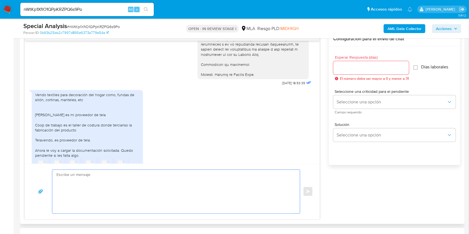
click at [88, 188] on textarea at bounding box center [175, 192] width 237 height 44
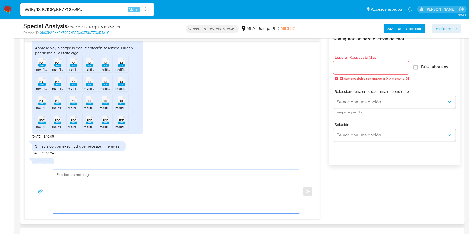
scroll to position [1122, 0]
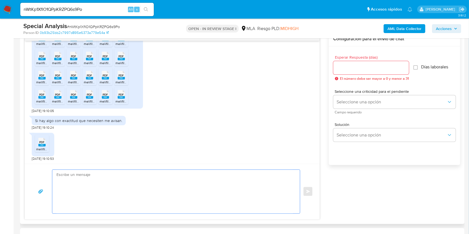
click at [131, 202] on textarea at bounding box center [175, 192] width 237 height 44
paste textarea "Hola, esperamos que te encuentres muy bien. Muchas gracias por tu respuesta. Co…"
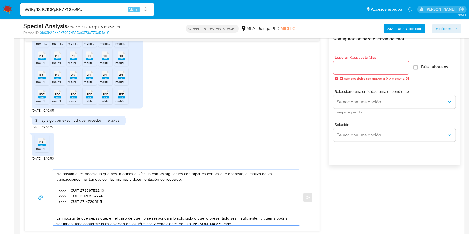
scroll to position [0, 0]
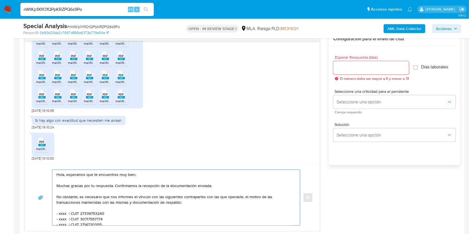
click at [75, 175] on textarea "Hola, esperamos que te encuentres muy bien. Muchas gracias por tu respuesta. Co…" at bounding box center [175, 198] width 237 height 56
drag, startPoint x: 75, startPoint y: 175, endPoint x: 131, endPoint y: 175, distance: 56.0
click at [131, 175] on textarea "Hola, esperamos que te encuentres muy bien. Muchas gracias por tu respuesta. Co…" at bounding box center [175, 198] width 237 height 56
click at [112, 198] on textarea "Hola. Muchas gracias por tu respuesta. Confirmamos la recepción de la documenta…" at bounding box center [175, 198] width 237 height 56
drag, startPoint x: 112, startPoint y: 198, endPoint x: 163, endPoint y: 204, distance: 50.7
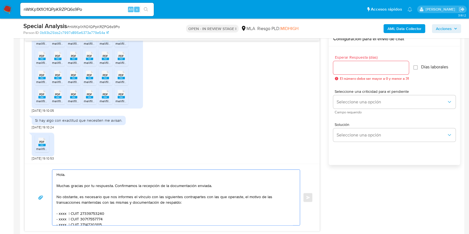
click at [166, 202] on textarea "Hola. Muchas gracias por tu respuesta. Confirmamos la recepción de la documenta…" at bounding box center [175, 198] width 237 height 56
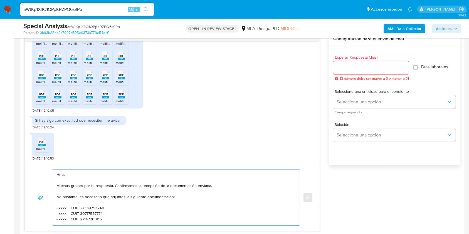
click at [155, 199] on textarea "Hola. Muchas gracias por tu respuesta. Confirmamos la recepción de la documenta…" at bounding box center [175, 198] width 237 height 56
click at [0, 0] on lt-span "documentaci ó n" at bounding box center [0, 0] width 0 height 0
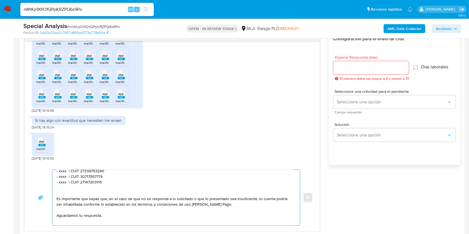
scroll to position [28, 0]
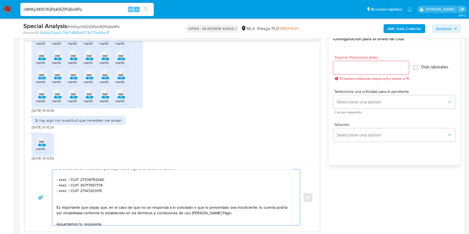
drag, startPoint x: 107, startPoint y: 182, endPoint x: 50, endPoint y: 186, distance: 57.5
click at [50, 181] on div "Hola. Muchas gracias por tu respuesta. Confirmamos la recepción de la documenta…" at bounding box center [172, 198] width 282 height 56
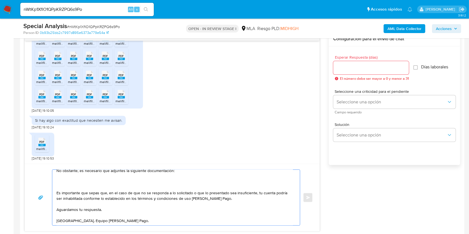
click at [110, 208] on textarea "Hola. Muchas gracias por tu respuesta. Confirmamos la recepción de la documenta…" at bounding box center [175, 198] width 237 height 56
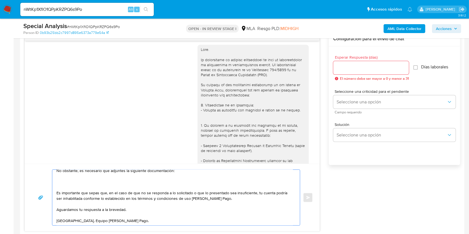
scroll to position [714, 0]
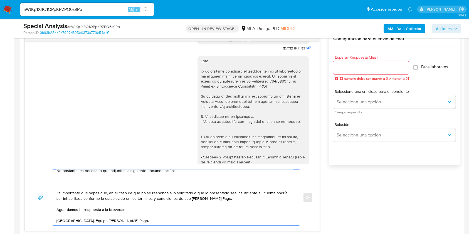
click at [82, 178] on textarea "Hola. Muchas gracias por tu respuesta. Confirmamos la recepción de la documenta…" at bounding box center [175, 198] width 237 height 56
paste textarea "Hola, esperamos que te encuentres muy bien. Muchas gracias por tu respuesta. Co…"
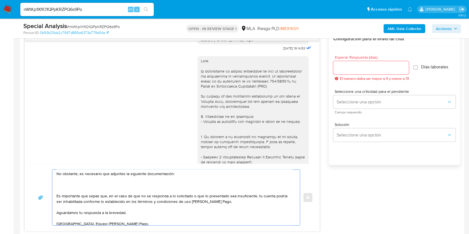
scroll to position [0, 0]
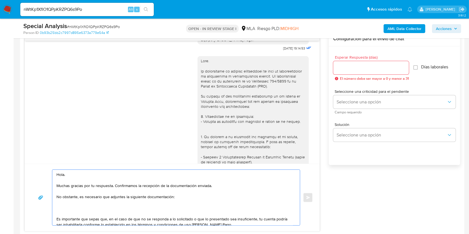
paste textarea "documentación de ingresos que respalde los ingresos registrados en su cuenta du…"
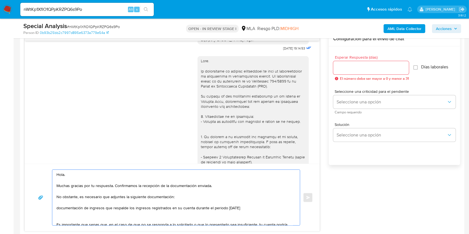
drag, startPoint x: 58, startPoint y: 210, endPoint x: 63, endPoint y: 218, distance: 9.7
click at [58, 209] on textarea "Hola. Muchas gracias por tu respuesta. Confirmamos la recepción de la documenta…" at bounding box center [175, 198] width 237 height 56
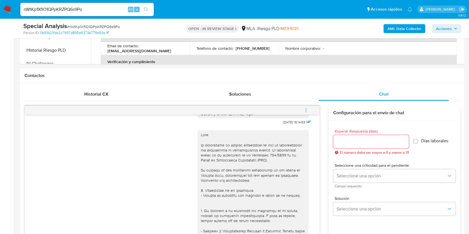
scroll to position [371, 0]
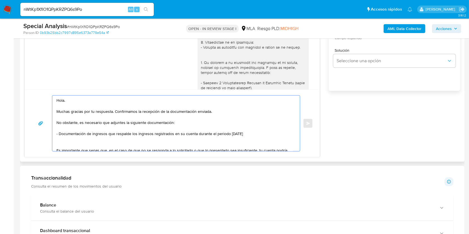
click at [89, 134] on textarea "Hola. Muchas gracias por tu respuesta. Confirmamos la recepción de la documenta…" at bounding box center [175, 124] width 237 height 56
drag, startPoint x: 89, startPoint y: 134, endPoint x: 95, endPoint y: 134, distance: 7.0
click at [95, 134] on textarea "Hola. Muchas gracias por tu respuesta. Confirmamos la recepción de la documenta…" at bounding box center [175, 124] width 237 height 56
click at [158, 135] on textarea "Hola. Muchas gracias por tu respuesta. Confirmamos la recepción de la documenta…" at bounding box center [175, 124] width 237 height 56
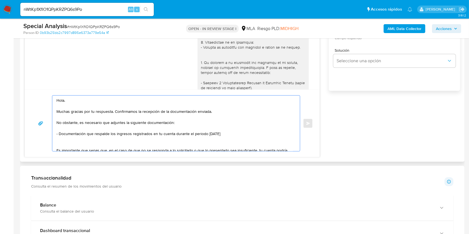
click at [237, 136] on textarea "Hola. Muchas gracias por tu respuesta. Confirmamos la recepción de la documenta…" at bounding box center [175, 124] width 237 height 56
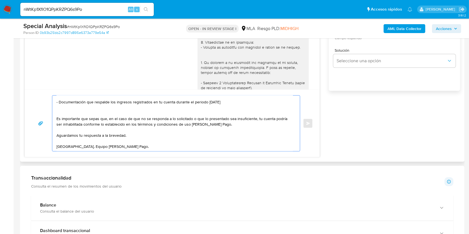
click at [70, 106] on textarea "Hola. Muchas gracias por tu respuesta. Confirmamos la recepción de la documenta…" at bounding box center [175, 124] width 237 height 56
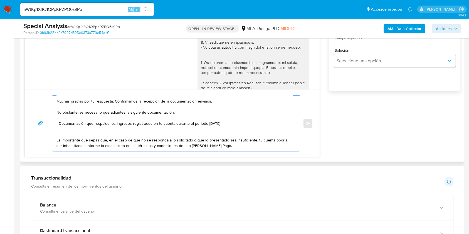
scroll to position [0, 0]
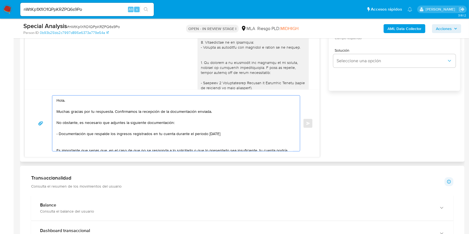
click at [106, 105] on textarea "Hola. Muchas gracias por tu respuesta. Confirmamos la recepción de la documenta…" at bounding box center [175, 124] width 237 height 56
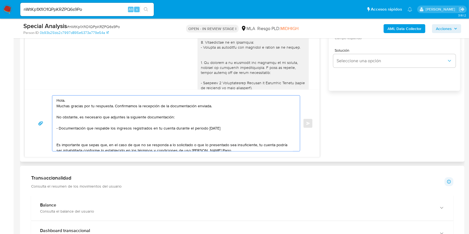
click at [186, 117] on textarea "Hola. Muchas gracias por tu respuesta. Confirmamos la recepción de la documenta…" at bounding box center [175, 124] width 237 height 56
click at [172, 116] on textarea "Hola. Muchas gracias por tu respuesta. Confirmamos la recepción de la documenta…" at bounding box center [175, 124] width 237 height 56
click at [187, 117] on textarea "Hola. Muchas gracias por tu respuesta. Confirmamos la recepción de la documenta…" at bounding box center [175, 124] width 237 height 56
drag, startPoint x: 187, startPoint y: 117, endPoint x: 176, endPoint y: 117, distance: 10.6
click at [176, 117] on textarea "Hola. Muchas gracias por tu respuesta. Confirmamos la recepción de la documenta…" at bounding box center [175, 124] width 237 height 56
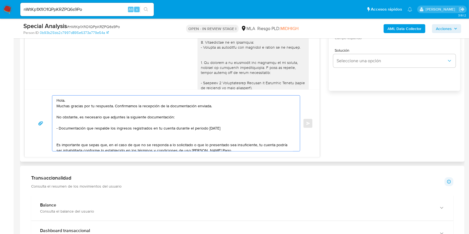
click at [111, 130] on textarea "Hola. Muchas gracias por tu respuesta. Confirmamos la recepción de la documenta…" at bounding box center [175, 124] width 237 height 56
click at [239, 127] on textarea "Hola. Muchas gracias por tu respuesta. Confirmamos la recepción de la documenta…" at bounding box center [175, 124] width 237 height 56
drag, startPoint x: 206, startPoint y: 130, endPoint x: 214, endPoint y: 141, distance: 13.8
click at [207, 130] on textarea "Hola. Muchas gracias por tu respuesta. Confirmamos la recepción de la documenta…" at bounding box center [175, 124] width 237 height 56
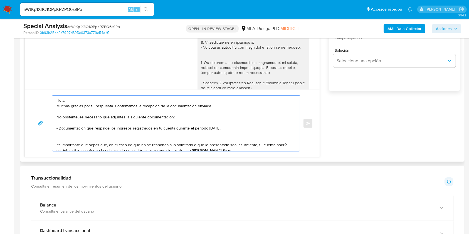
click at [210, 129] on textarea "Hola. Muchas gracias por tu respuesta. Confirmamos la recepción de la documenta…" at bounding box center [175, 124] width 237 height 56
click at [195, 133] on textarea "Hola. Muchas gracias por tu respuesta. Confirmamos la recepción de la documenta…" at bounding box center [175, 124] width 237 height 56
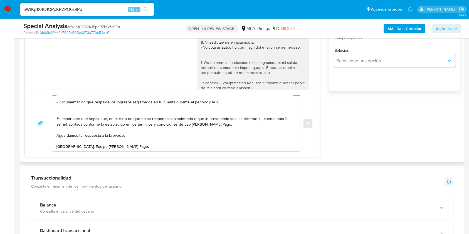
click at [144, 140] on textarea "Hola. Muchas gracias por tu respuesta. Confirmamos la recepción de la documenta…" at bounding box center [175, 124] width 237 height 56
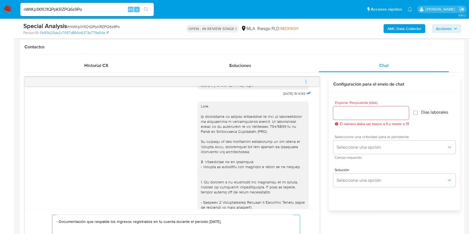
scroll to position [260, 0]
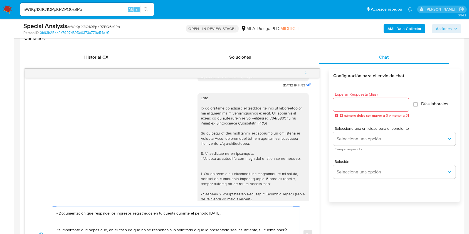
type textarea "Hola. Muchas gracias por tu respuesta. Confirmamos la recepción de la documenta…"
click at [367, 106] on input "Esperar Respuesta (días)" at bounding box center [372, 104] width 76 height 7
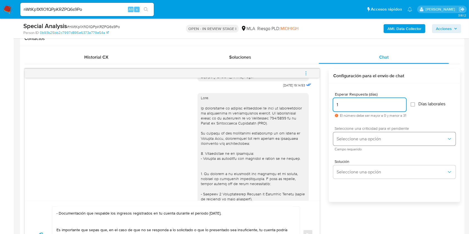
type input "1"
click at [343, 135] on button "Seleccione una opción" at bounding box center [395, 139] width 122 height 13
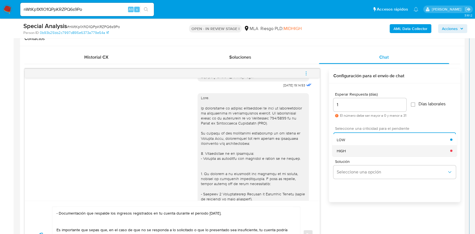
click at [350, 150] on div "HIGH" at bounding box center [394, 150] width 114 height 11
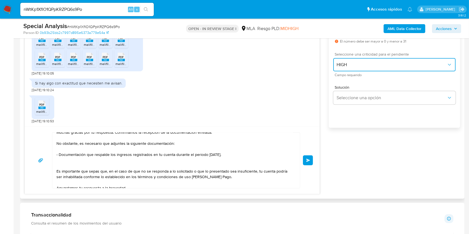
scroll to position [0, 0]
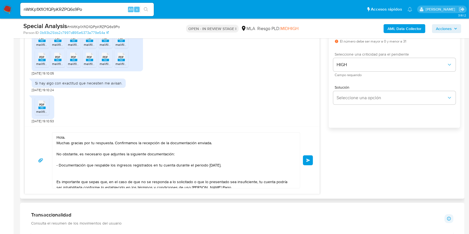
click at [305, 165] on button "Enviar" at bounding box center [308, 161] width 10 height 10
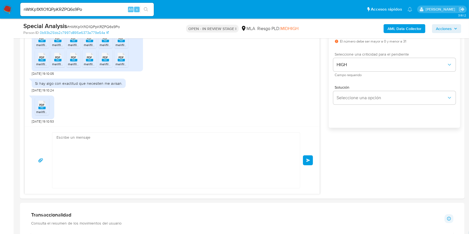
scroll to position [1234, 0]
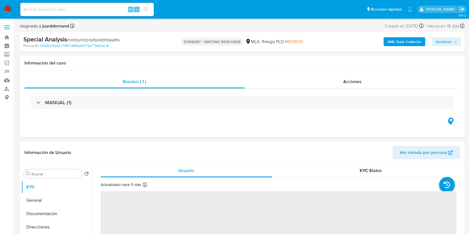
select select "10"
